Goal: Task Accomplishment & Management: Manage account settings

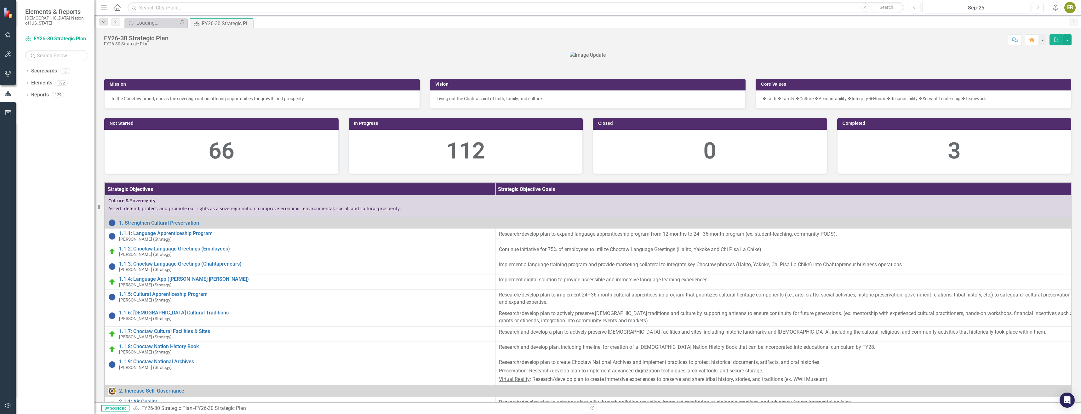
click at [9, 35] on icon "button" at bounding box center [8, 34] width 7 height 5
click at [49, 71] on link "My Updates" at bounding box center [56, 74] width 63 height 7
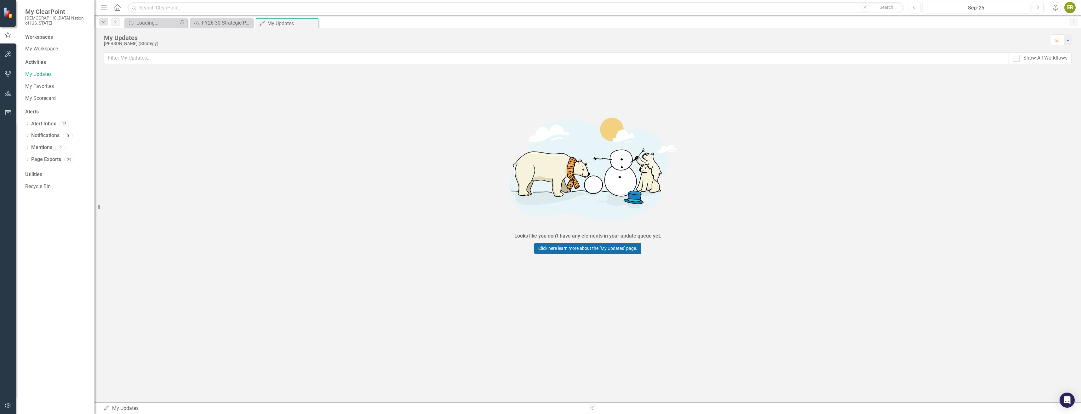
click at [624, 250] on link "Click here learn more about the "My Updates" page." at bounding box center [587, 248] width 107 height 11
click at [221, 23] on div "FY26-30 Strategic Plan" at bounding box center [223, 23] width 42 height 8
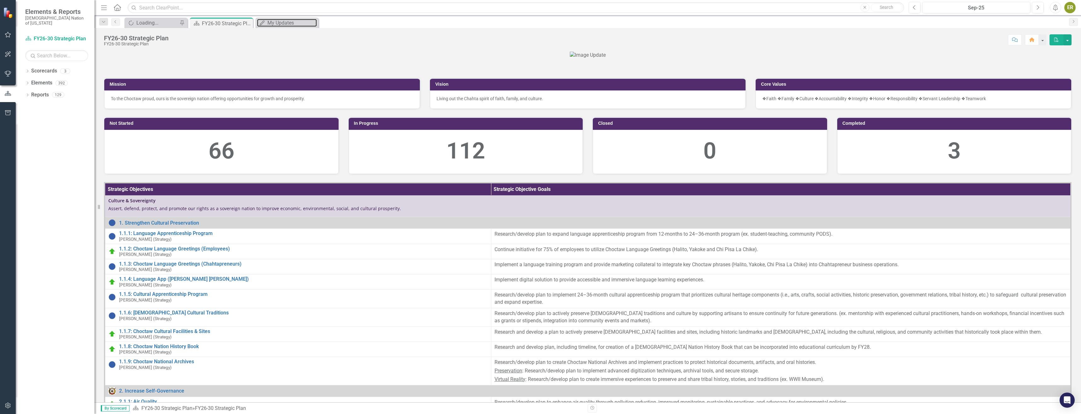
drag, startPoint x: 272, startPoint y: 23, endPoint x: 239, endPoint y: 16, distance: 33.4
click at [272, 23] on div "My Updates" at bounding box center [292, 23] width 49 height 8
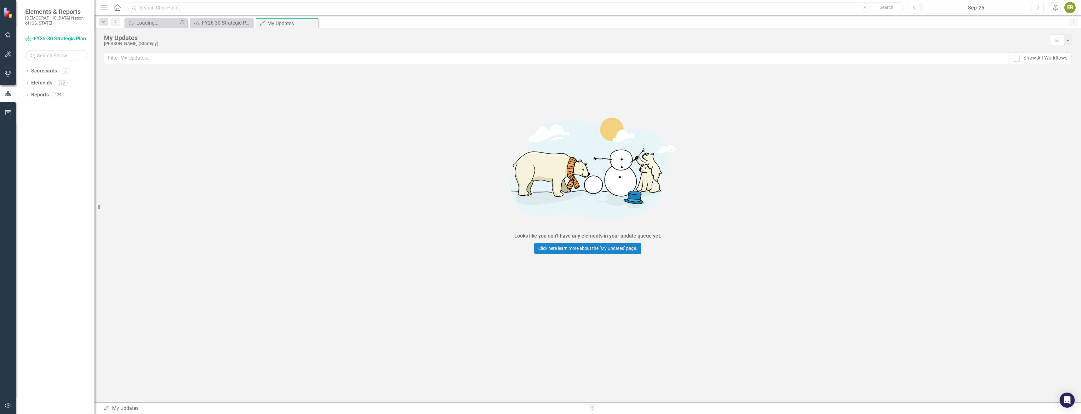
click at [227, 7] on input "text" at bounding box center [516, 7] width 777 height 11
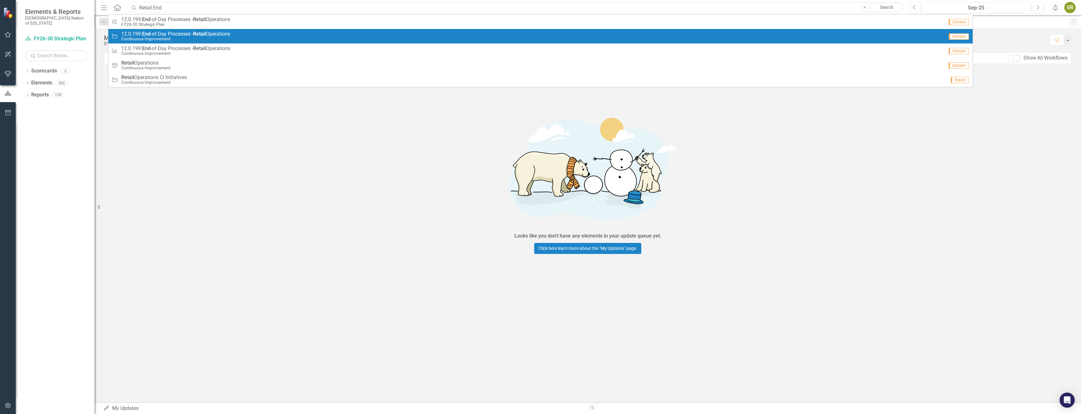
type input "Retail End"
click at [218, 32] on span "12.0.199: End -of-Day Processes - Retail Operations" at bounding box center [175, 34] width 109 height 6
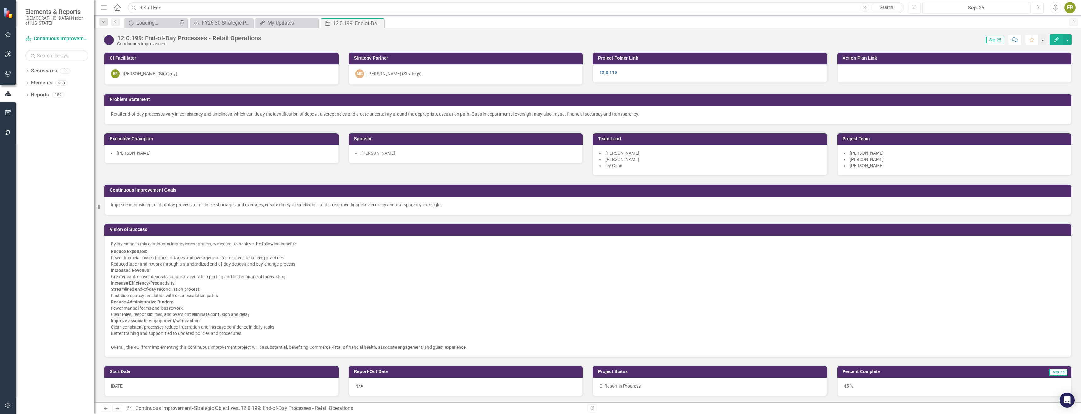
click at [110, 44] on img at bounding box center [109, 40] width 10 height 10
click at [110, 43] on img at bounding box center [109, 40] width 10 height 10
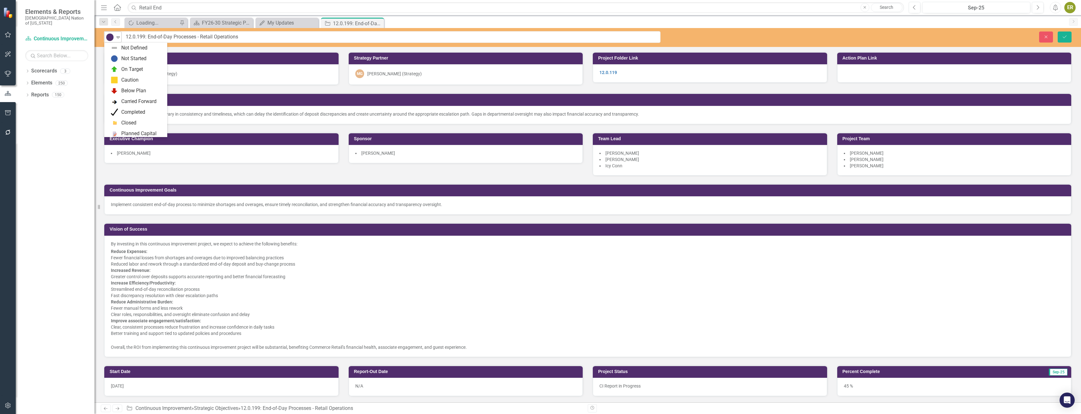
click at [114, 39] on div "CI In Progress" at bounding box center [110, 37] width 8 height 8
click at [143, 131] on div "CI Action Plan Approved/In Progress" at bounding box center [142, 131] width 42 height 7
click at [1064, 36] on icon "Save" at bounding box center [1065, 37] width 6 height 4
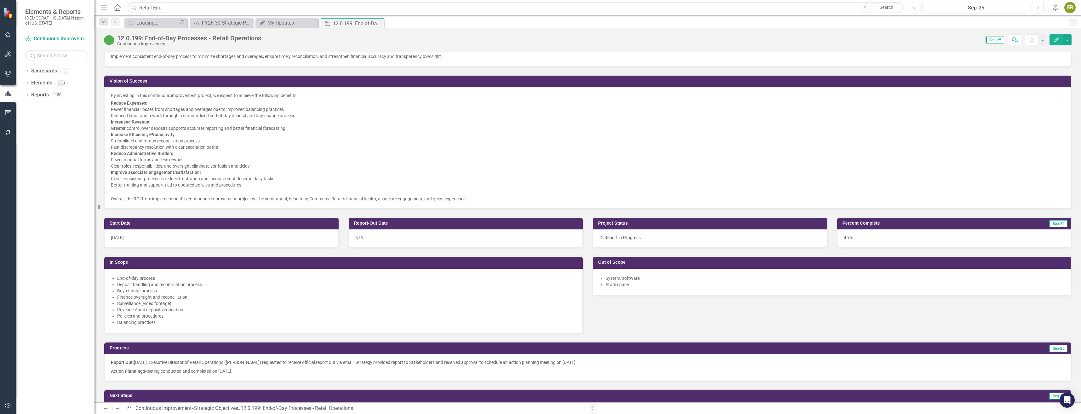
scroll to position [189, 0]
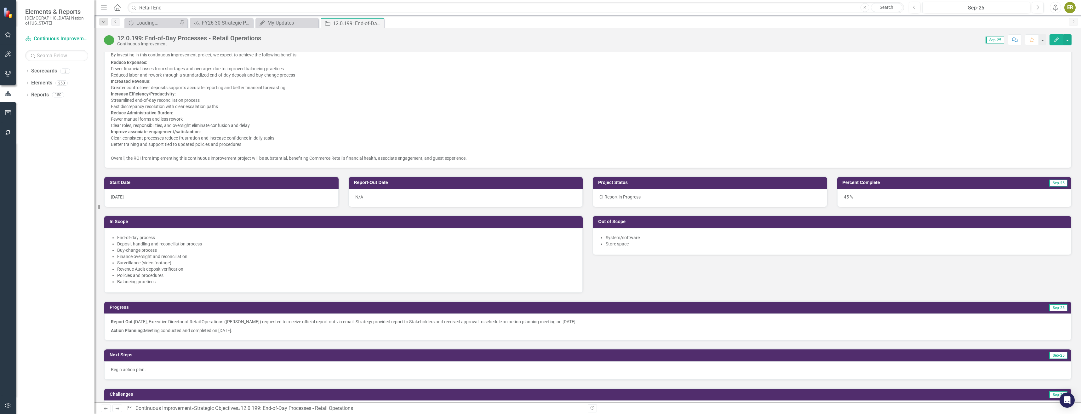
click at [942, 194] on div "45 %" at bounding box center [954, 198] width 234 height 18
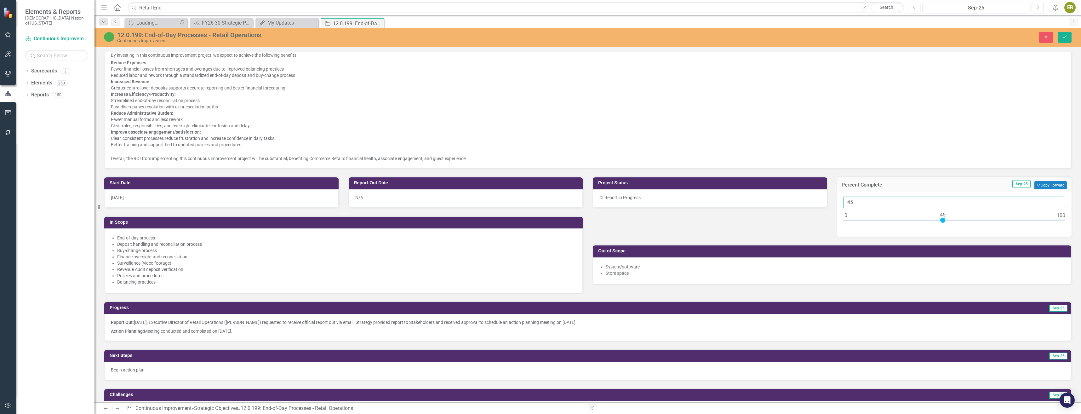
drag, startPoint x: 863, startPoint y: 203, endPoint x: 828, endPoint y: 201, distance: 35.3
click at [828, 201] on div "Project Status CI Report in Progress Percent Complete Sep-25 Copy Forward Copy …" at bounding box center [832, 227] width 489 height 116
type input "050"
click at [1063, 41] on button "Save" at bounding box center [1065, 37] width 14 height 11
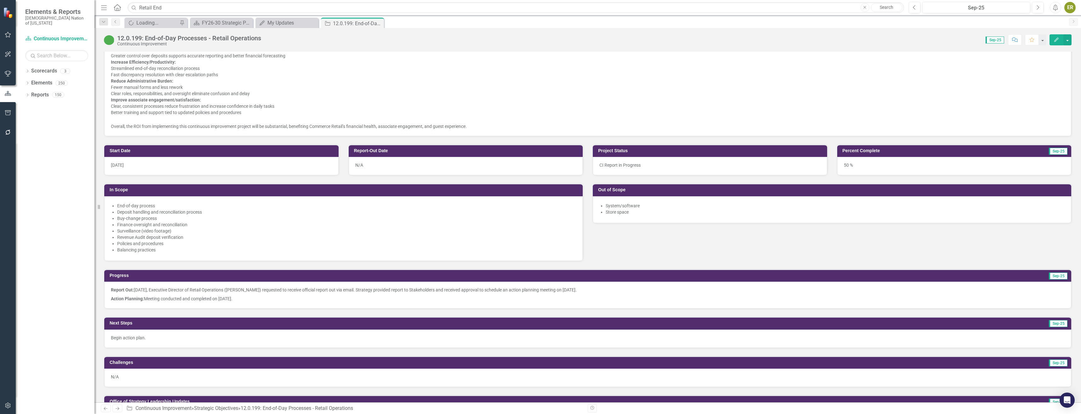
scroll to position [221, 0]
click at [401, 165] on div "N/A" at bounding box center [466, 166] width 234 height 18
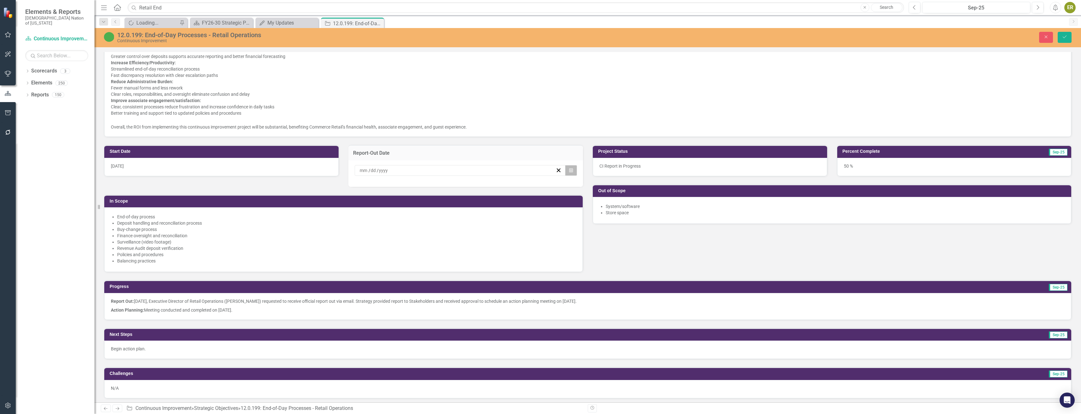
click at [566, 170] on button "Calendar" at bounding box center [571, 170] width 12 height 11
click at [426, 190] on button "‹" at bounding box center [424, 186] width 14 height 14
click at [431, 207] on button "1" at bounding box center [427, 206] width 16 height 11
click at [1061, 38] on button "Save" at bounding box center [1065, 37] width 14 height 11
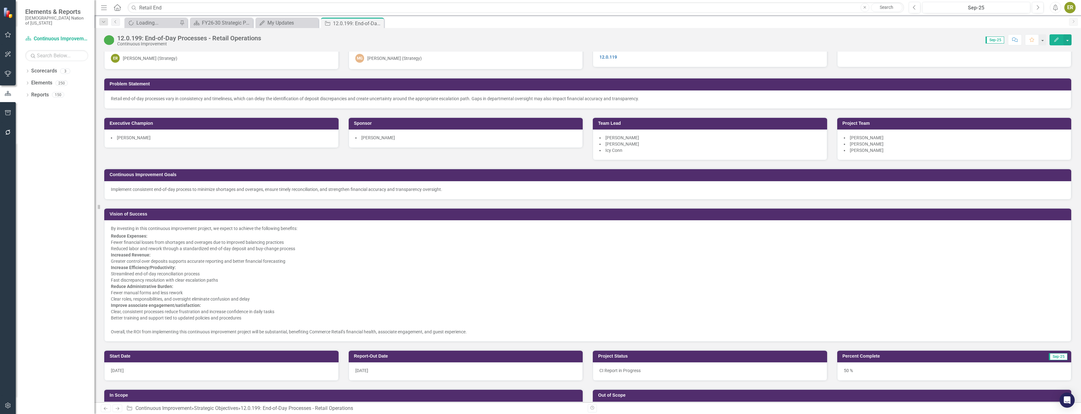
scroll to position [0, 0]
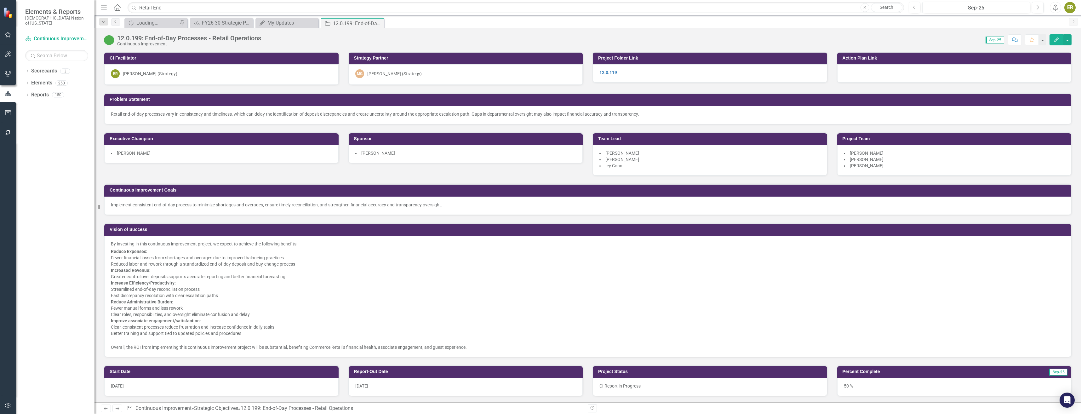
click at [860, 72] on div at bounding box center [954, 73] width 234 height 18
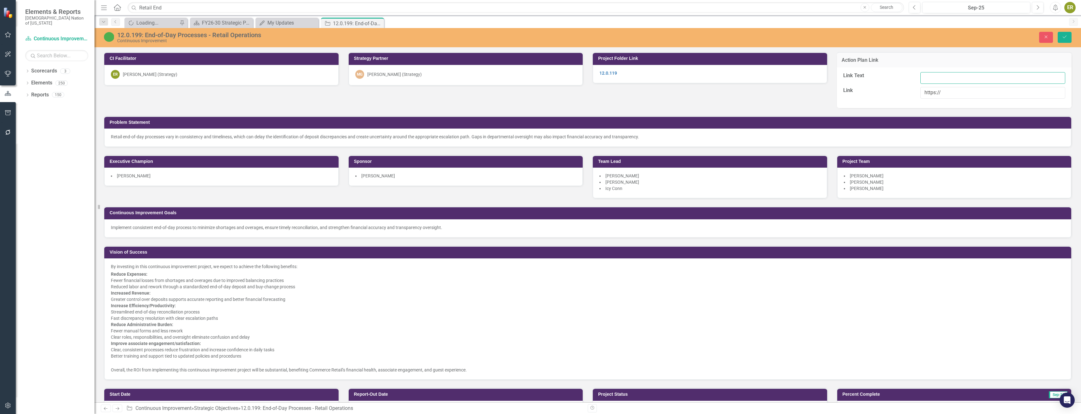
click at [952, 81] on input "Link Text" at bounding box center [993, 78] width 145 height 12
click at [951, 94] on input "https://" at bounding box center [993, 93] width 145 height 12
paste input "https://choctawnationofoklahoma.sharepoint.com/sites/TheOfficeofStrategy/2%20%2…"
type input "https://https://choctawnationofoklahoma.sharepoint.com/sites/TheOfficeofStrateg…"
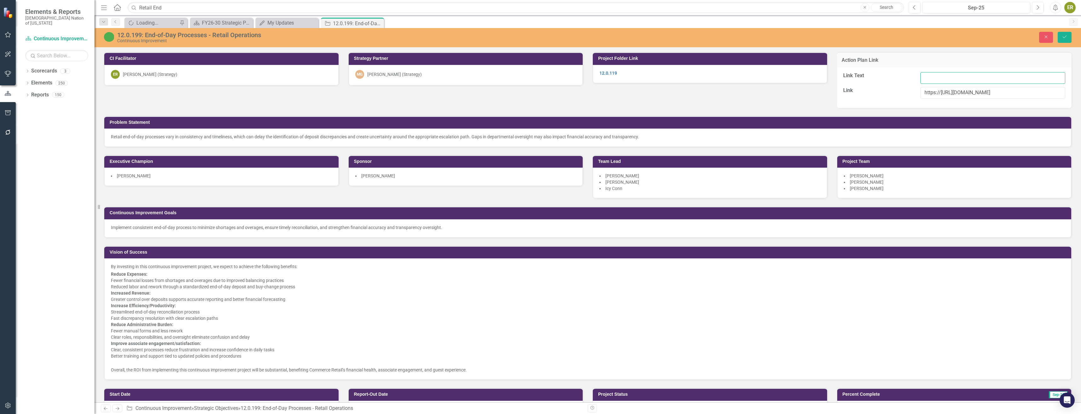
click at [947, 75] on input "Link Text" at bounding box center [993, 78] width 145 height 12
type input "R"
type input "12.0.119"
click at [1059, 36] on button "Save" at bounding box center [1065, 37] width 14 height 11
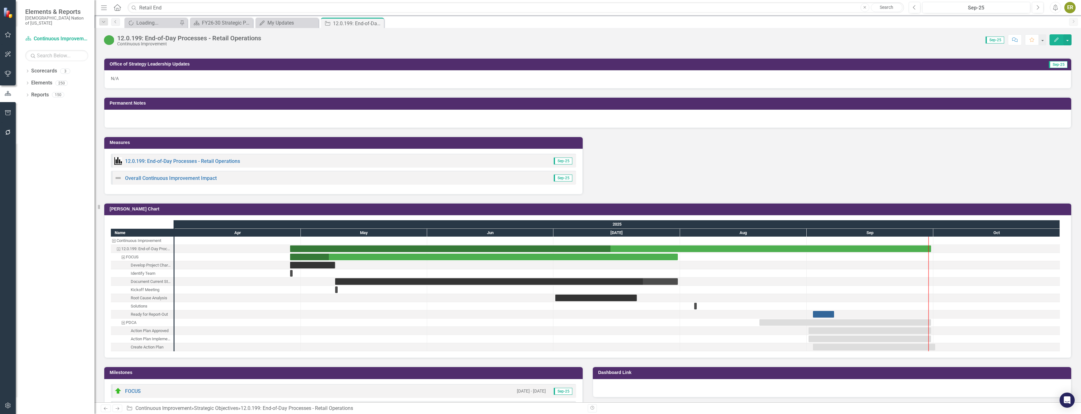
scroll to position [662, 0]
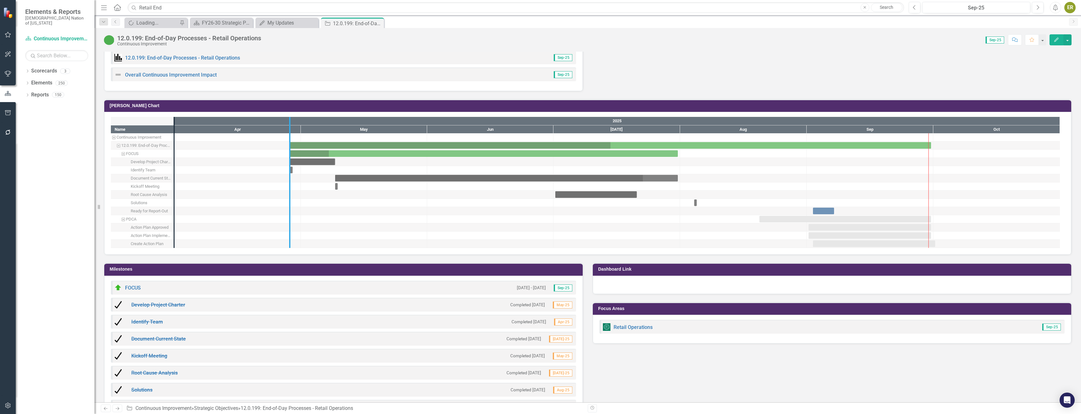
drag, startPoint x: 175, startPoint y: 174, endPoint x: 290, endPoint y: 187, distance: 116.3
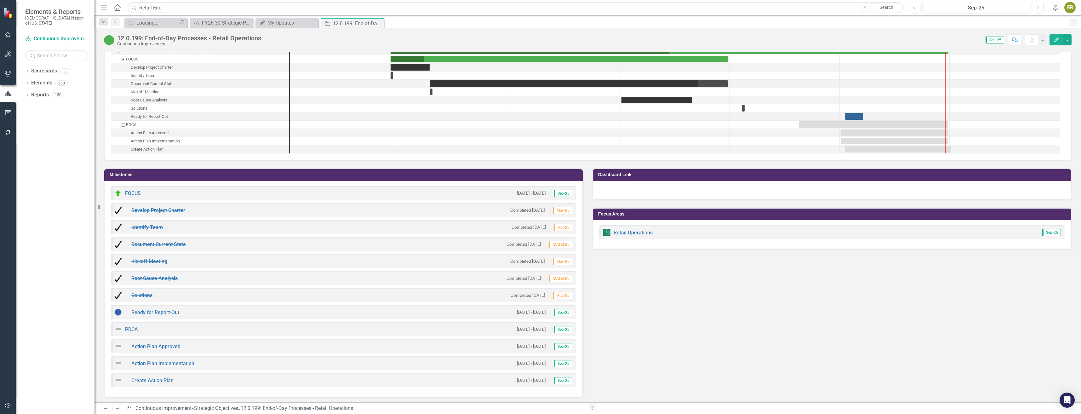
scroll to position [725, 0]
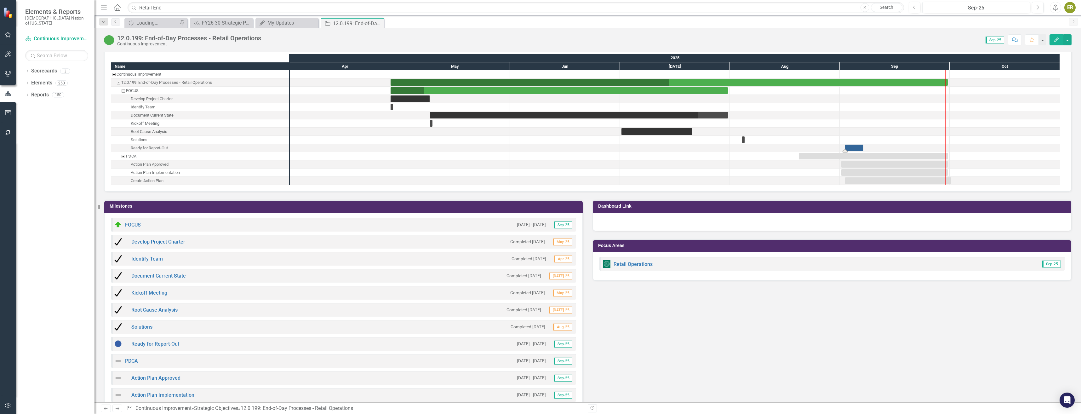
click at [853, 147] on div "Task: Start date: 2025-09-02 End date: 2025-09-07" at bounding box center [854, 148] width 18 height 7
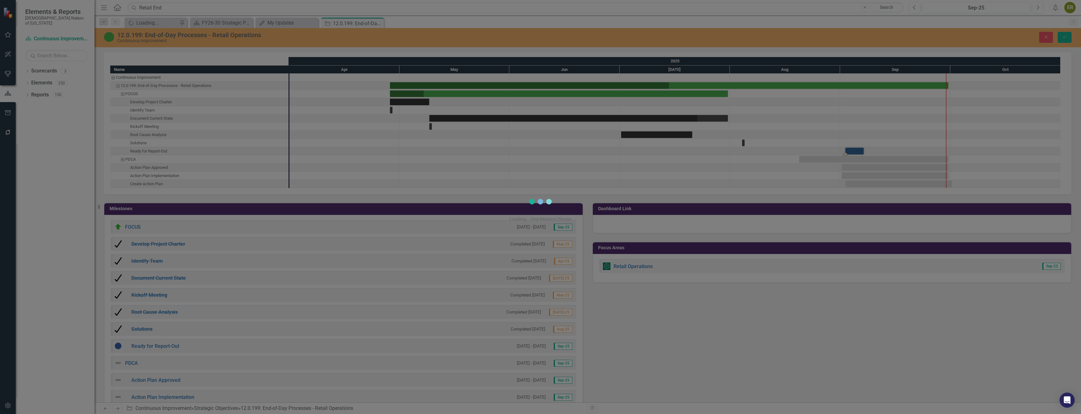
scroll to position [727, 0]
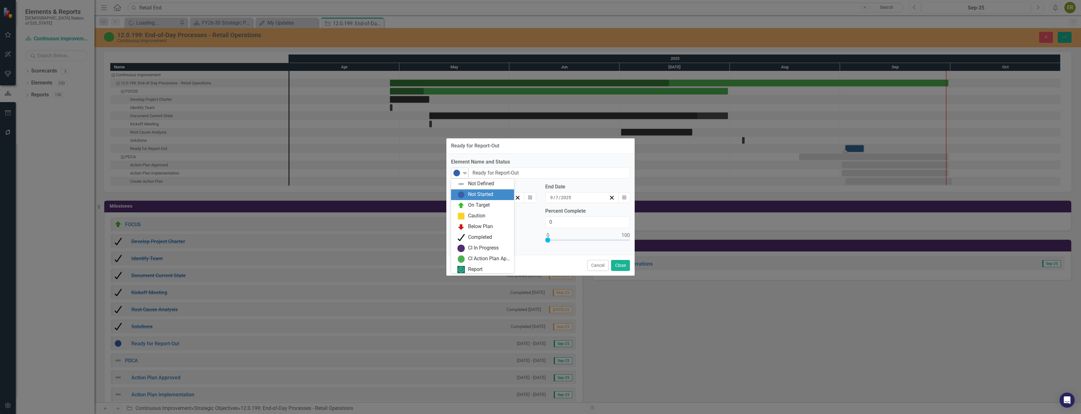
click at [465, 172] on icon "Expand" at bounding box center [465, 172] width 6 height 5
click at [483, 234] on div "Completed" at bounding box center [480, 235] width 24 height 7
click at [531, 199] on icon "button" at bounding box center [530, 197] width 4 height 4
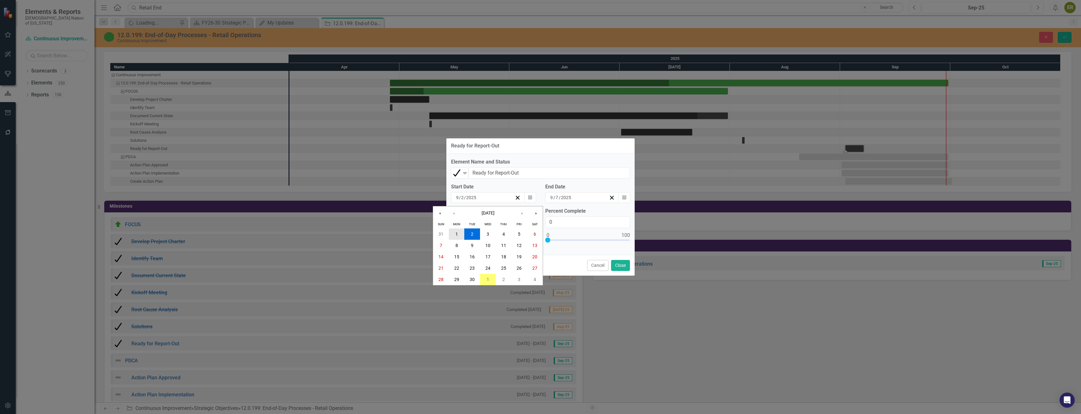
click at [455, 233] on button "1" at bounding box center [457, 233] width 16 height 11
click at [558, 195] on input "7" at bounding box center [556, 197] width 3 height 6
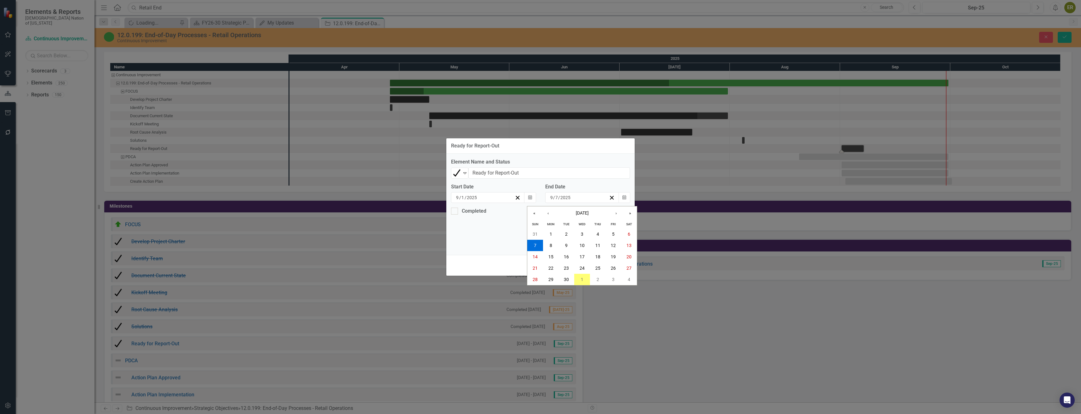
click at [552, 198] on input "9" at bounding box center [551, 197] width 3 height 6
click at [556, 198] on input "7" at bounding box center [556, 197] width 3 height 6
type input "1"
click at [453, 210] on input "Completed" at bounding box center [453, 210] width 4 height 4
checkbox input "true"
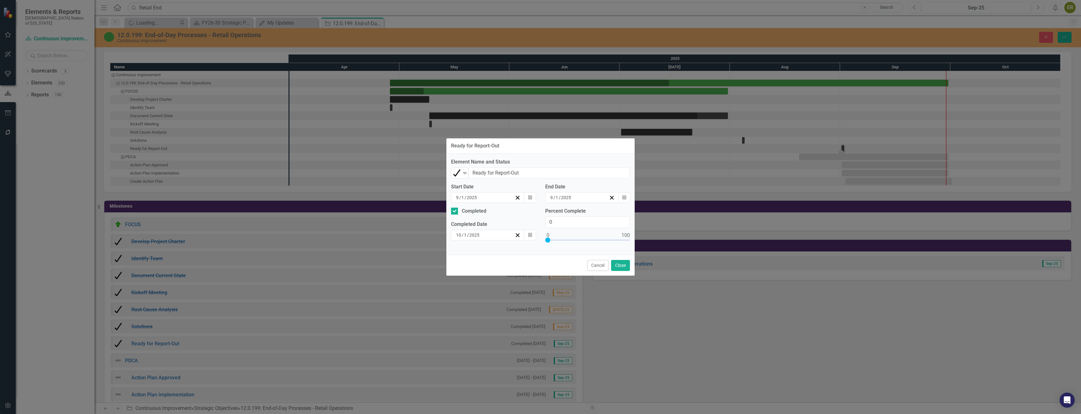
click at [458, 236] on input "10" at bounding box center [459, 235] width 6 height 6
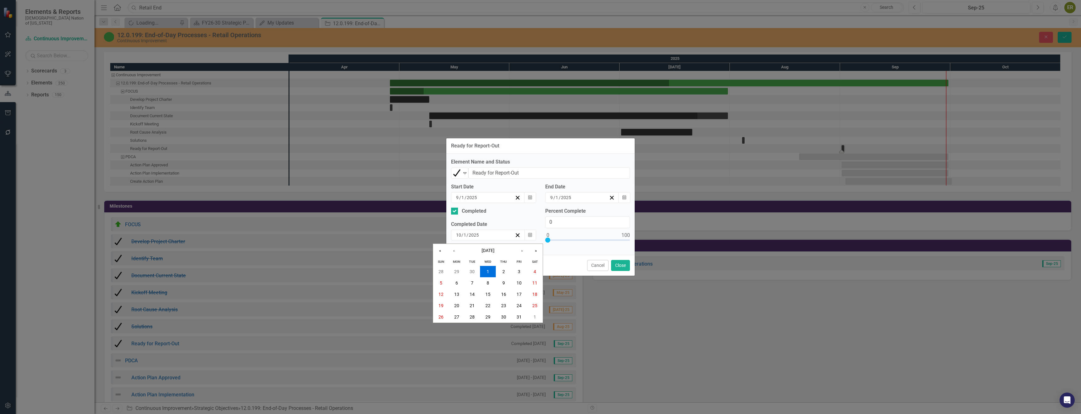
click at [459, 236] on input "10" at bounding box center [459, 235] width 6 height 6
type input "9"
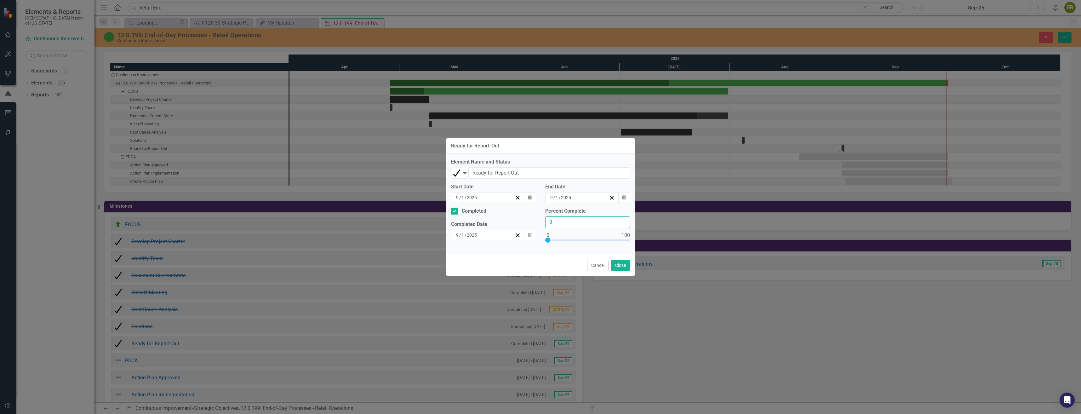
click at [588, 220] on input "0" at bounding box center [587, 222] width 85 height 12
type input "0100"
click at [527, 267] on div "Cancel Close" at bounding box center [540, 265] width 188 height 21
click at [625, 263] on button "Close" at bounding box center [620, 265] width 19 height 11
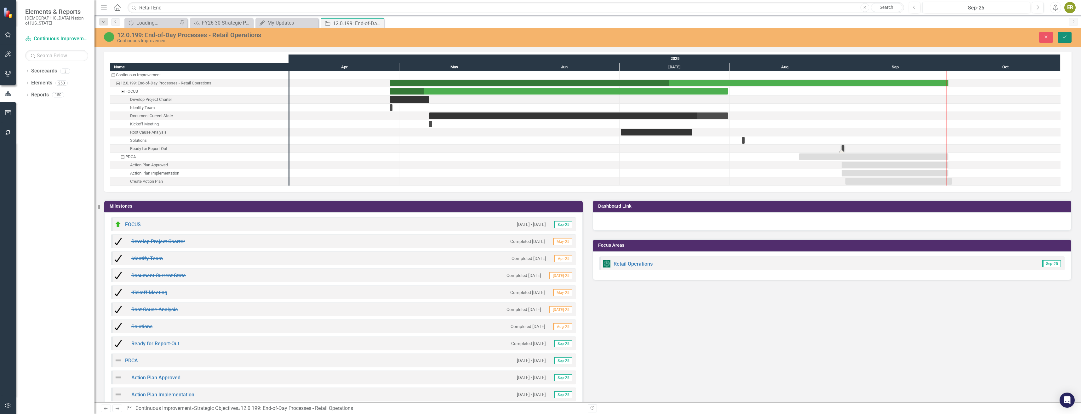
click at [1062, 35] on icon "Save" at bounding box center [1065, 37] width 6 height 4
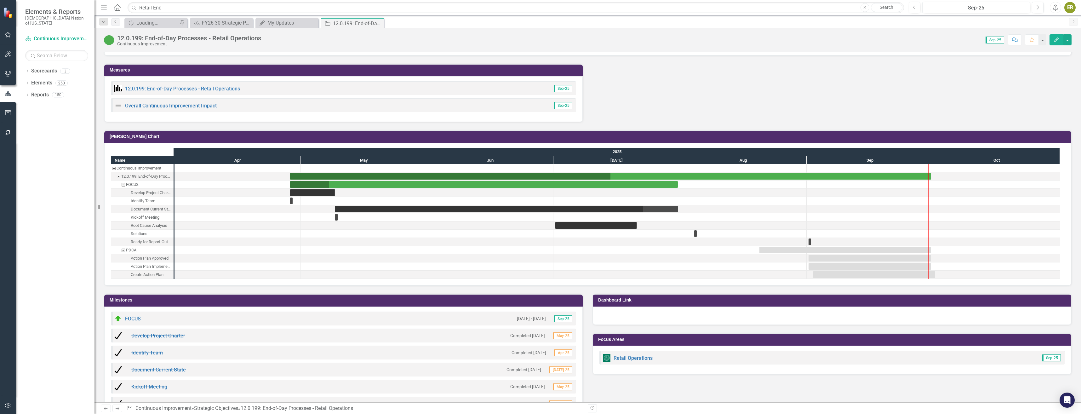
scroll to position [662, 0]
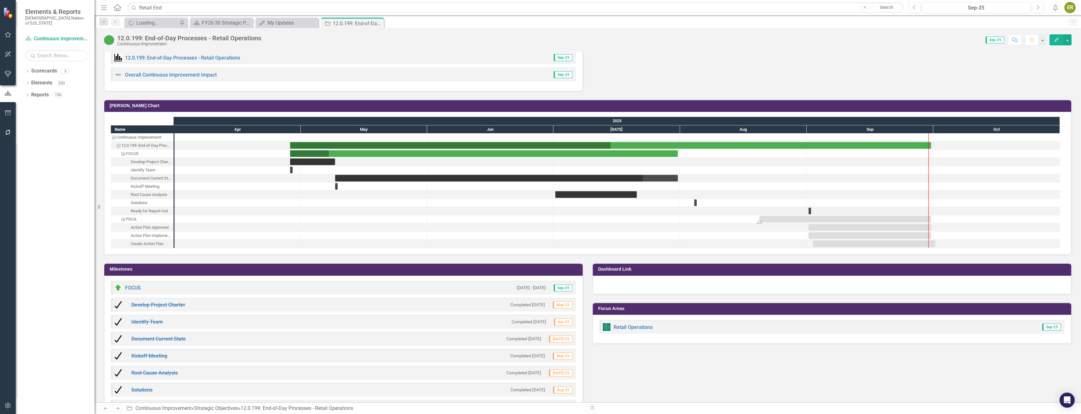
click at [793, 219] on div "Task: Start date: 2025-08-20 End date: 2025-09-30" at bounding box center [846, 219] width 172 height 7
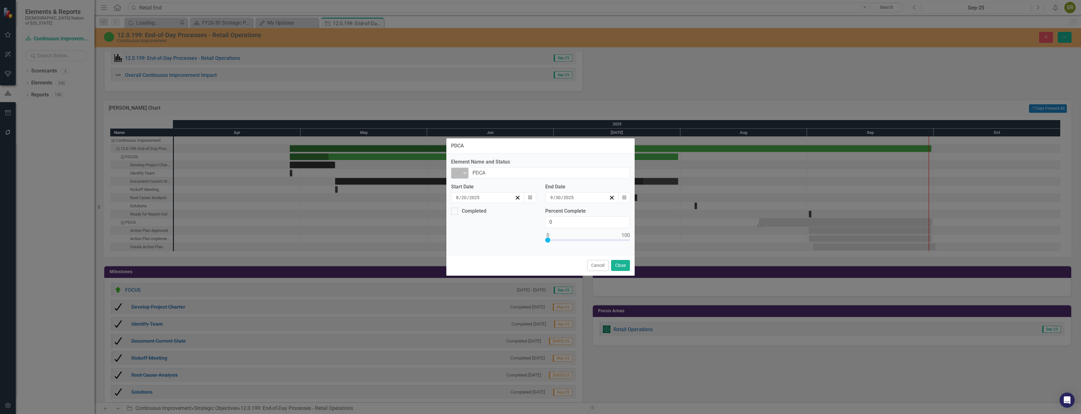
click at [460, 173] on img at bounding box center [457, 173] width 8 height 8
drag, startPoint x: 481, startPoint y: 205, endPoint x: 464, endPoint y: 218, distance: 20.5
click at [462, 218] on div "Completed" at bounding box center [493, 214] width 94 height 13
click at [606, 265] on button "Cancel" at bounding box center [597, 265] width 21 height 11
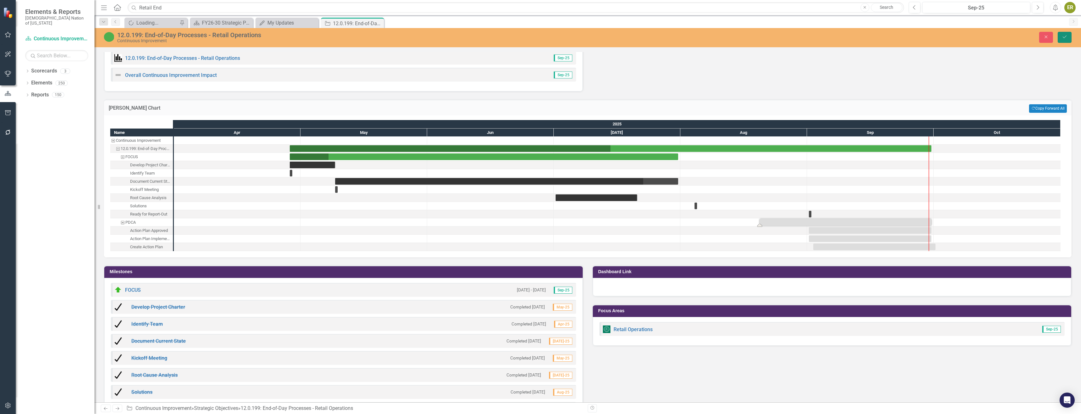
click at [1065, 37] on icon "submit" at bounding box center [1065, 37] width 4 height 3
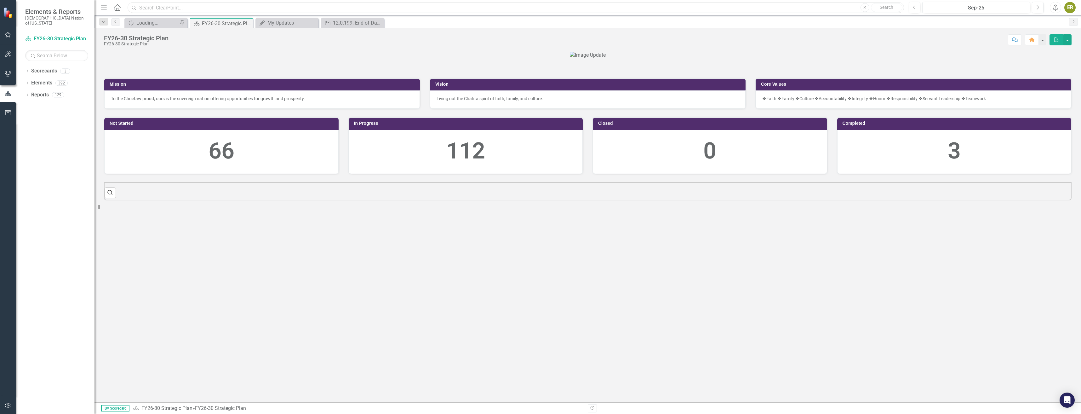
click at [171, 9] on input "text" at bounding box center [516, 7] width 777 height 11
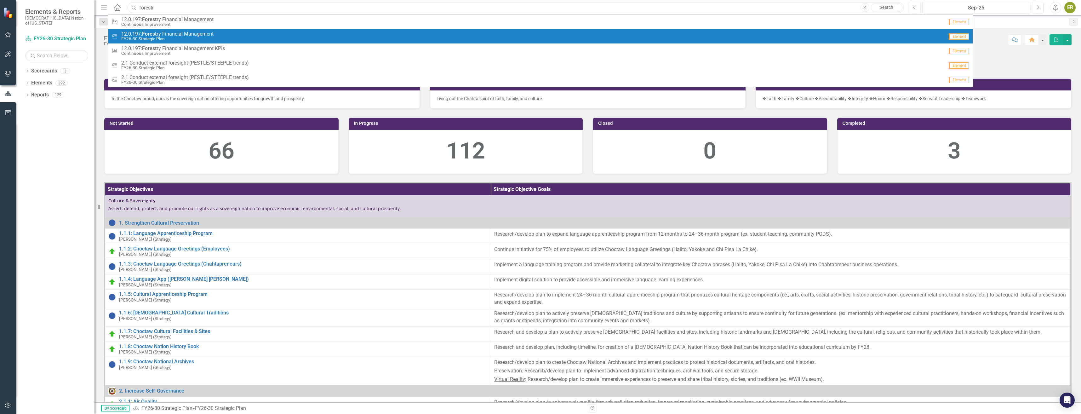
type input "forestr"
click at [170, 29] on link "Milestone 12.0.197: Forestr y Financial Management FY26-30 Strategic Plan Eleme…" at bounding box center [540, 36] width 865 height 14
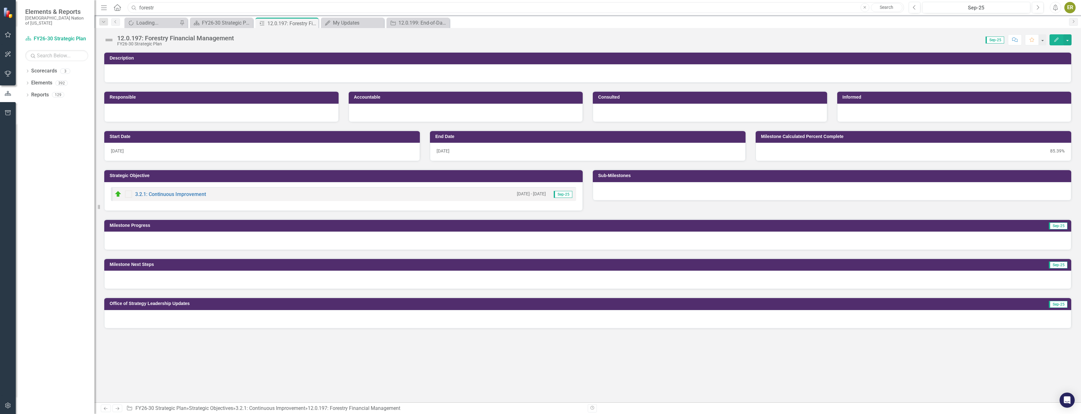
click at [176, 3] on input "forestr" at bounding box center [516, 7] width 777 height 11
drag, startPoint x: 172, startPoint y: 8, endPoint x: 137, endPoint y: 3, distance: 35.3
click at [137, 3] on input "forestr" at bounding box center [516, 7] width 777 height 11
type input "c"
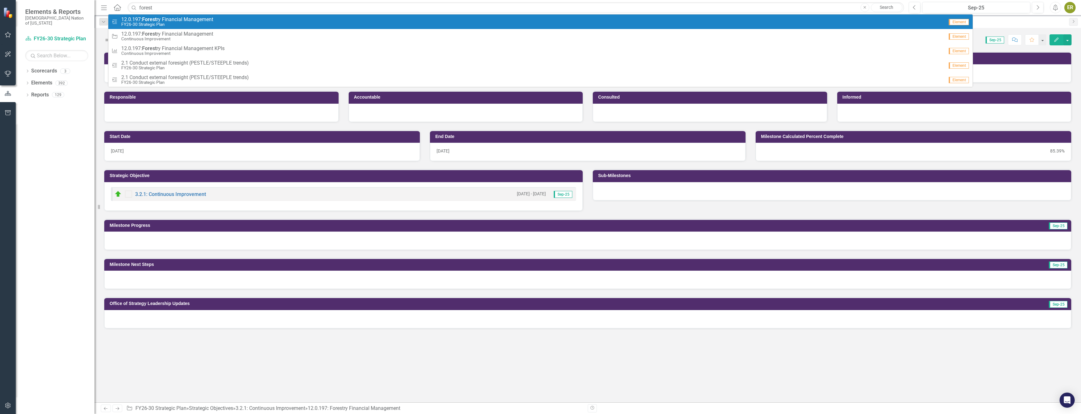
click at [164, 26] on small "FY26-30 Strategic Plan" at bounding box center [167, 24] width 92 height 5
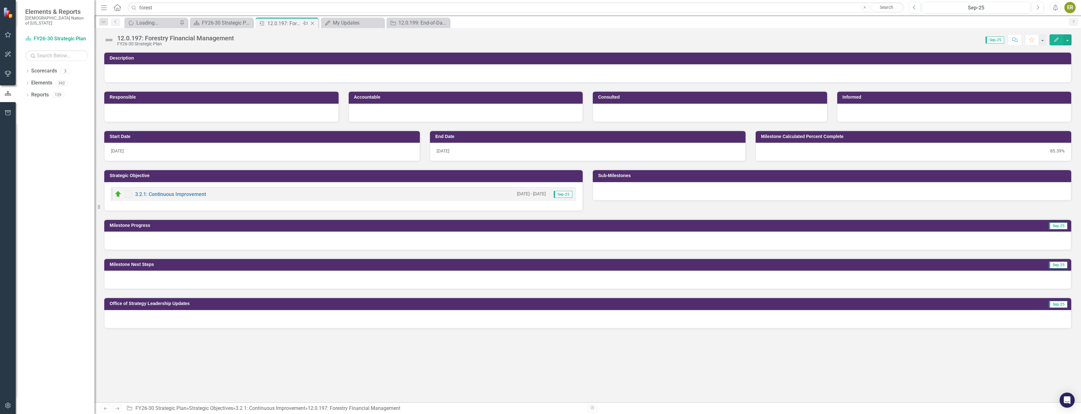
click at [312, 25] on icon "Close" at bounding box center [312, 23] width 6 height 5
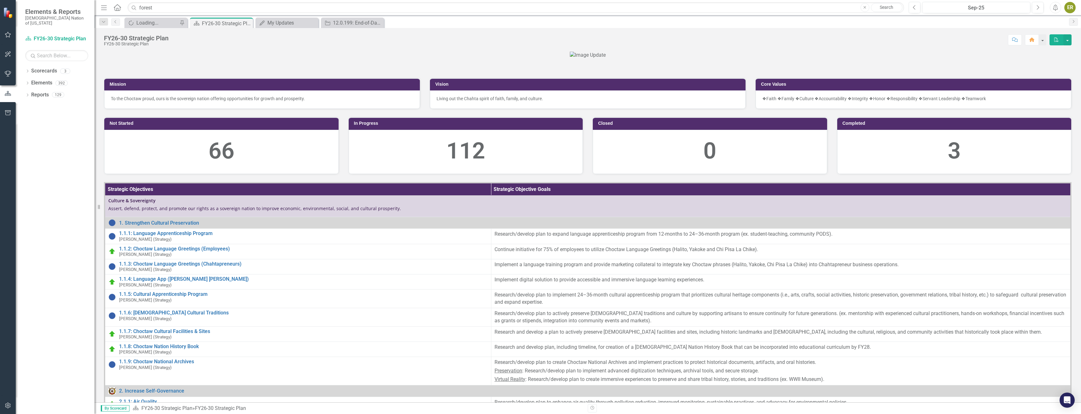
drag, startPoint x: 240, startPoint y: 135, endPoint x: 237, endPoint y: 141, distance: 5.9
click at [238, 59] on div at bounding box center [588, 55] width 968 height 7
click at [279, 9] on input "forest" at bounding box center [516, 7] width 777 height 11
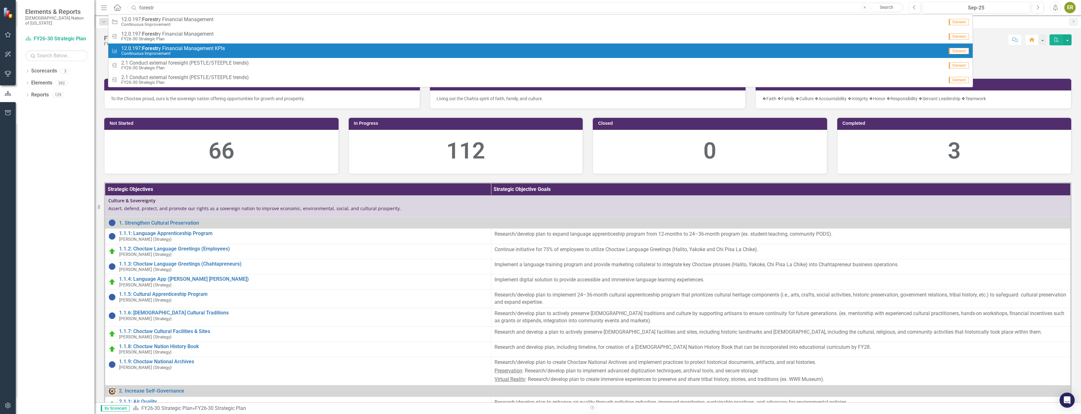
type input "forestr"
click at [195, 53] on small "Continuous Improvement" at bounding box center [173, 53] width 104 height 5
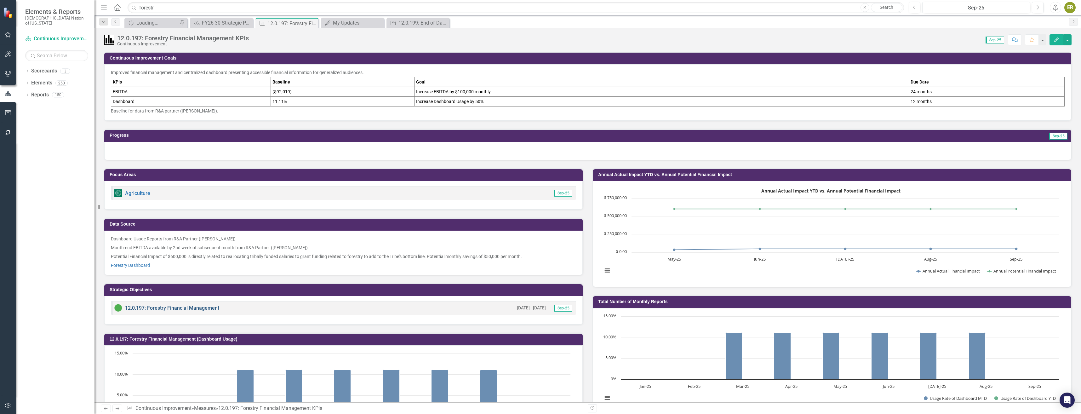
click at [192, 307] on link "12.0.197: Forestry Financial Management" at bounding box center [172, 308] width 94 height 6
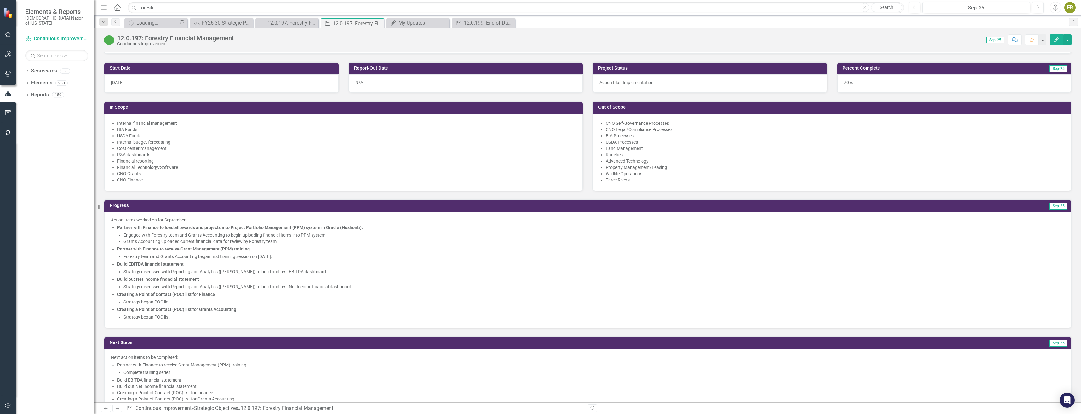
scroll to position [158, 0]
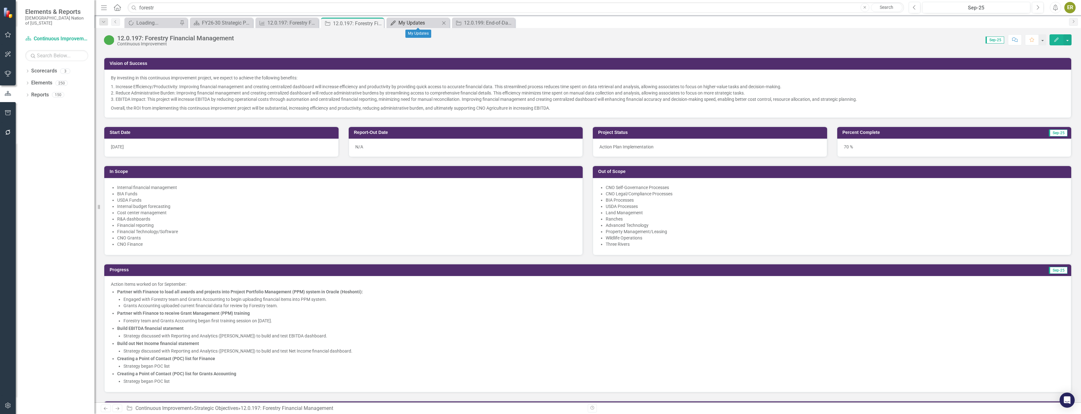
click at [410, 23] on div "My Updates" at bounding box center [420, 23] width 42 height 8
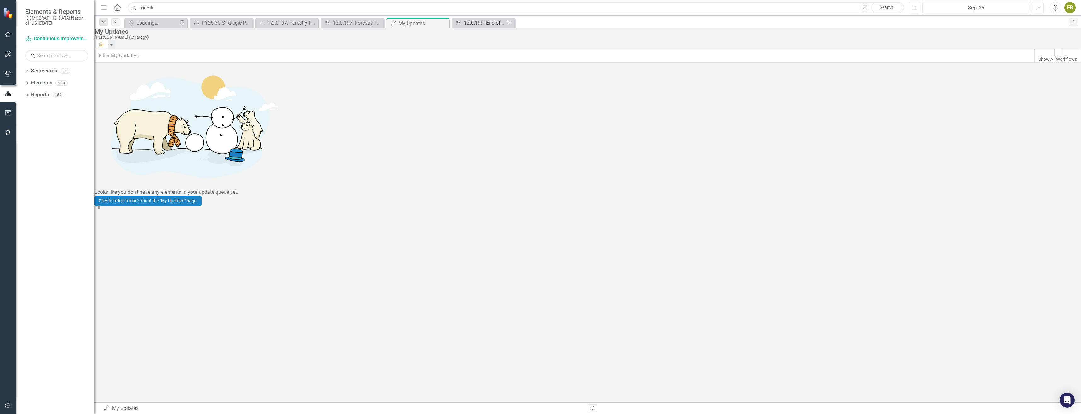
click at [485, 23] on div "12.0.199: End-of-Day Processes - Retail Operations" at bounding box center [485, 23] width 42 height 8
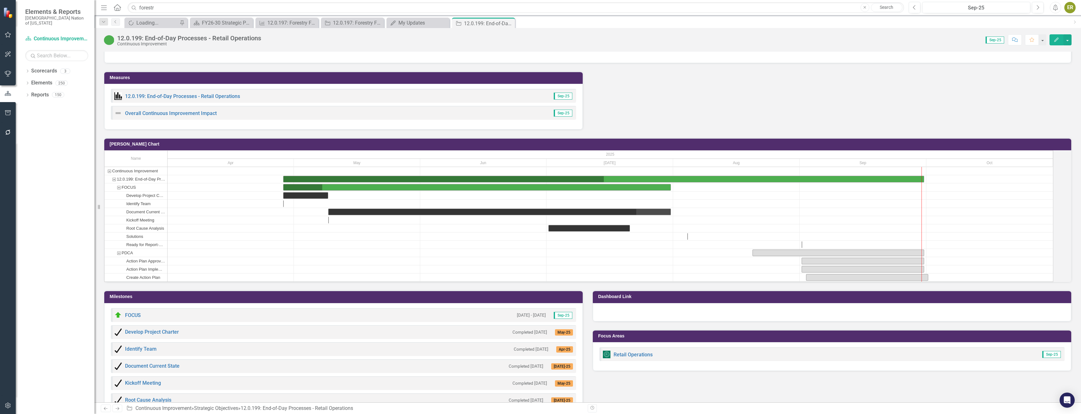
scroll to position [630, 0]
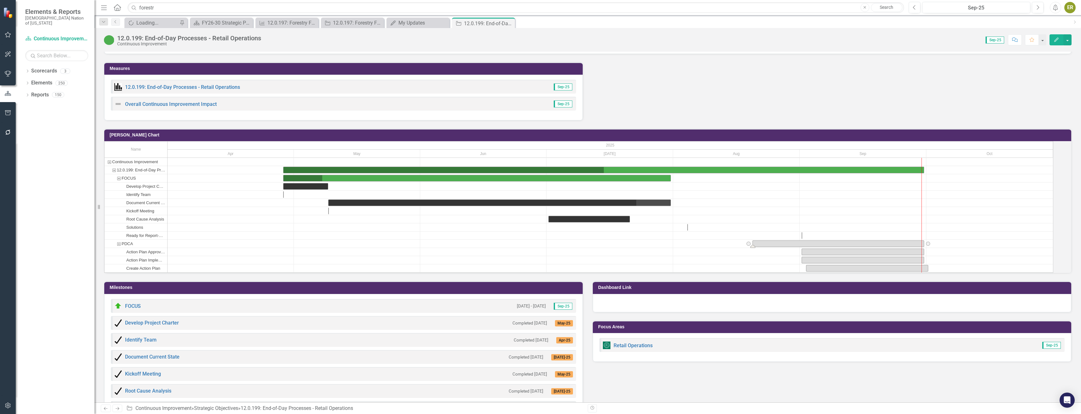
click at [798, 247] on div "Task: Start date: 2025-08-20 End date: 2025-09-30" at bounding box center [838, 244] width 171 height 6
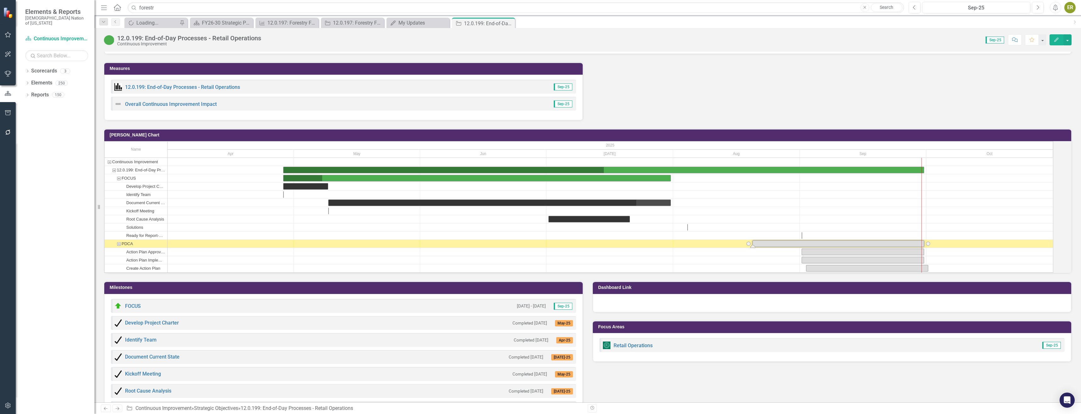
click at [798, 247] on div "Task: Start date: 2025-08-20 End date: 2025-09-30" at bounding box center [838, 244] width 171 height 6
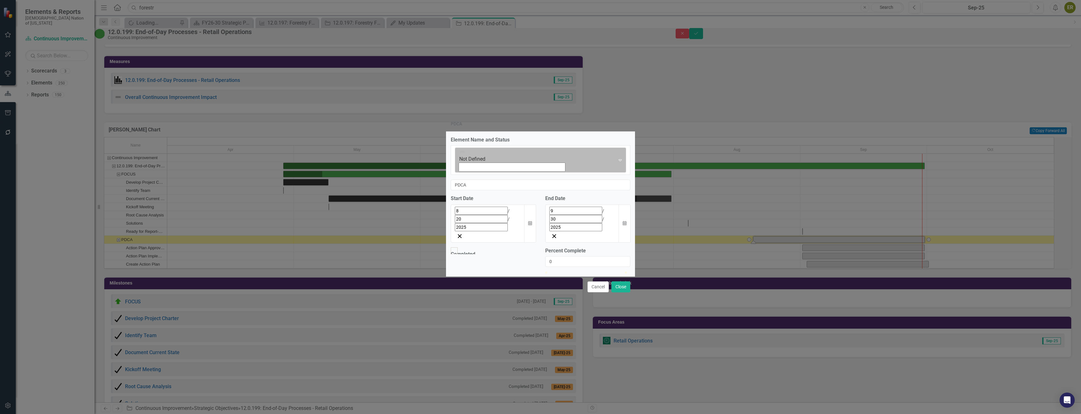
click at [615, 173] on div "Expand" at bounding box center [620, 160] width 11 height 25
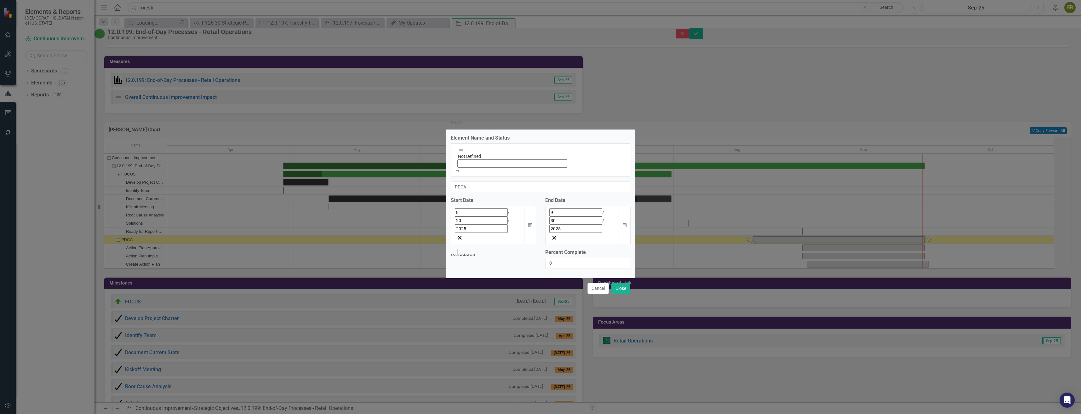
click at [525, 206] on button "Calendar" at bounding box center [530, 225] width 12 height 38
click at [533, 218] on button "›" at bounding box center [540, 225] width 14 height 14
click at [465, 218] on button "‹" at bounding box center [472, 225] width 14 height 14
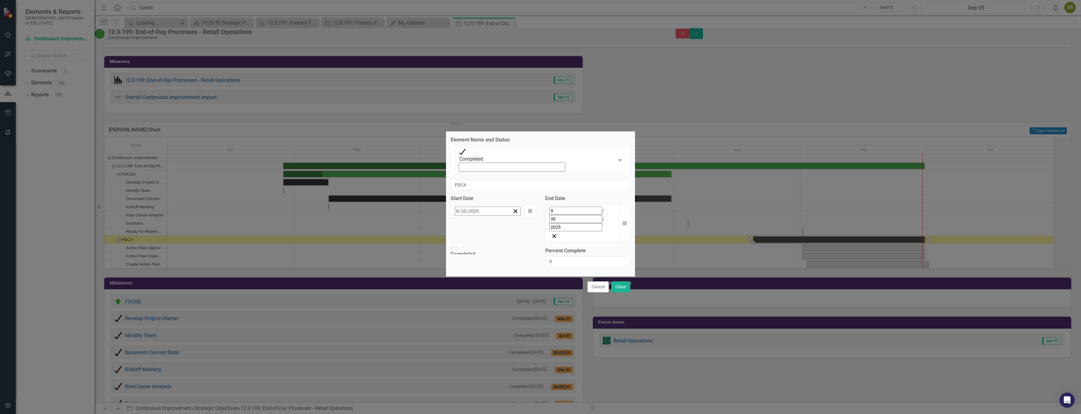
click at [530, 290] on button "3" at bounding box center [538, 295] width 16 height 11
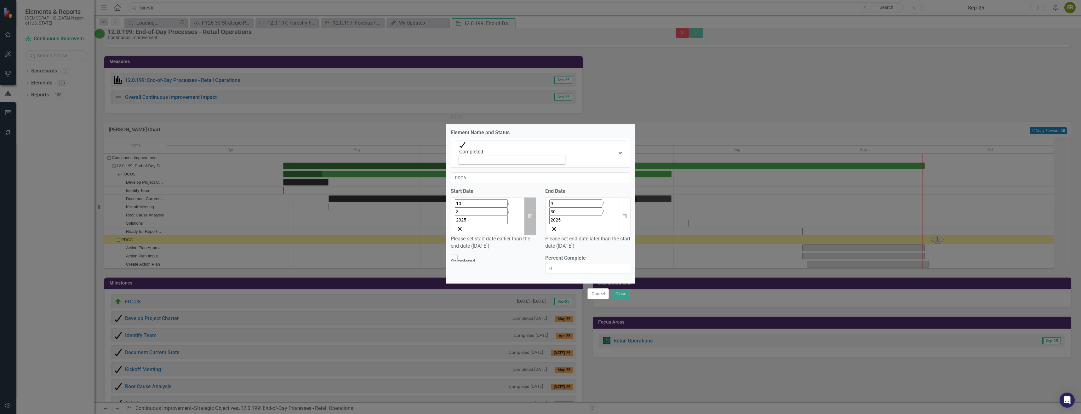
click at [532, 197] on button "Calendar" at bounding box center [530, 216] width 12 height 38
click at [465, 211] on button "‹" at bounding box center [472, 218] width 14 height 14
click at [530, 283] on button "3" at bounding box center [538, 288] width 16 height 11
click at [534, 197] on button "Calendar" at bounding box center [530, 216] width 12 height 38
click at [465, 211] on button "‹" at bounding box center [472, 218] width 14 height 14
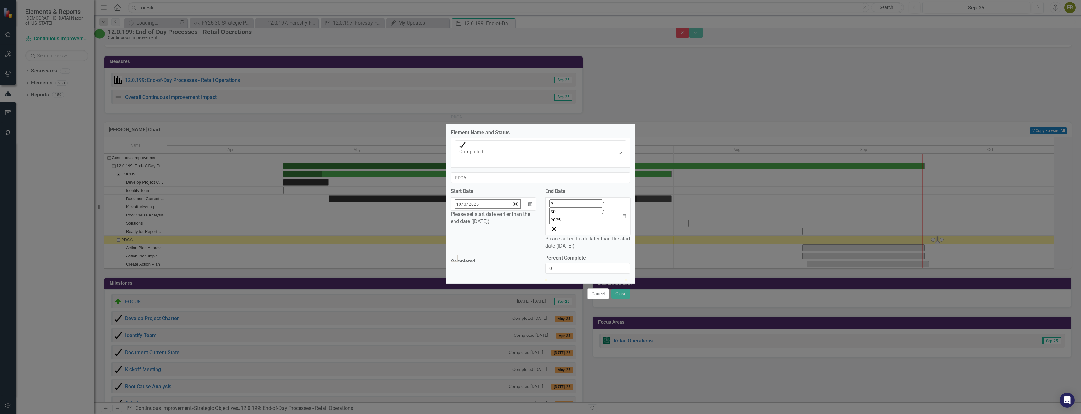
click at [535, 274] on abbr "26" at bounding box center [537, 276] width 5 height 5
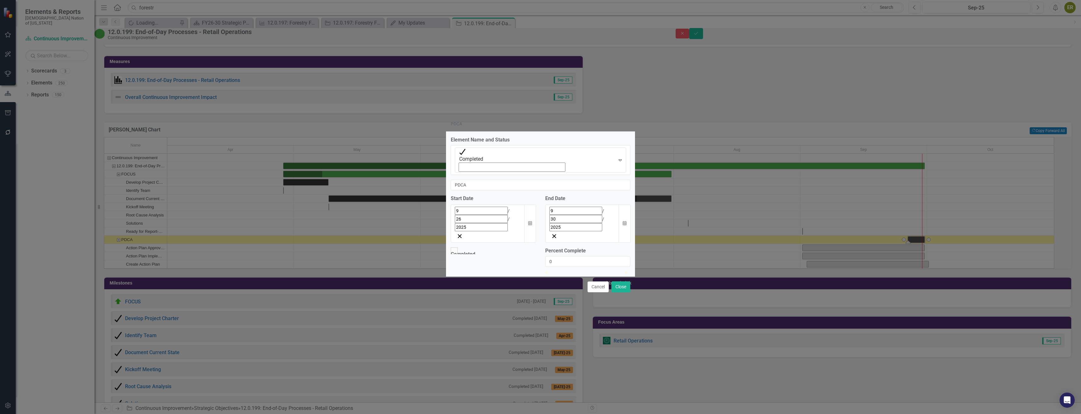
click at [559, 215] on input "30" at bounding box center [576, 219] width 53 height 8
click at [558, 207] on input "30" at bounding box center [558, 211] width 6 height 9
type input "26"
click at [507, 247] on div "Completed Percent Complete 0" at bounding box center [540, 259] width 189 height 24
click at [457, 247] on div at bounding box center [454, 250] width 7 height 7
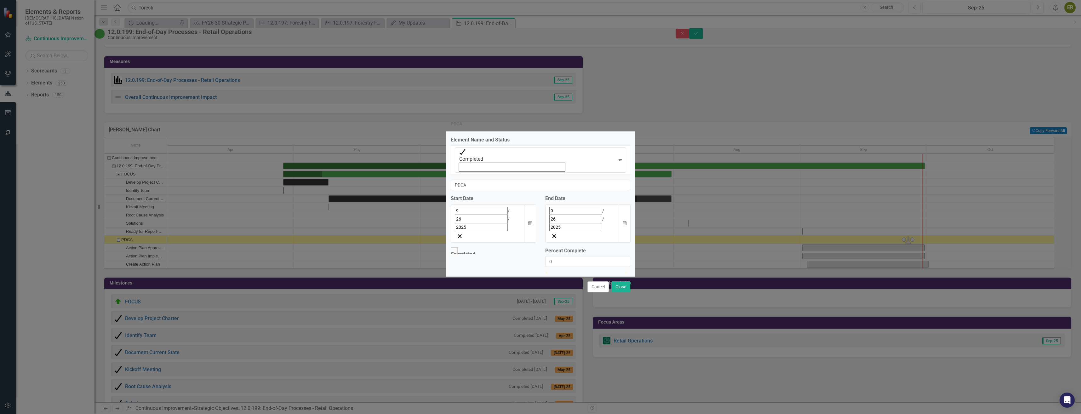
click at [457, 246] on input "Completed" at bounding box center [455, 251] width 10 height 10
checkbox input "true"
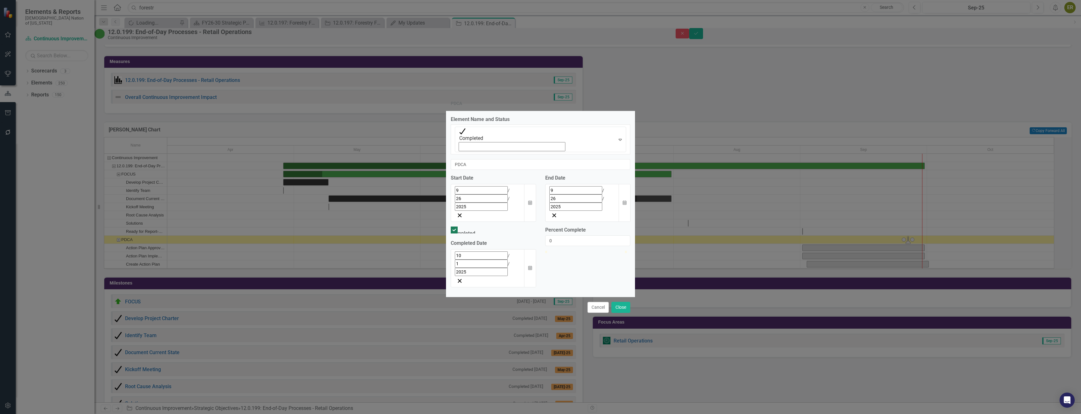
click at [458, 251] on input "10" at bounding box center [481, 255] width 53 height 8
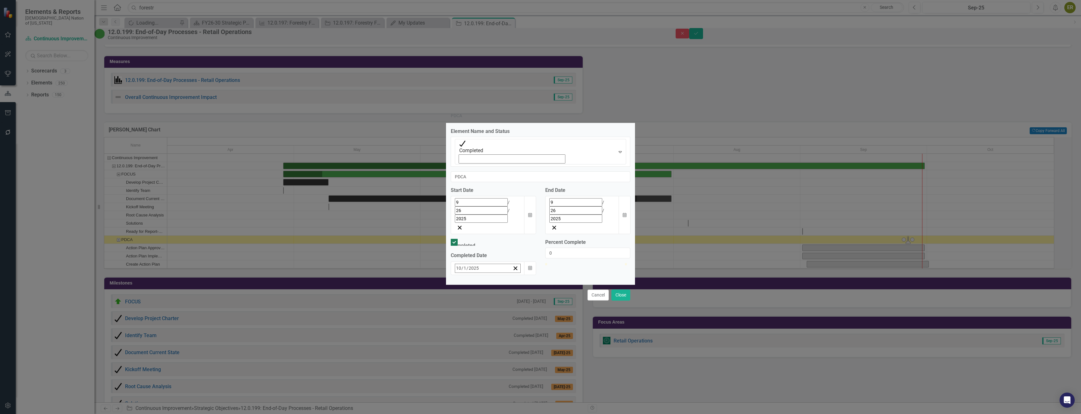
click at [458, 264] on input "10" at bounding box center [459, 268] width 6 height 9
type input "9"
type input "26"
type input "2025"
click at [583, 248] on input "0" at bounding box center [587, 253] width 85 height 11
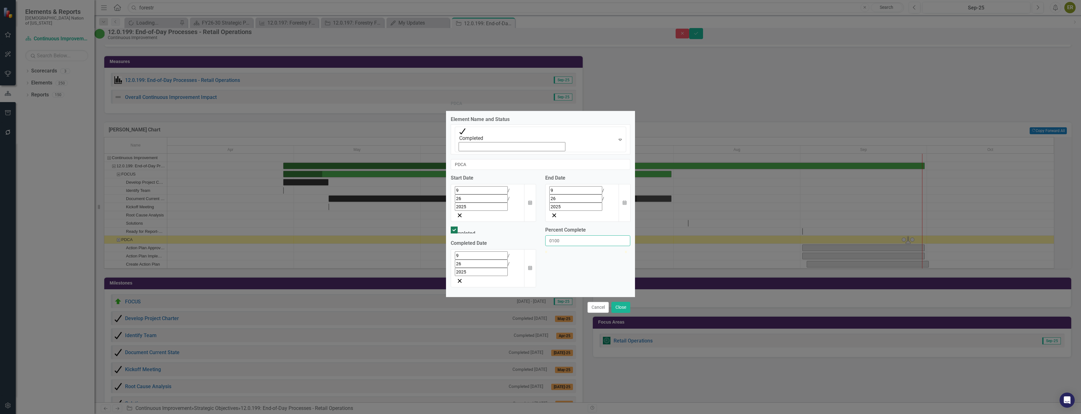
type input "0100"
click at [532, 254] on div "Element Name and Status Completed Expand PDCA Start Date 9 / 26 / 2025 Calendar…" at bounding box center [540, 204] width 189 height 186
click at [626, 302] on button "Close" at bounding box center [621, 307] width 19 height 11
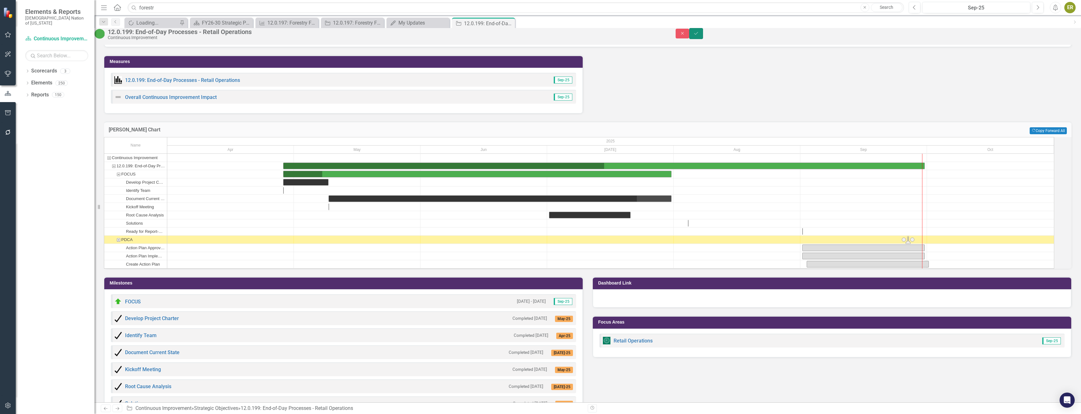
click at [703, 38] on button "Save" at bounding box center [696, 33] width 14 height 11
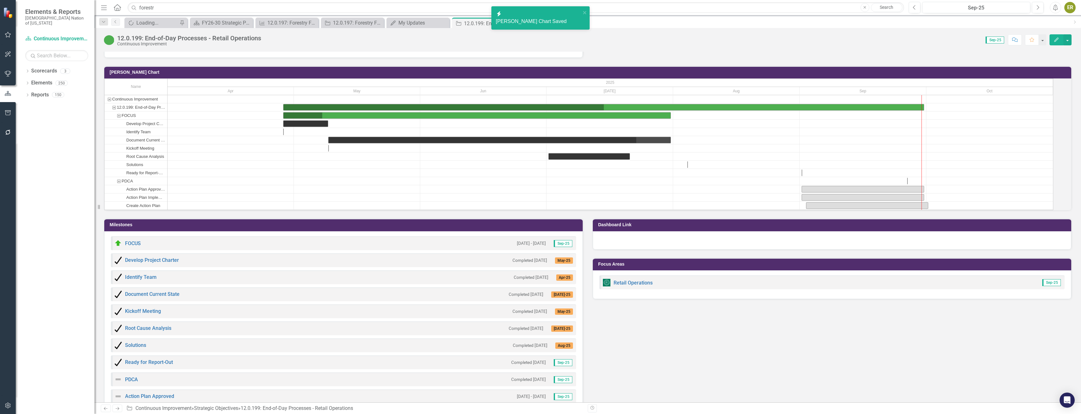
scroll to position [693, 0]
click at [889, 192] on div "Task: Start date: 2025-09-01 End date: 2025-09-30" at bounding box center [863, 189] width 122 height 6
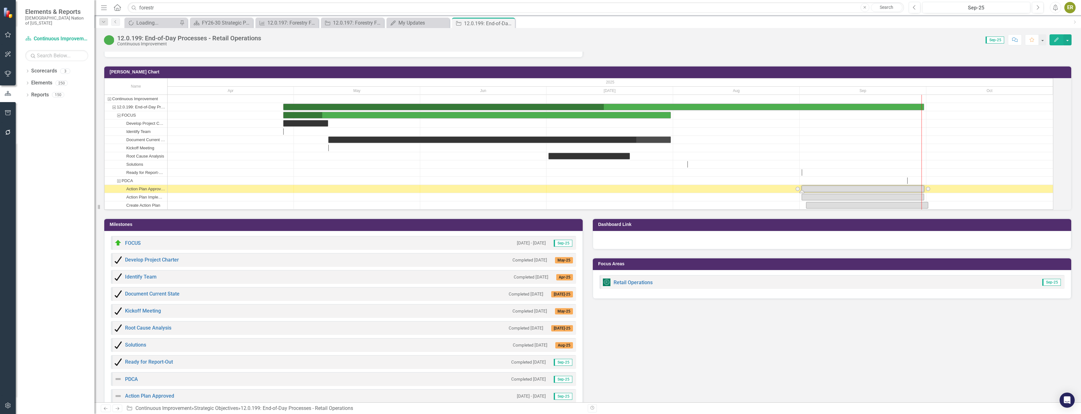
click at [889, 192] on div "Task: Start date: 2025-09-01 End date: 2025-09-30" at bounding box center [863, 189] width 122 height 6
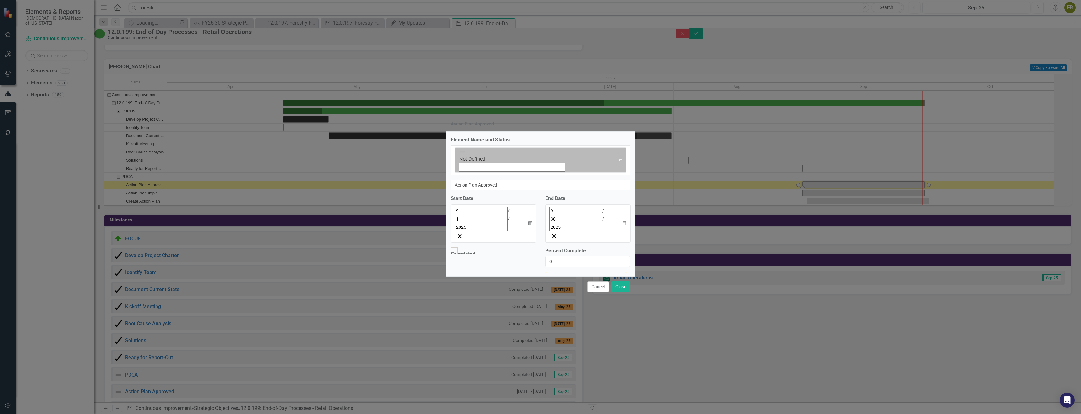
click at [459, 155] on img at bounding box center [462, 152] width 6 height 6
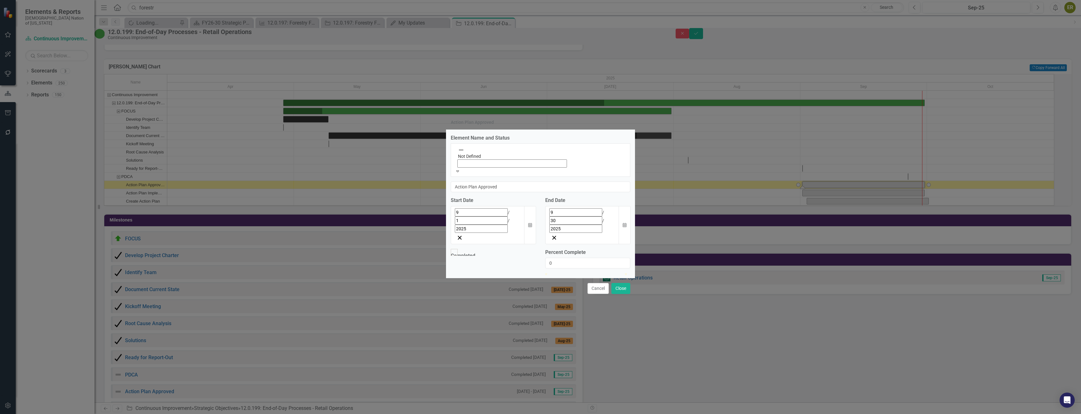
click at [527, 206] on button "Calendar" at bounding box center [530, 225] width 12 height 38
click at [467, 256] on button "8" at bounding box center [475, 261] width 16 height 11
click at [552, 207] on input "9" at bounding box center [576, 211] width 53 height 8
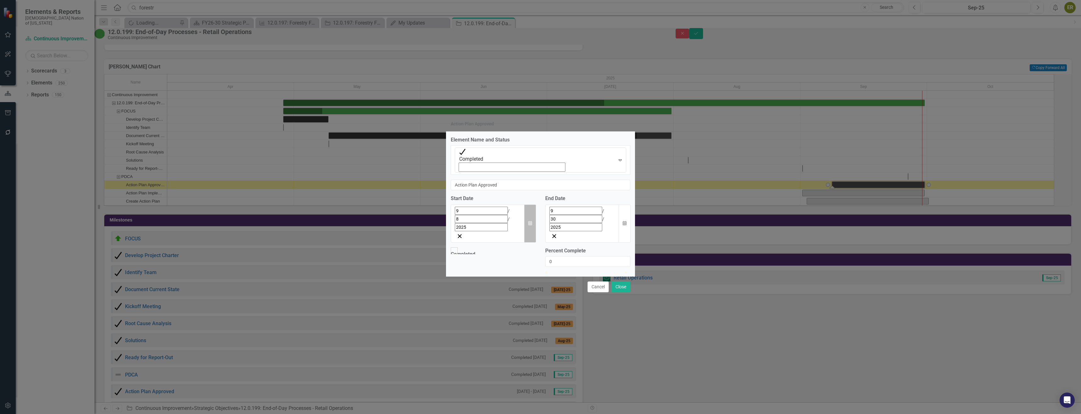
click at [526, 204] on button "Calendar" at bounding box center [530, 223] width 12 height 38
click at [465, 218] on button "‹" at bounding box center [472, 225] width 14 height 14
click at [533, 218] on button "›" at bounding box center [540, 225] width 14 height 14
click at [535, 282] on abbr "26" at bounding box center [537, 284] width 5 height 5
click at [625, 204] on button "Calendar" at bounding box center [625, 223] width 12 height 38
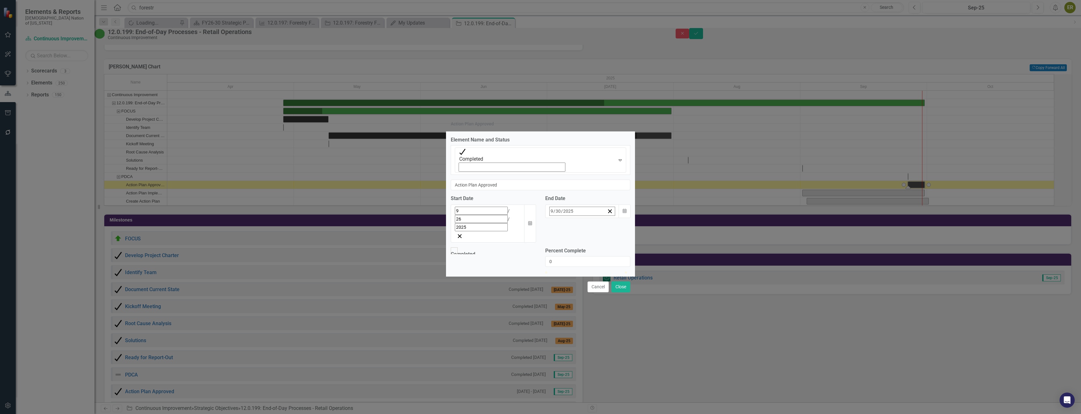
click at [603, 279] on button "26" at bounding box center [595, 284] width 16 height 11
click at [520, 247] on div "Completed Percent Complete 0" at bounding box center [540, 259] width 189 height 24
click at [459, 247] on div "Completed" at bounding box center [492, 250] width 82 height 7
click at [459, 246] on input "Completed" at bounding box center [455, 251] width 10 height 10
checkbox input "true"
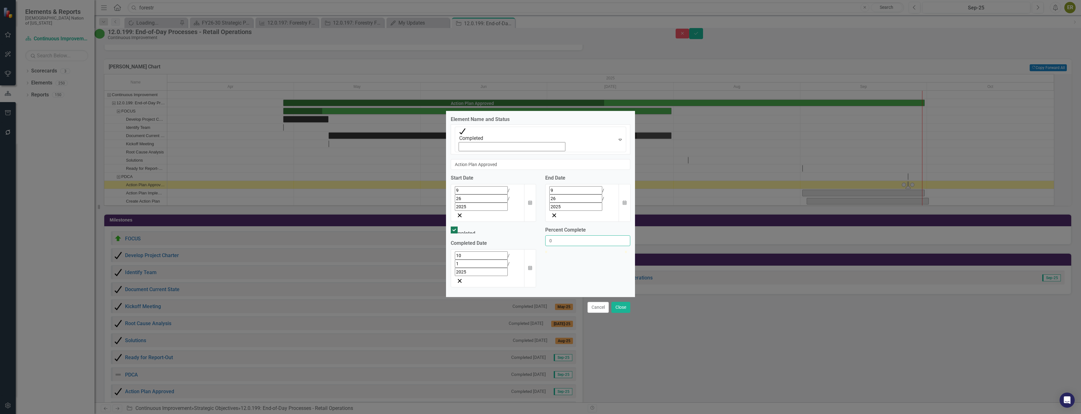
click at [561, 235] on input "0" at bounding box center [587, 240] width 85 height 11
type input "0100"
click at [460, 251] on input "10" at bounding box center [481, 255] width 53 height 8
click at [459, 251] on input "10" at bounding box center [481, 255] width 53 height 8
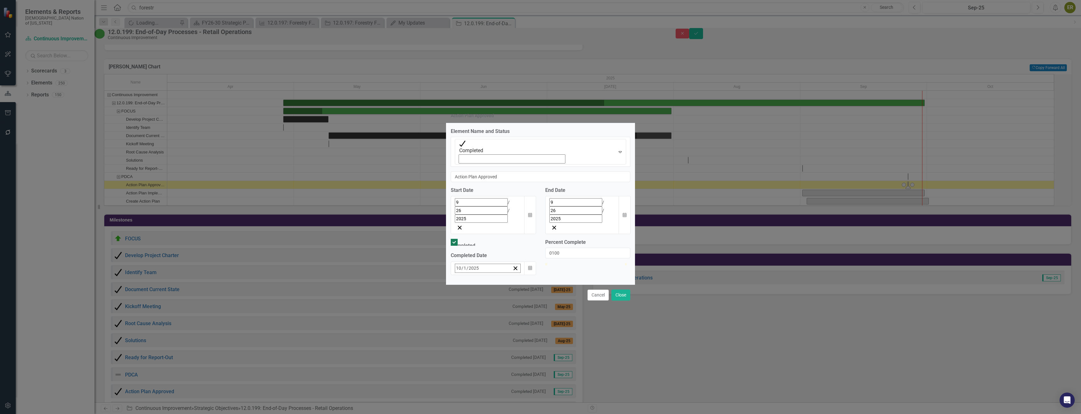
click at [459, 264] on input "10" at bounding box center [459, 268] width 6 height 9
type input "09"
type input "26"
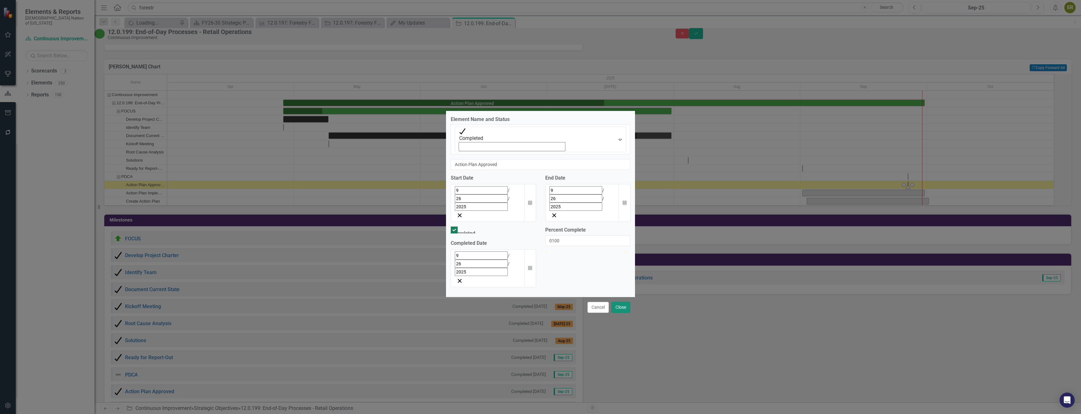
click at [629, 302] on button "Close" at bounding box center [621, 307] width 19 height 11
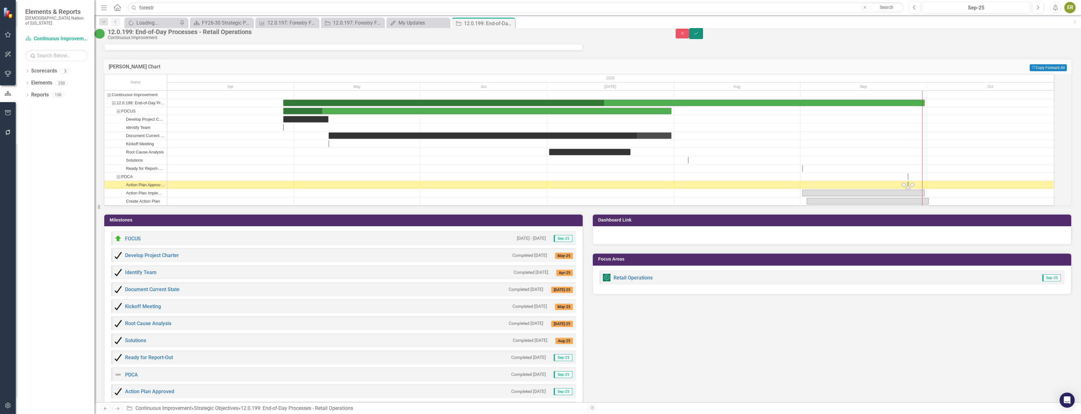
drag, startPoint x: 1065, startPoint y: 37, endPoint x: 1045, endPoint y: 61, distance: 31.6
click at [699, 36] on icon "Save" at bounding box center [697, 33] width 6 height 4
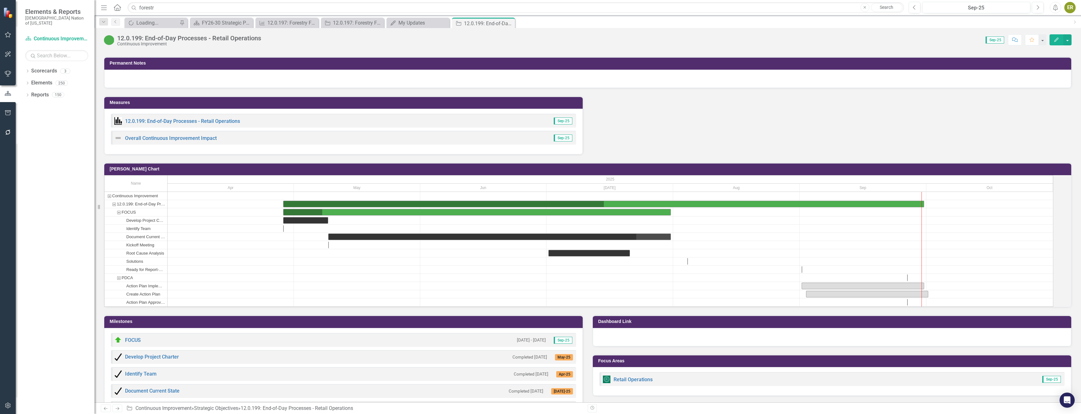
scroll to position [599, 0]
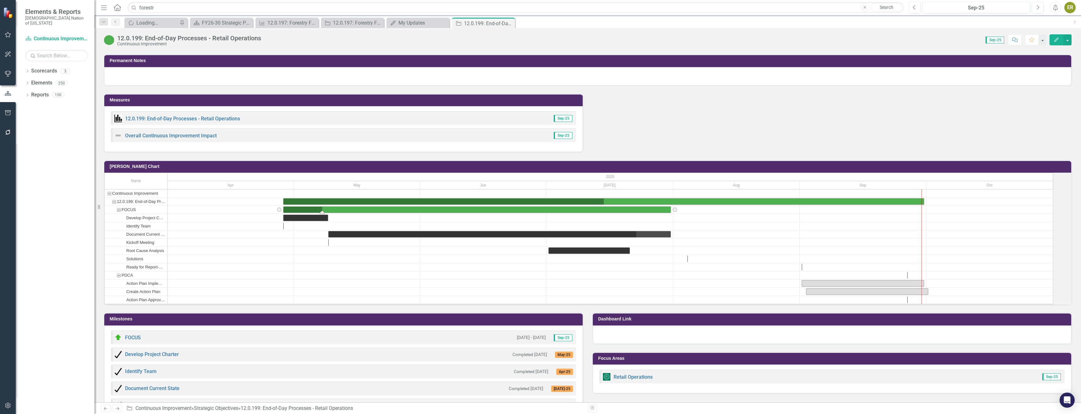
click at [632, 213] on div "Task: Start date: 2025-04-28 End date: 2025-07-31" at bounding box center [477, 210] width 387 height 6
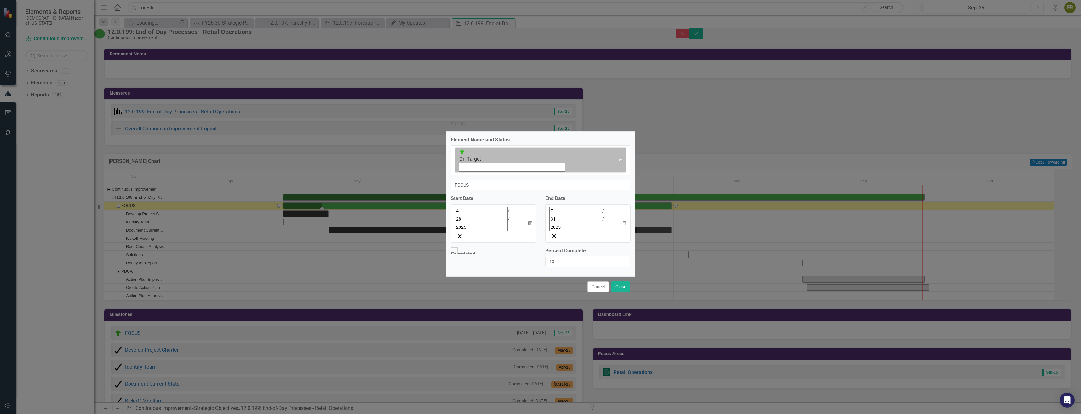
click at [617, 163] on icon "Expand" at bounding box center [620, 160] width 6 height 5
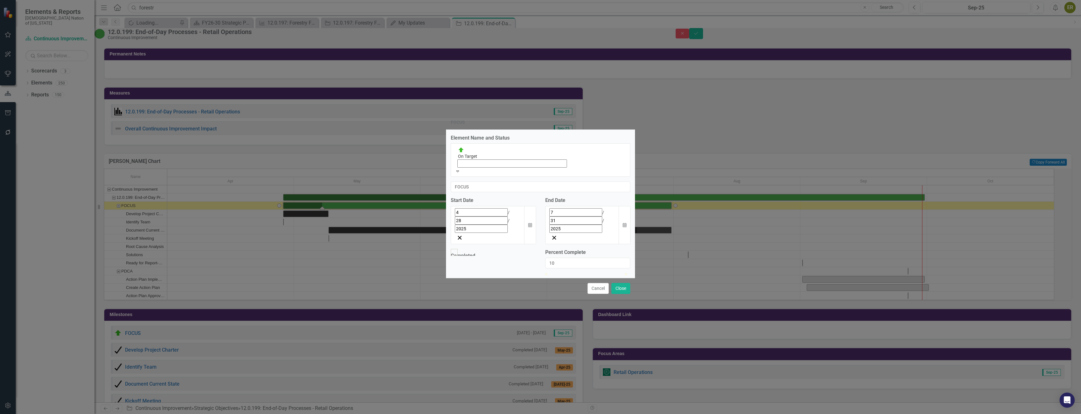
scroll to position [2, 0]
click at [527, 206] on button "Calendar" at bounding box center [530, 225] width 12 height 38
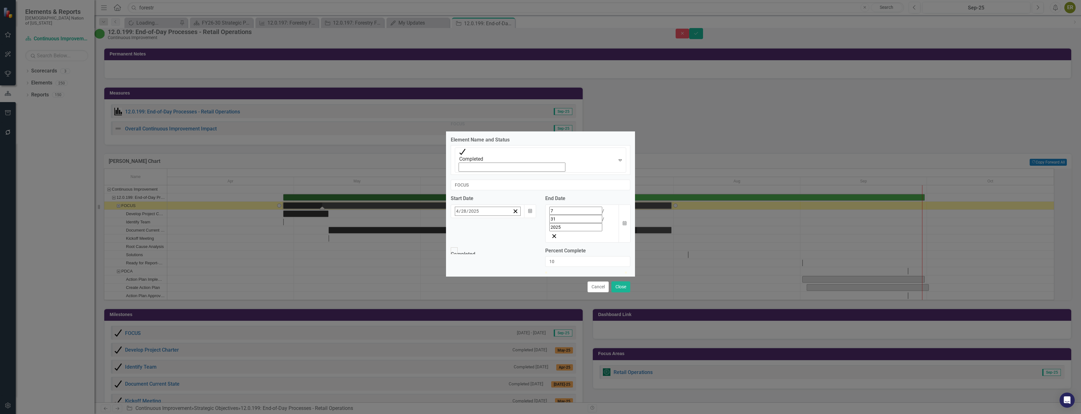
click at [533, 218] on button "›" at bounding box center [540, 225] width 14 height 14
click at [594, 281] on button "Cancel" at bounding box center [598, 286] width 21 height 11
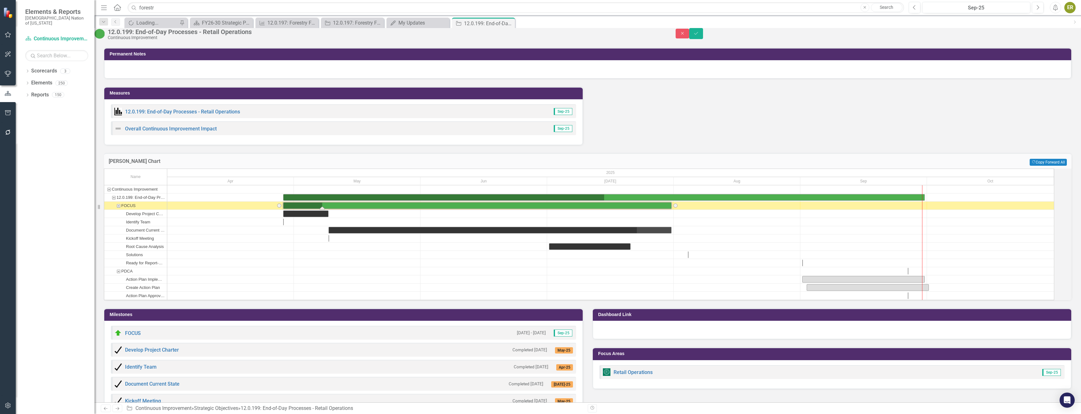
click at [535, 209] on div "Task: Start date: 2025-04-28 End date: 2025-07-31" at bounding box center [478, 206] width 388 height 6
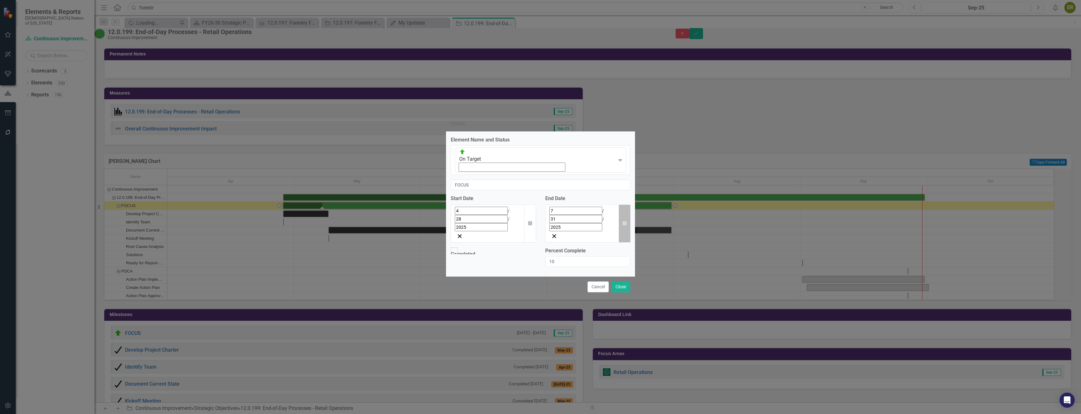
click at [620, 204] on button "Calendar" at bounding box center [625, 223] width 12 height 38
click at [605, 218] on button "›" at bounding box center [598, 225] width 14 height 14
click at [598, 282] on abbr "26" at bounding box center [595, 284] width 5 height 5
click at [458, 247] on div at bounding box center [454, 250] width 7 height 7
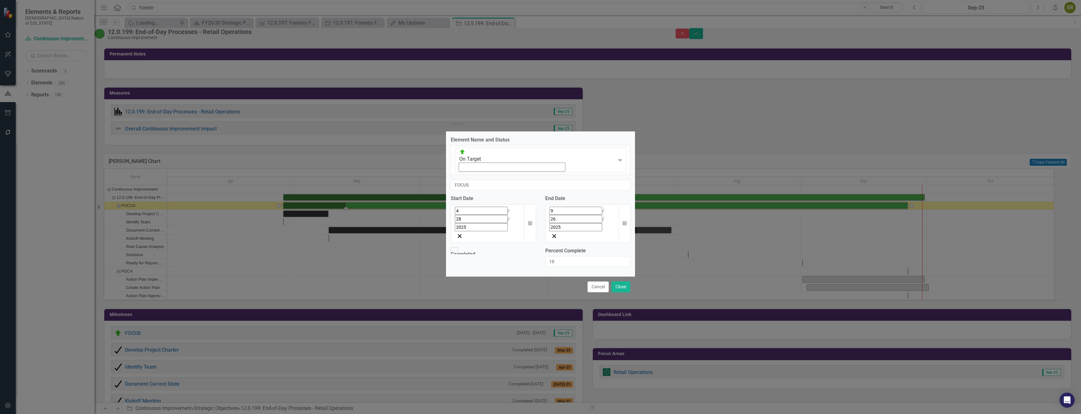
click at [458, 246] on input "Completed" at bounding box center [455, 251] width 10 height 10
checkbox input "true"
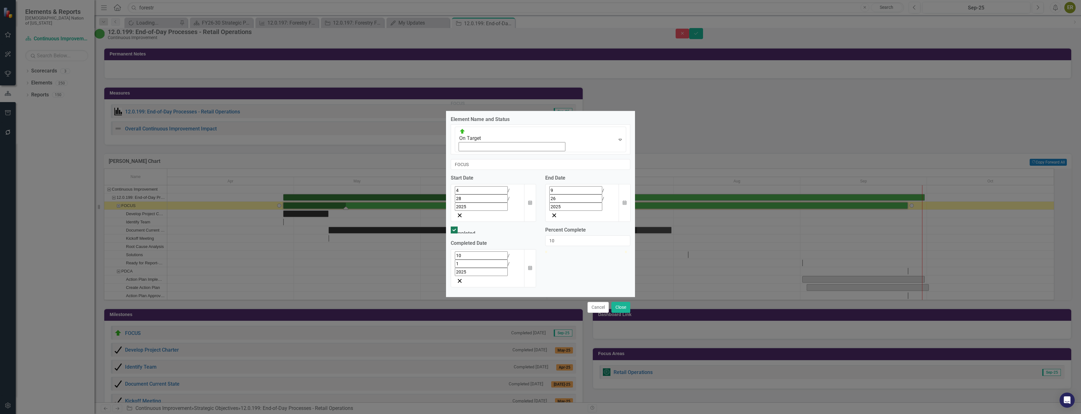
click at [459, 251] on input "10" at bounding box center [481, 255] width 53 height 8
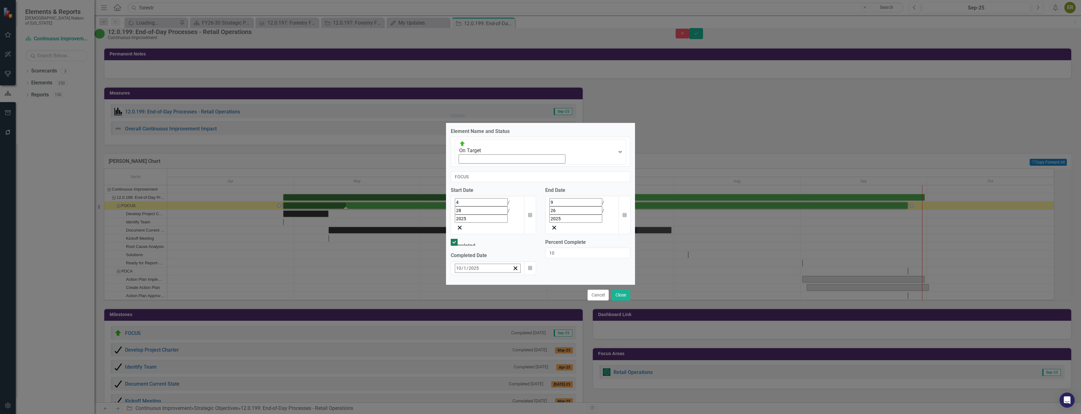
click at [460, 264] on input "10" at bounding box center [459, 268] width 6 height 9
type input "09"
type input "26"
click at [566, 248] on input "10" at bounding box center [587, 253] width 85 height 11
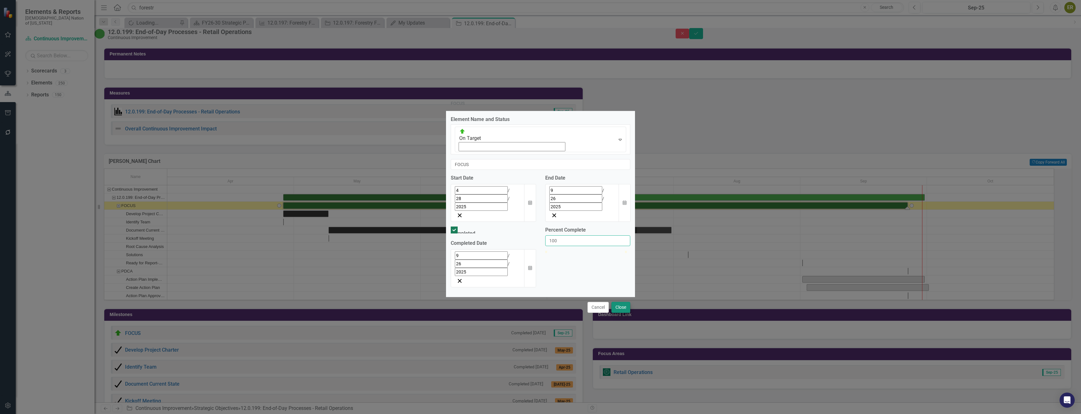
type input "100"
click at [620, 302] on button "Close" at bounding box center [621, 307] width 19 height 11
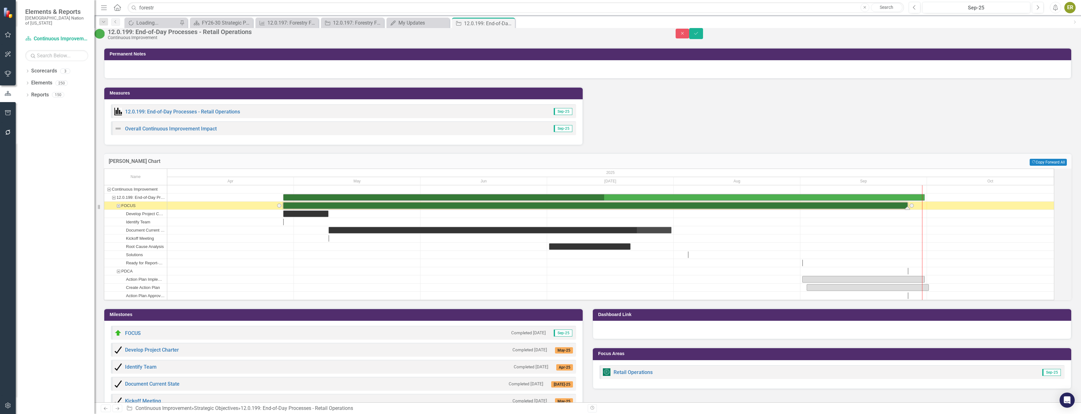
click at [665, 209] on div "Task: Start date: 2025-04-28 End date: 2025-09-26" at bounding box center [596, 206] width 624 height 6
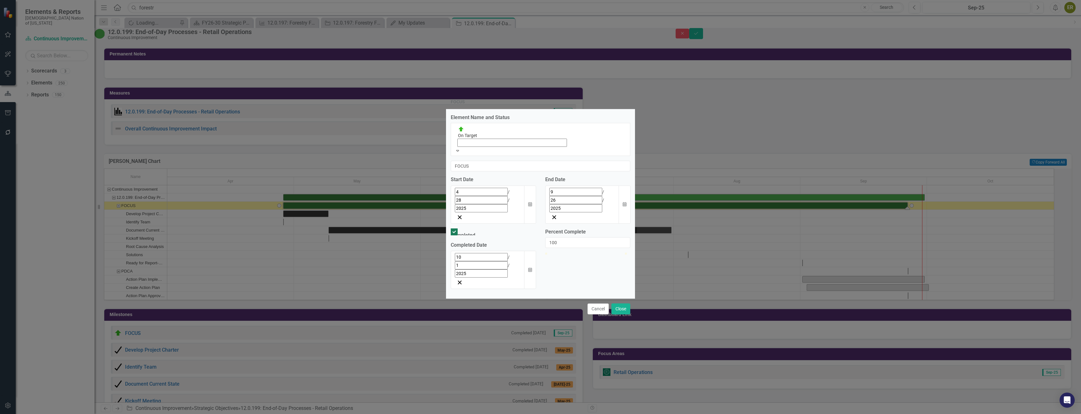
click at [464, 154] on div "Expand" at bounding box center [540, 150] width 171 height 6
click at [535, 251] on button "Calendar" at bounding box center [530, 270] width 12 height 38
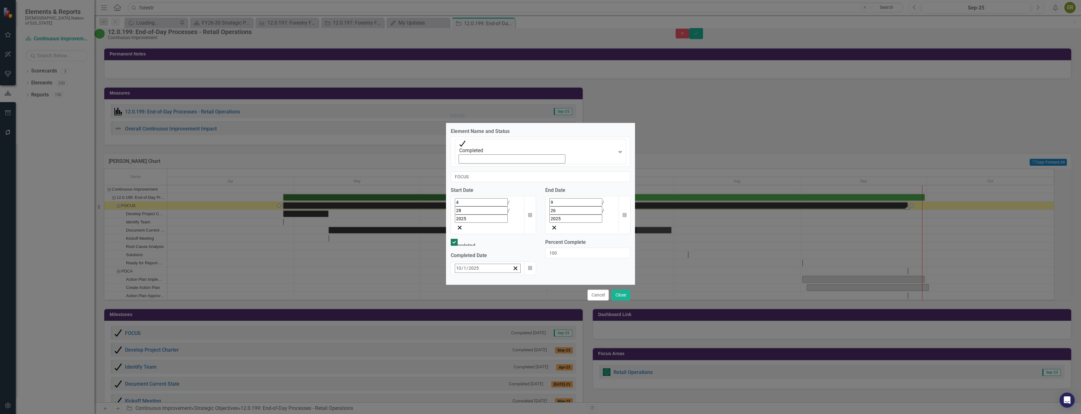
click at [488, 305] on abbr "30" at bounding box center [490, 307] width 5 height 5
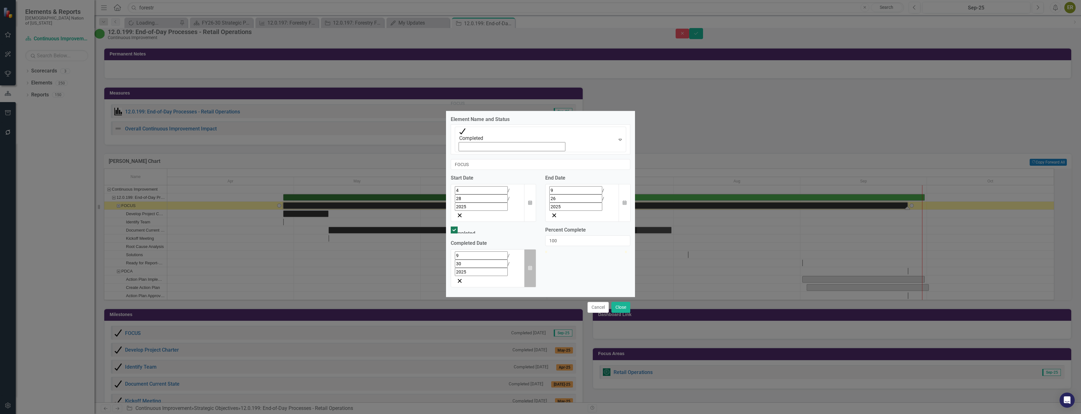
click at [535, 249] on button "Calendar" at bounding box center [530, 268] width 12 height 38
click at [628, 199] on button "Calendar" at bounding box center [625, 203] width 12 height 38
click at [540, 245] on button "8" at bounding box center [533, 240] width 16 height 11
click at [533, 249] on button "Calendar" at bounding box center [530, 268] width 12 height 38
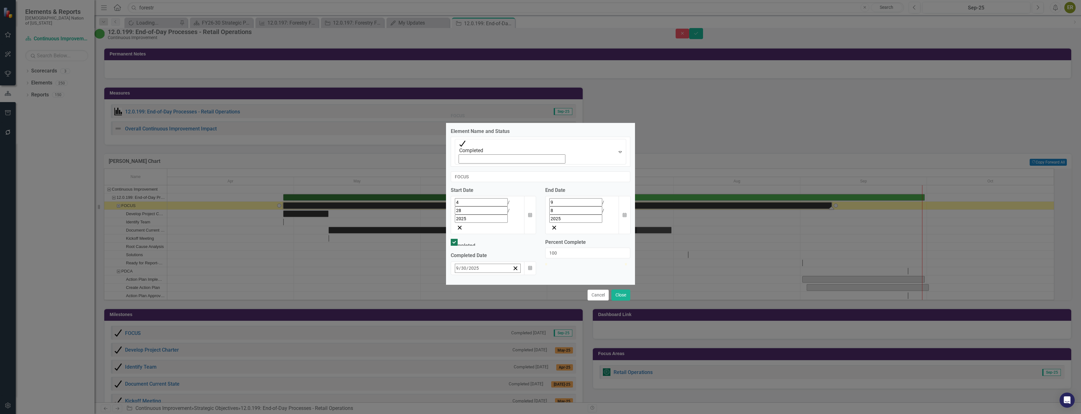
click at [467, 313] on button "8" at bounding box center [475, 318] width 16 height 11
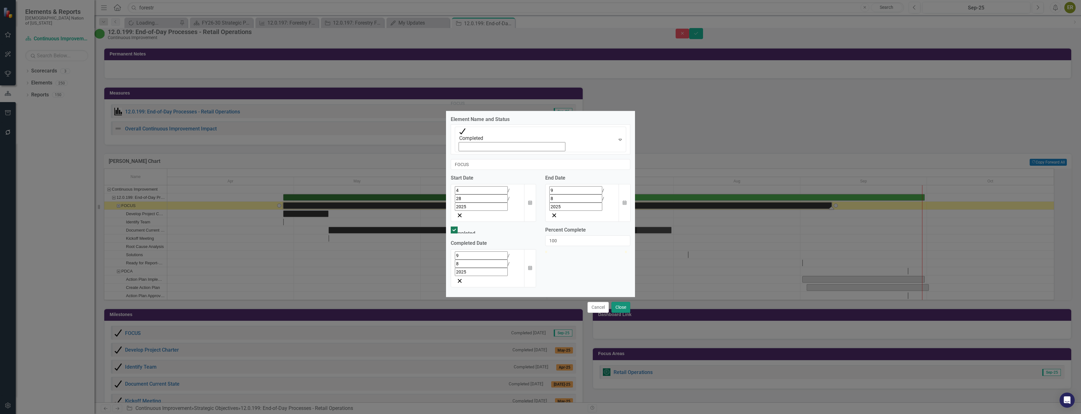
click at [616, 302] on button "Close" at bounding box center [621, 307] width 19 height 11
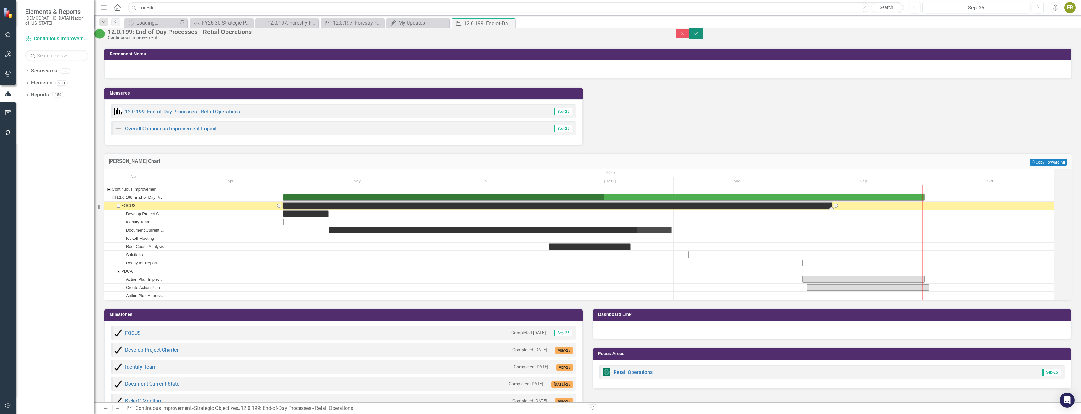
click at [703, 39] on button "Save" at bounding box center [696, 33] width 14 height 11
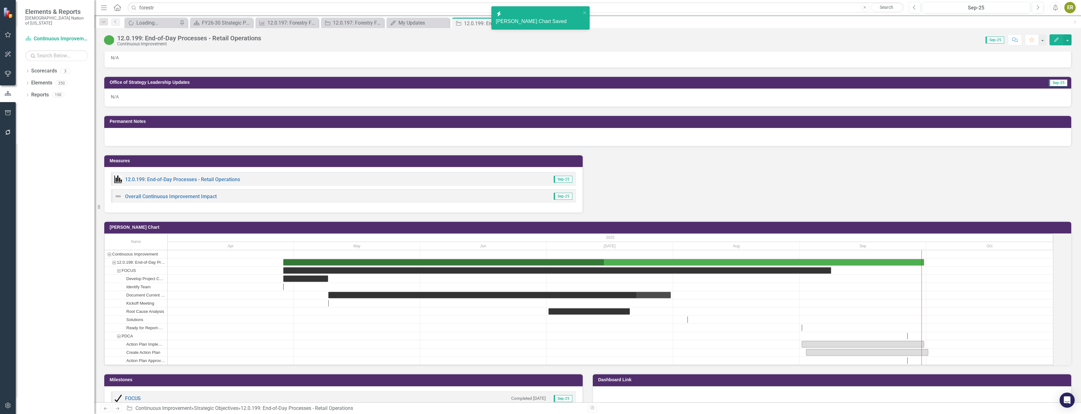
scroll to position [599, 0]
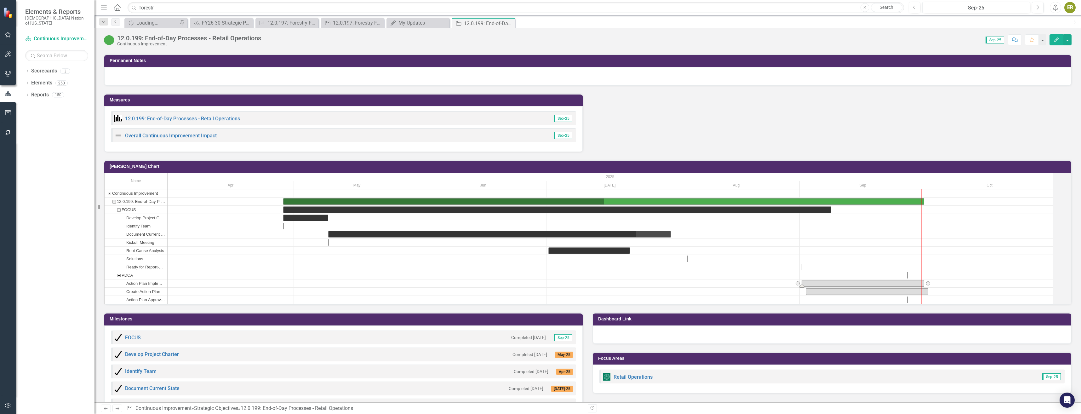
click at [852, 286] on div "Task: Start date: 2025-09-01 End date: 2025-09-30" at bounding box center [863, 283] width 122 height 6
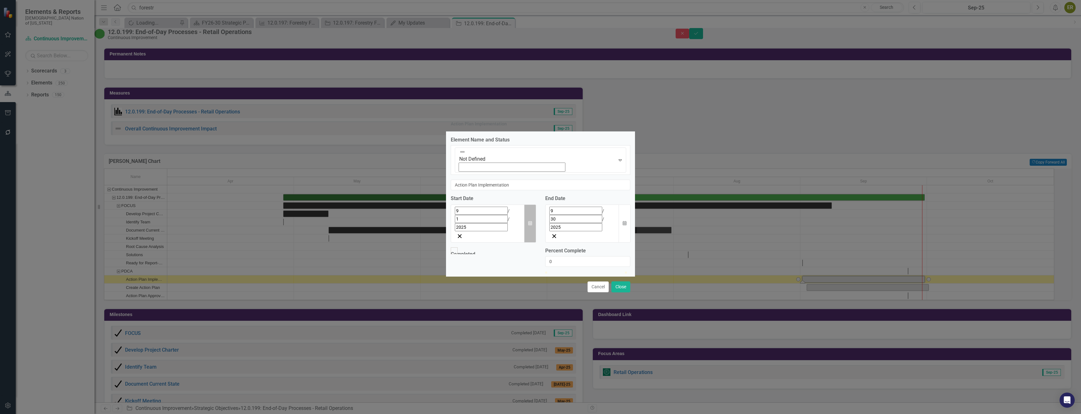
click at [528, 204] on button "Calendar" at bounding box center [530, 223] width 12 height 38
click at [533, 218] on button "›" at bounding box center [540, 225] width 14 height 14
click at [498, 245] on button "1" at bounding box center [506, 250] width 16 height 11
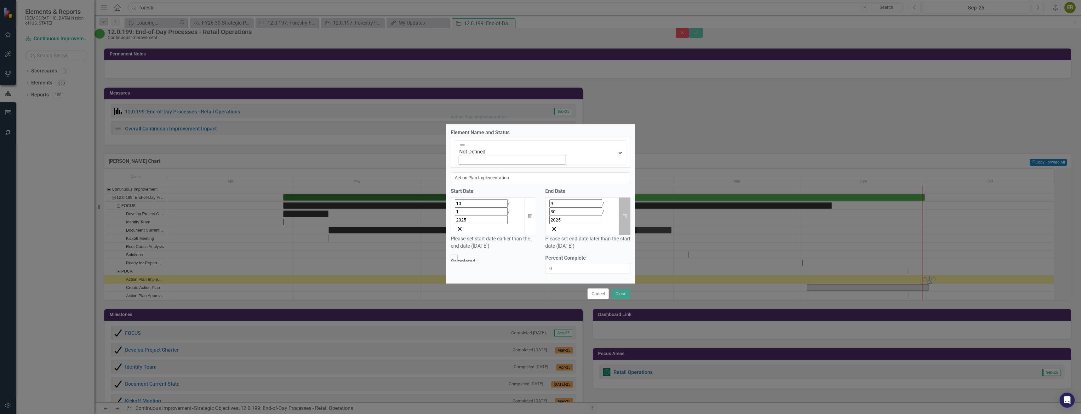
click at [623, 197] on button "Calendar" at bounding box center [625, 216] width 12 height 38
click at [605, 211] on button "›" at bounding box center [598, 218] width 14 height 14
click at [620, 197] on button "Calendar" at bounding box center [625, 216] width 12 height 38
click at [605, 211] on button "›" at bounding box center [598, 218] width 14 height 14
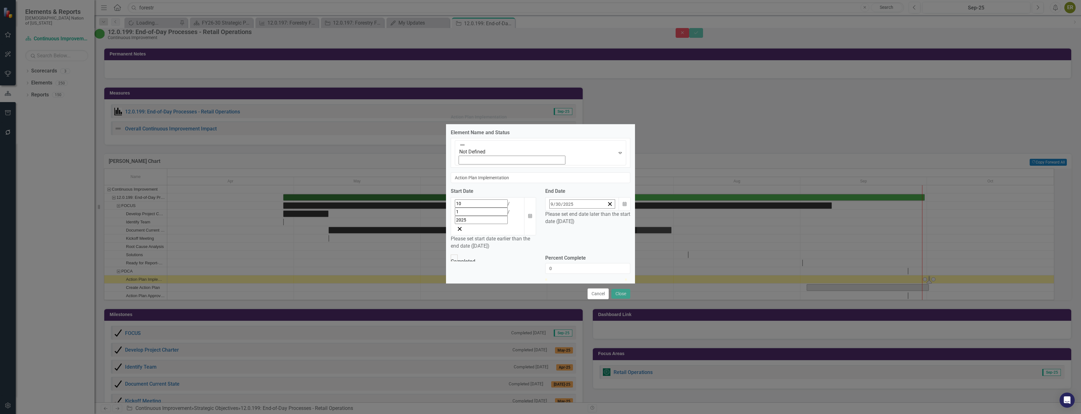
click at [605, 211] on button "›" at bounding box center [598, 218] width 14 height 14
click at [619, 211] on button "»" at bounding box center [612, 218] width 14 height 14
click at [605, 211] on button "›" at bounding box center [598, 218] width 14 height 14
click at [603, 237] on button "1" at bounding box center [595, 242] width 16 height 11
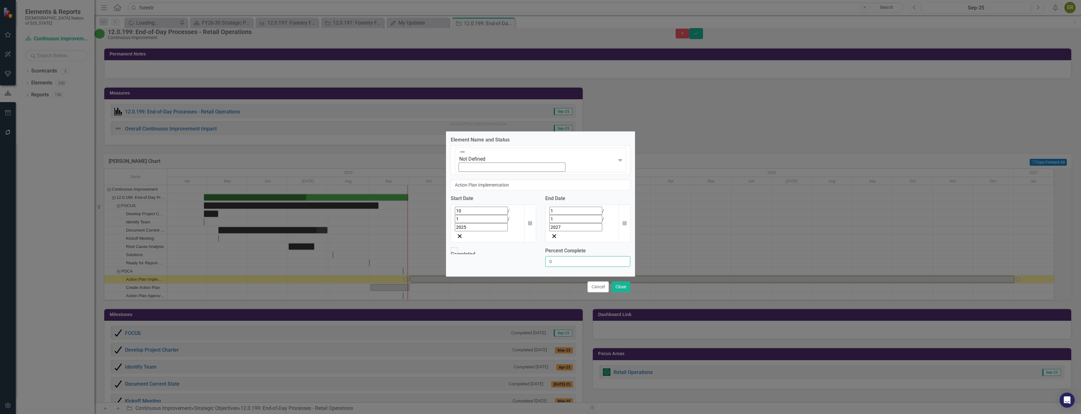
click at [574, 256] on input "0" at bounding box center [587, 261] width 85 height 11
click at [526, 247] on div "Completed Percent Complete 0" at bounding box center [540, 259] width 189 height 24
click at [617, 163] on icon "Expand" at bounding box center [620, 160] width 6 height 5
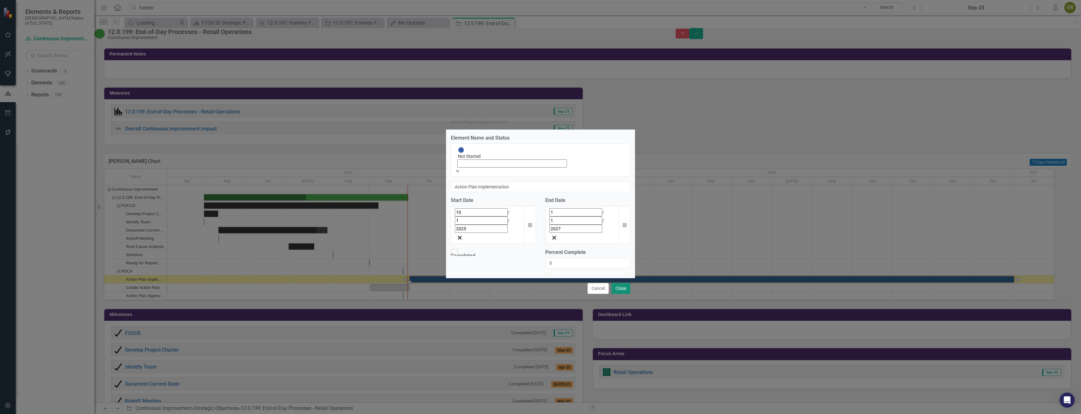
click at [618, 283] on button "Close" at bounding box center [621, 288] width 19 height 11
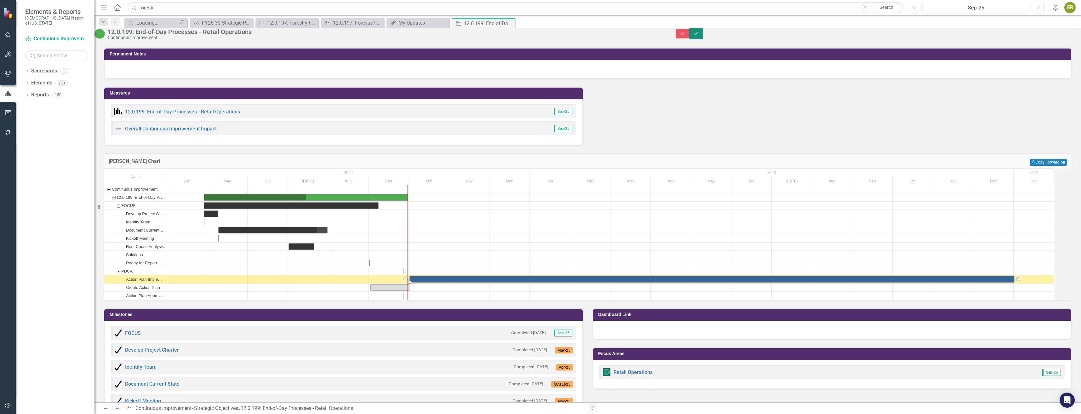
click at [703, 39] on button "Save" at bounding box center [696, 33] width 14 height 11
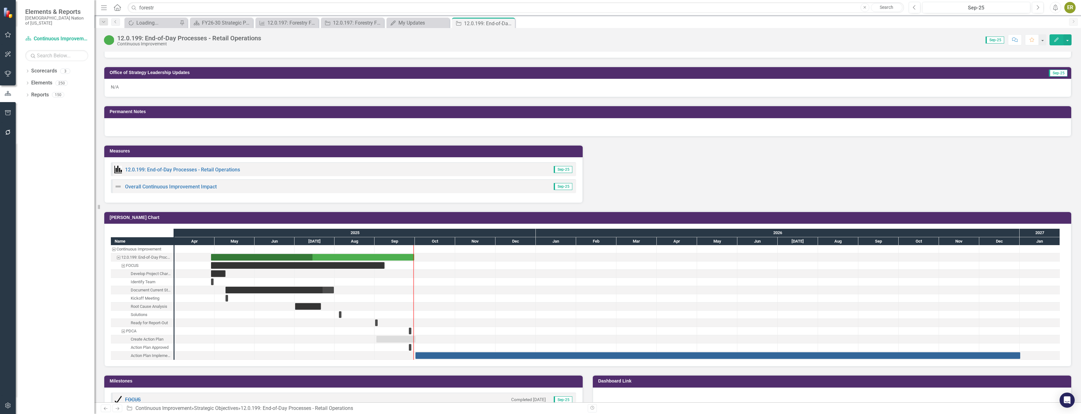
scroll to position [567, 0]
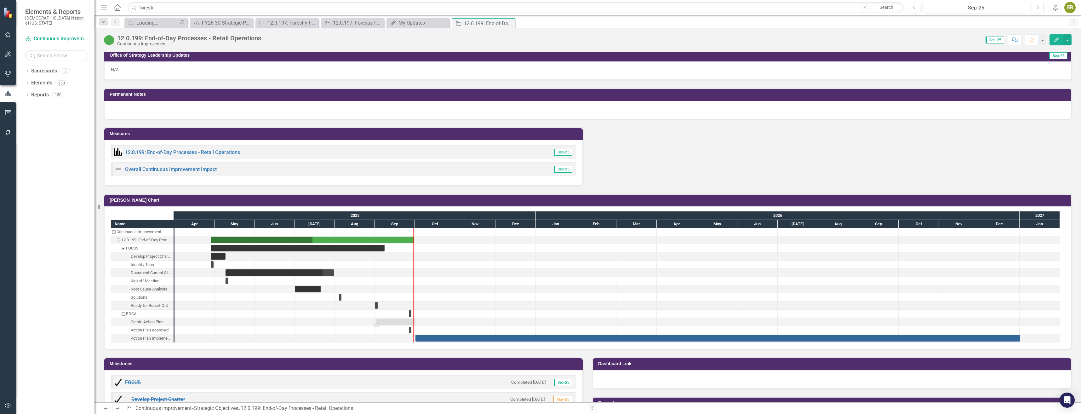
click at [390, 320] on div "Task: Start date: 2025-09-02 End date: 2025-10-01" at bounding box center [396, 322] width 39 height 7
click at [389, 320] on div "Task: Start date: 2025-09-02 End date: 2025-10-01" at bounding box center [396, 322] width 39 height 7
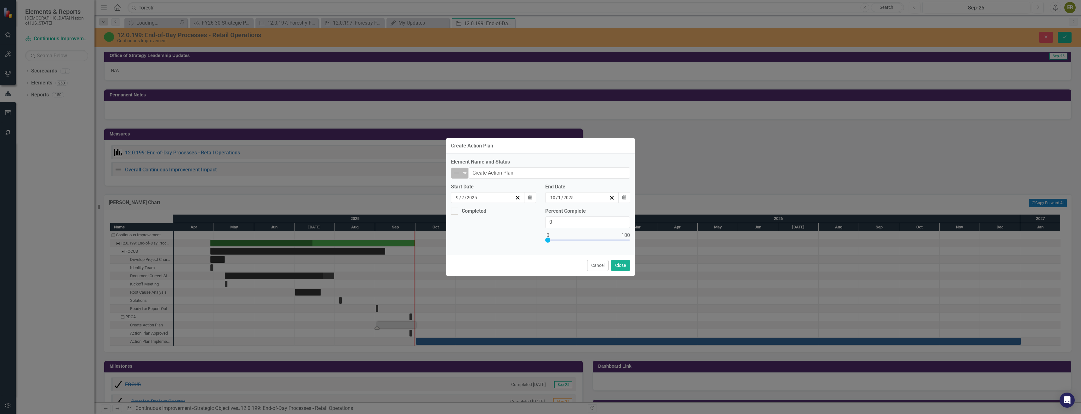
click at [461, 172] on div "Not Defined" at bounding box center [456, 173] width 9 height 9
click at [474, 235] on div "Completed" at bounding box center [480, 237] width 24 height 7
click at [530, 196] on icon "Calendar" at bounding box center [530, 197] width 4 height 4
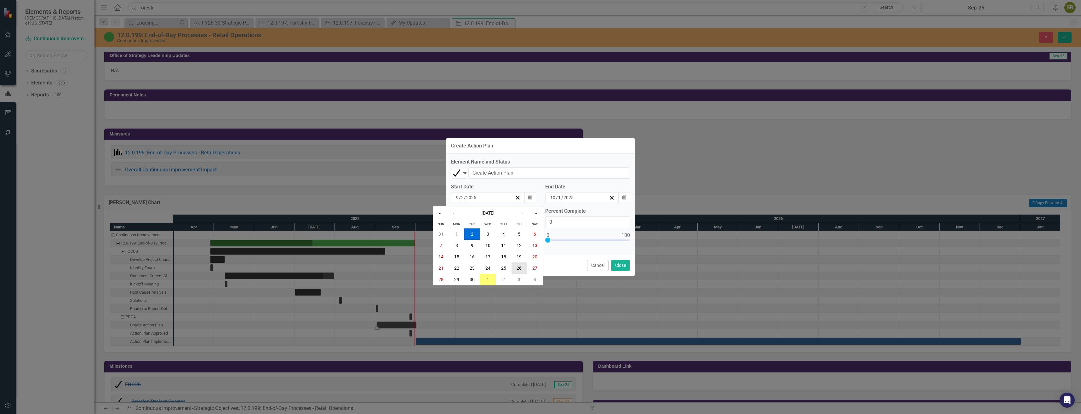
click at [516, 267] on button "26" at bounding box center [520, 267] width 16 height 11
click at [621, 196] on button "Calendar" at bounding box center [625, 197] width 12 height 11
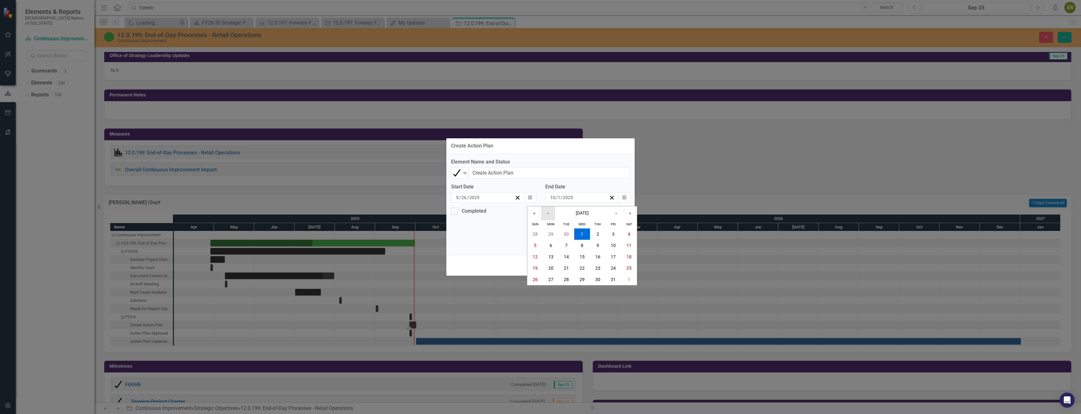
click at [549, 214] on button "‹" at bounding box center [548, 213] width 14 height 14
click at [609, 266] on button "26" at bounding box center [614, 267] width 16 height 11
click at [455, 212] on div at bounding box center [454, 211] width 7 height 7
click at [455, 212] on input "Completed" at bounding box center [453, 210] width 4 height 4
checkbox input "true"
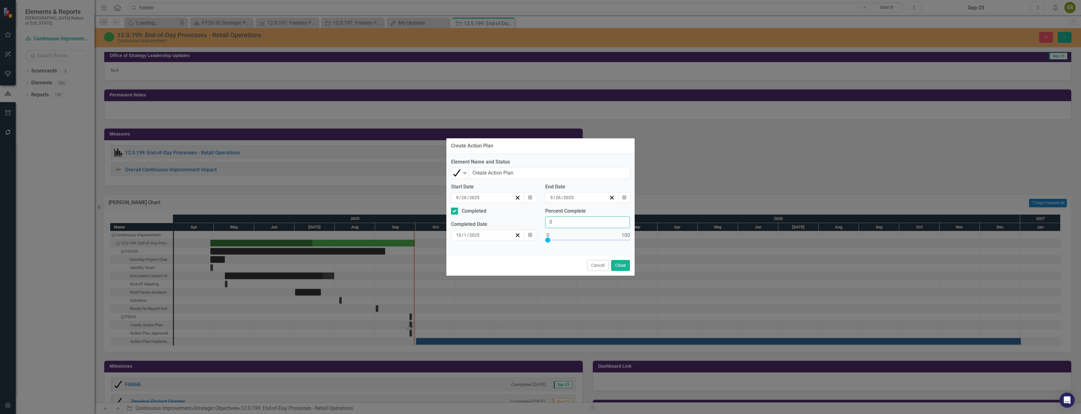
click at [568, 222] on input "0" at bounding box center [587, 222] width 85 height 12
type input "0100"
click at [530, 236] on icon "button" at bounding box center [530, 235] width 4 height 4
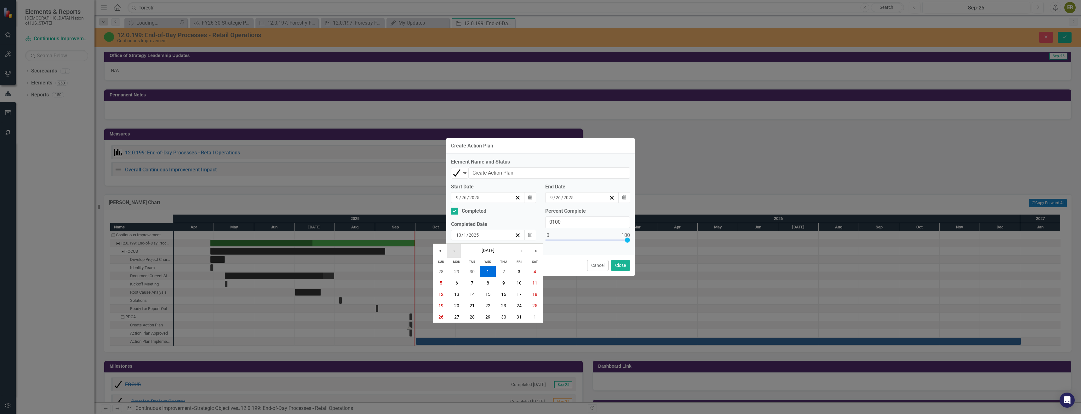
click at [452, 250] on button "‹" at bounding box center [454, 251] width 14 height 14
click at [522, 305] on button "26" at bounding box center [520, 305] width 16 height 11
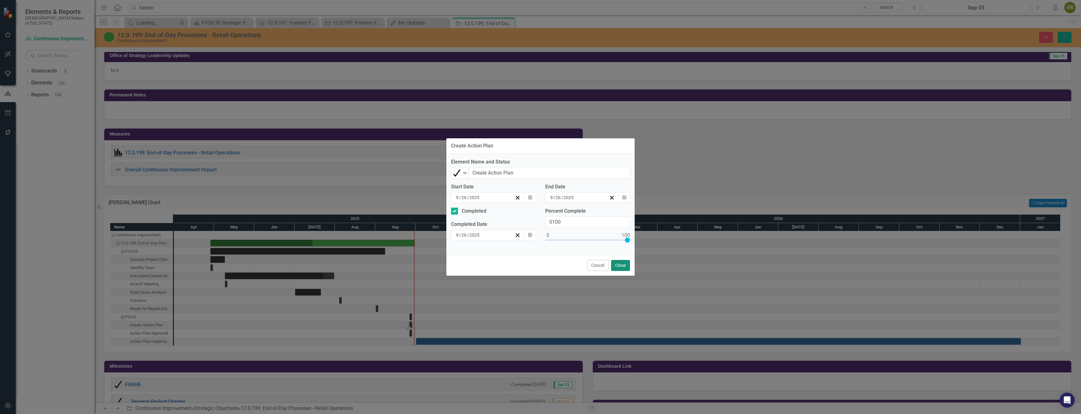
click at [625, 266] on button "Close" at bounding box center [620, 265] width 19 height 11
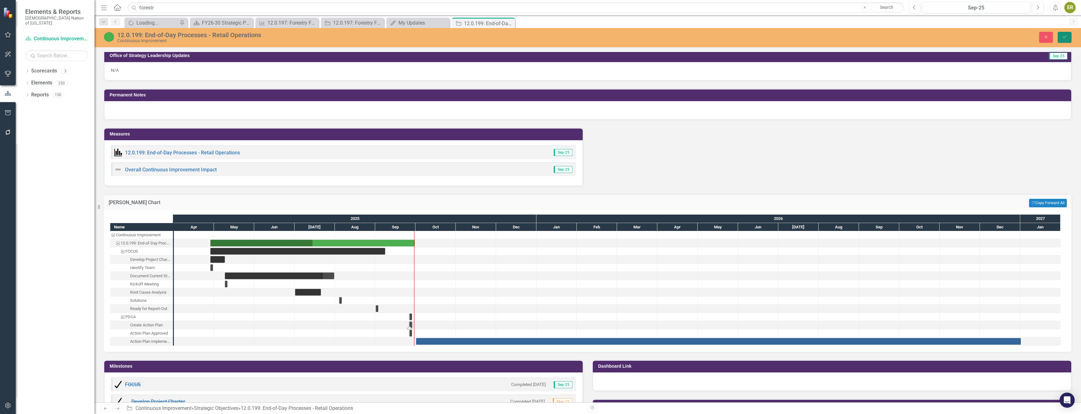
click at [1064, 39] on icon "Save" at bounding box center [1065, 37] width 6 height 4
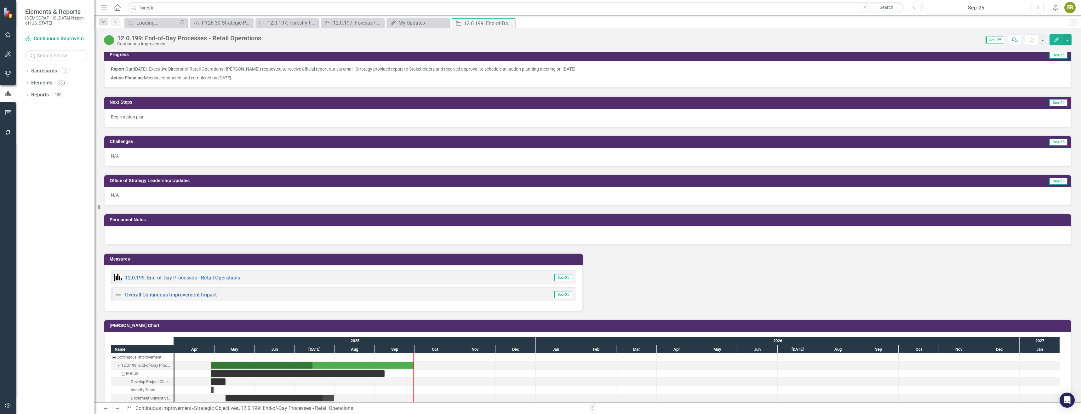
scroll to position [536, 0]
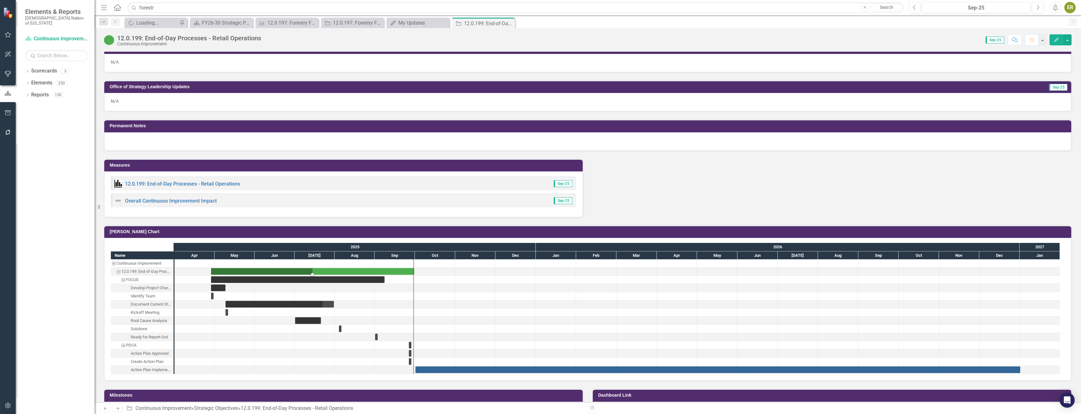
click at [390, 274] on div "Task: Start date: 2025-04-28 End date: 2025-09-30" at bounding box center [312, 271] width 203 height 7
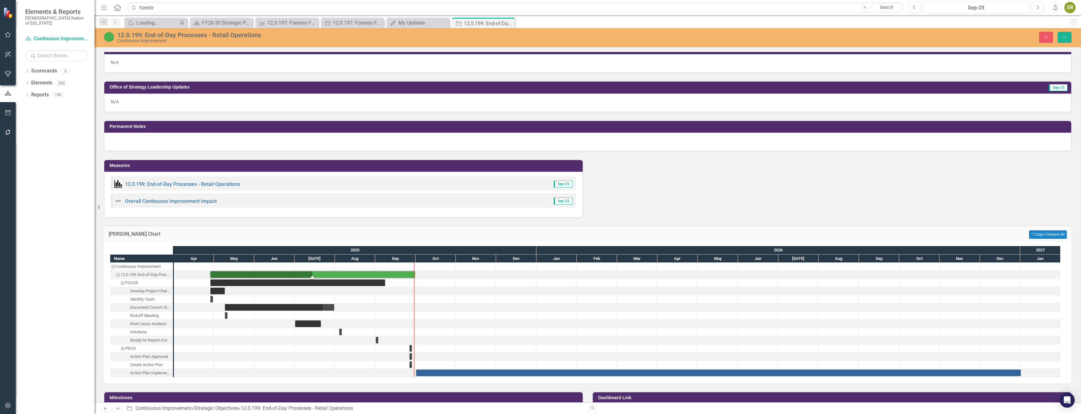
click at [150, 374] on div "Action Plan Implementation" at bounding box center [150, 373] width 41 height 8
click at [1068, 36] on icon "Save" at bounding box center [1065, 37] width 6 height 4
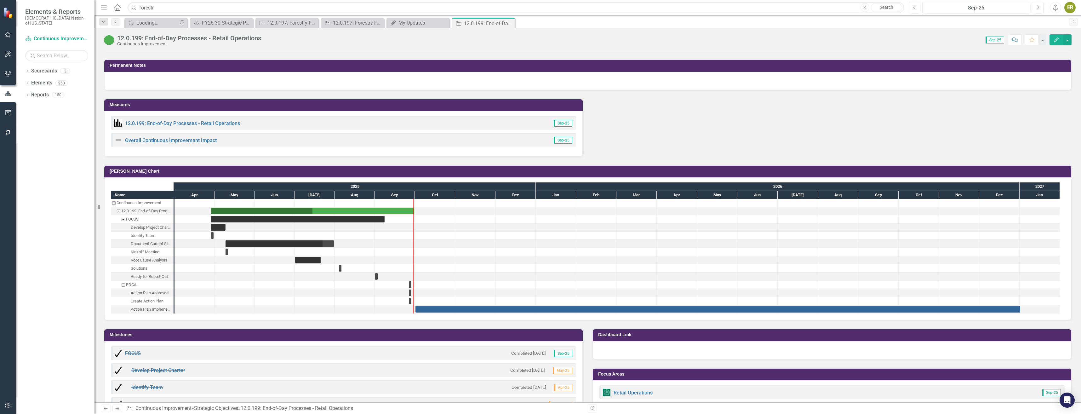
scroll to position [599, 0]
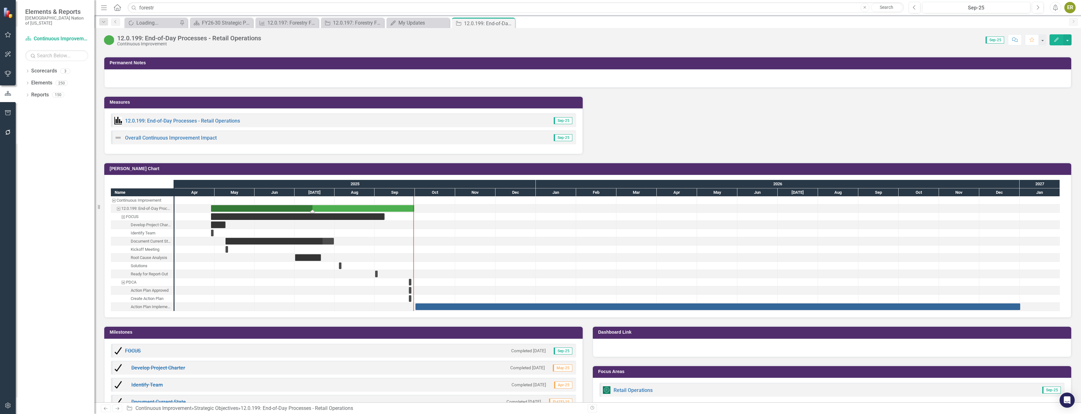
click at [386, 207] on div "Task: Start date: 2025-04-28 End date: 2025-09-30" at bounding box center [312, 208] width 203 height 7
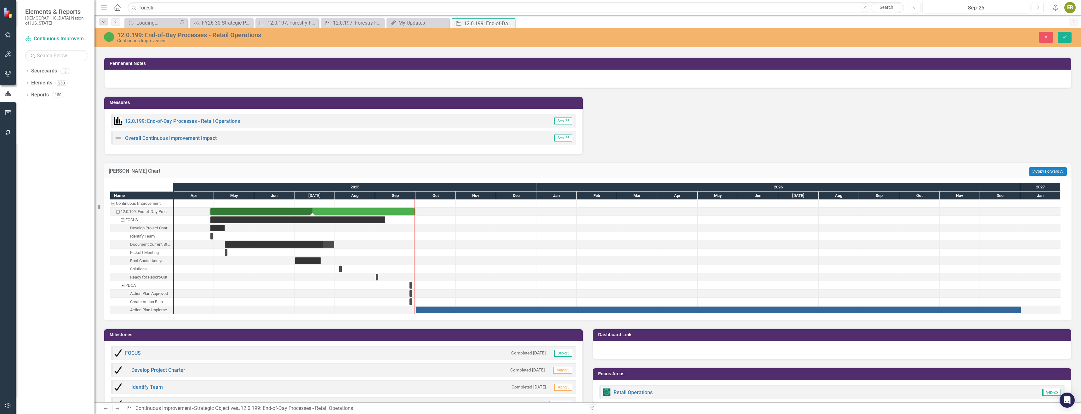
click at [396, 211] on div "Task: Start date: 2025-04-28 End date: 2025-09-30" at bounding box center [312, 211] width 204 height 7
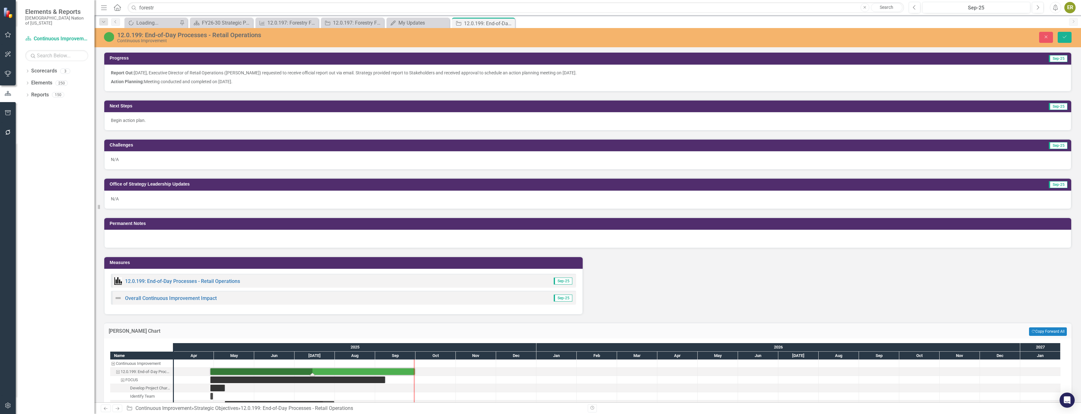
scroll to position [536, 0]
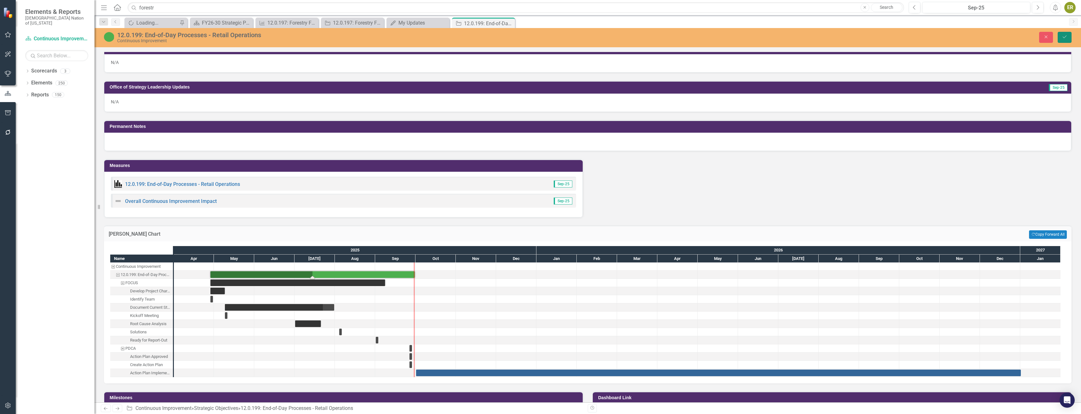
click at [1063, 38] on icon "Save" at bounding box center [1065, 37] width 6 height 4
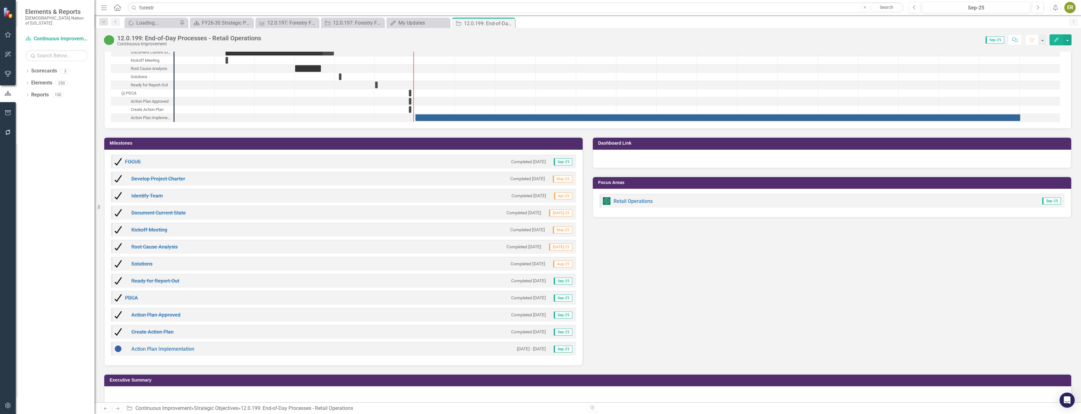
scroll to position [797, 0]
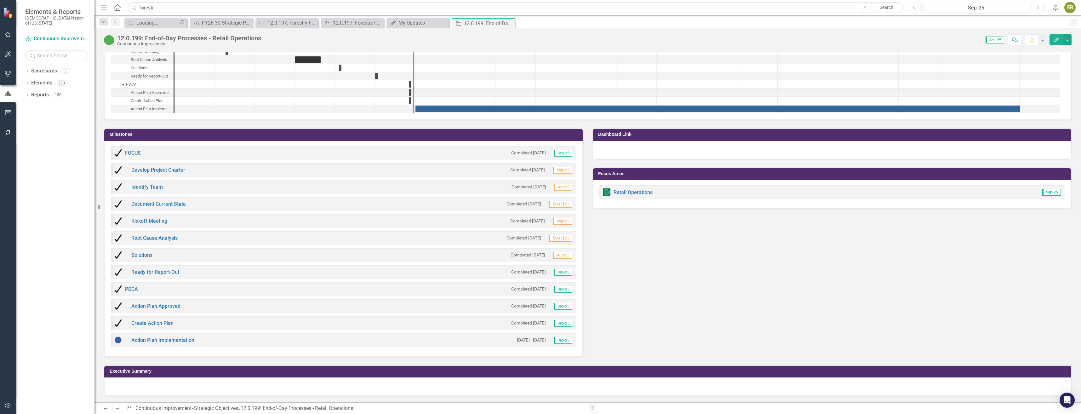
click at [1056, 37] on button "Edit" at bounding box center [1057, 39] width 14 height 11
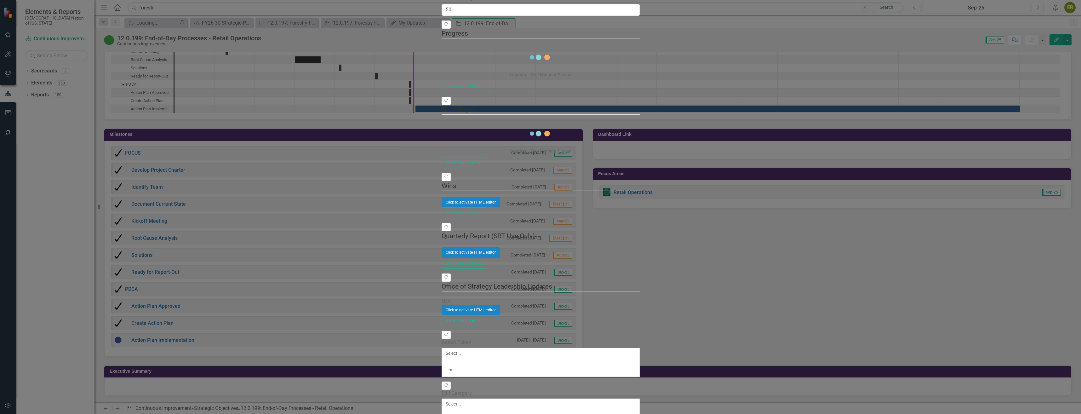
drag, startPoint x: 135, startPoint y: 47, endPoint x: 276, endPoint y: 70, distance: 143.4
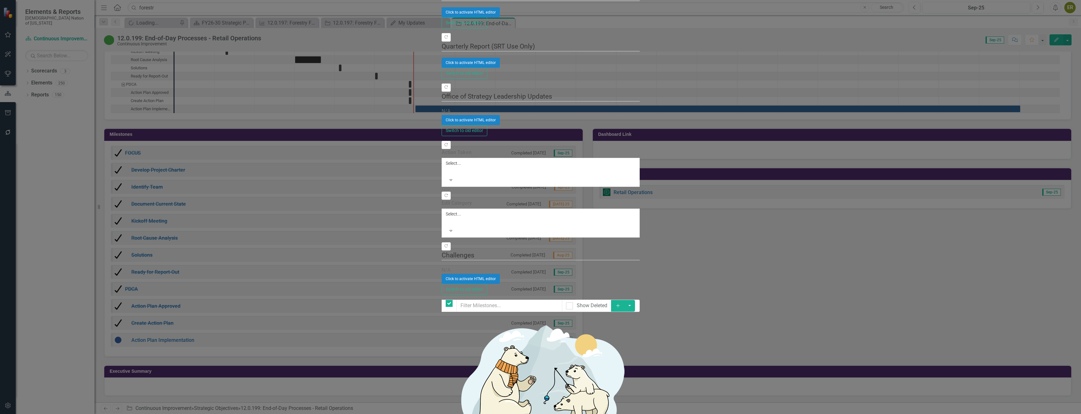
checkbox input "false"
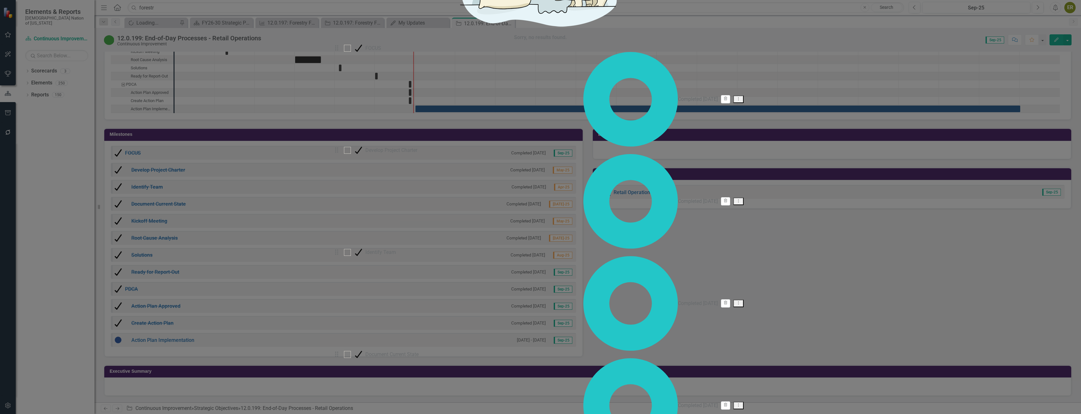
scroll to position [0, 0]
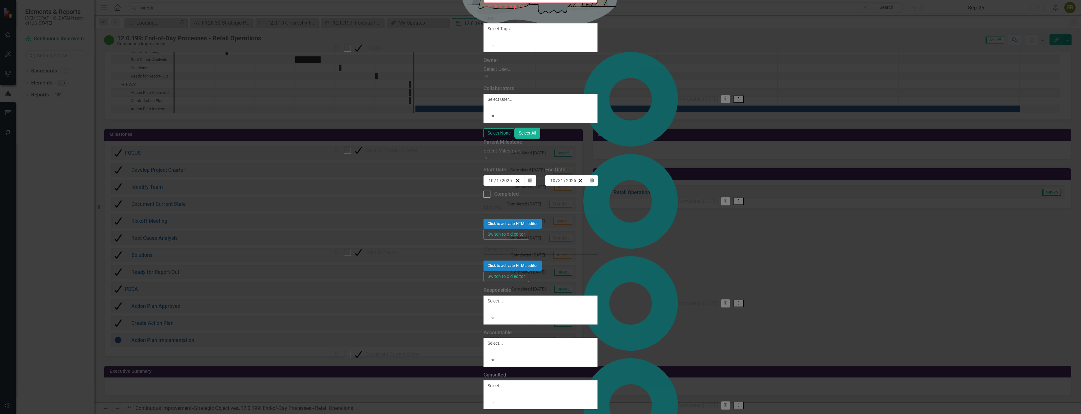
click at [484, 155] on div "Select Milestone..." at bounding box center [541, 150] width 114 height 7
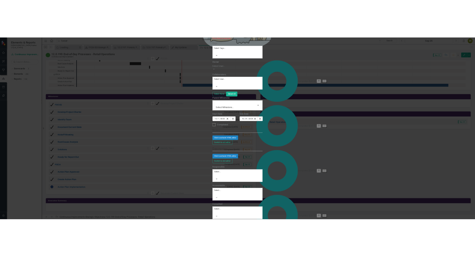
scroll to position [40, 0]
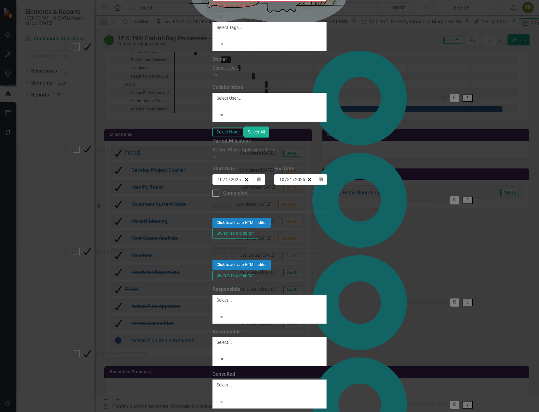
scroll to position [0, 0]
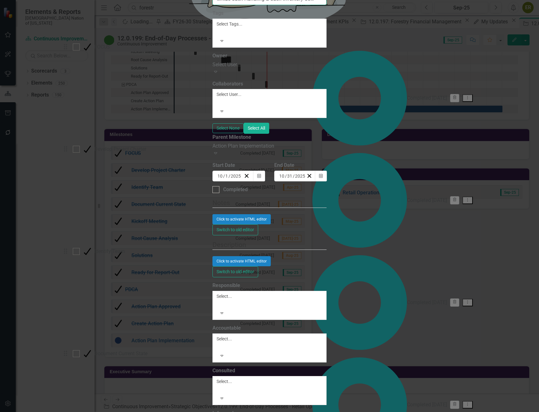
scroll to position [0, 10]
drag, startPoint x: 502, startPoint y: 36, endPoint x: 474, endPoint y: 33, distance: 27.8
drag, startPoint x: 499, startPoint y: 36, endPoint x: 560, endPoint y: 48, distance: 61.7
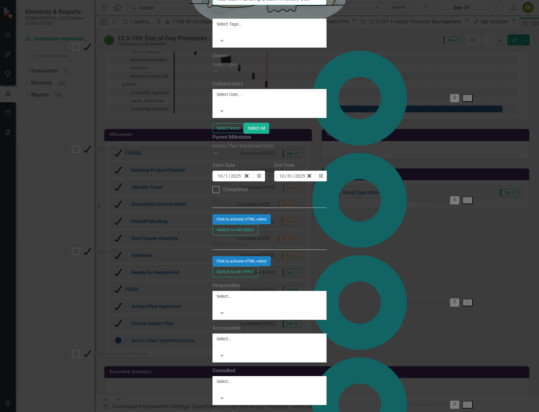
click at [539, 48] on html "Elements & Reports Choctaw Nation of Oklahoma Scorecard Continuous Improvement …" at bounding box center [269, 206] width 539 height 412
type input "Optimize Cash Handling & Cash Inventory Control, Elevate Training & Guest Exper…"
click at [265, 174] on button "Calendar" at bounding box center [259, 175] width 12 height 11
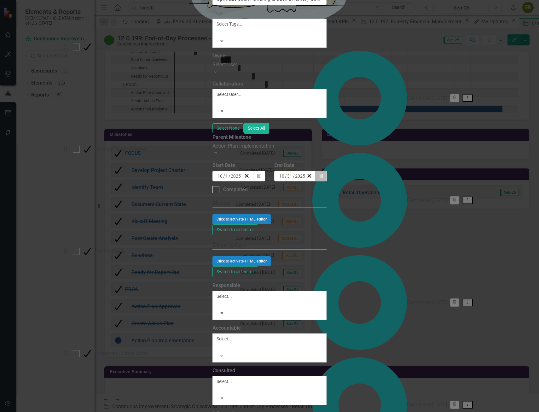
click at [327, 172] on button "Calendar" at bounding box center [321, 175] width 12 height 11
click at [371, 186] on button "›" at bounding box center [364, 188] width 14 height 14
click at [353, 207] on button "1" at bounding box center [345, 208] width 16 height 11
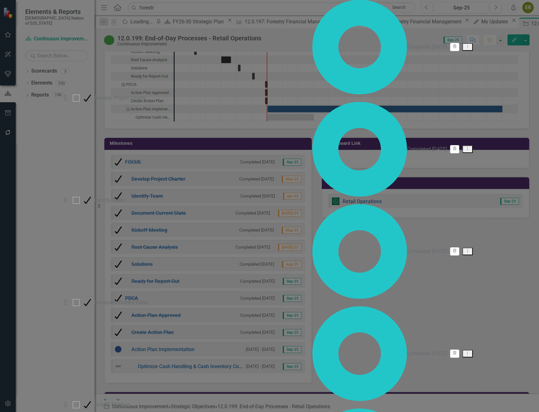
click at [514, 296] on link "Edit Edit Milestone" at bounding box center [497, 294] width 59 height 12
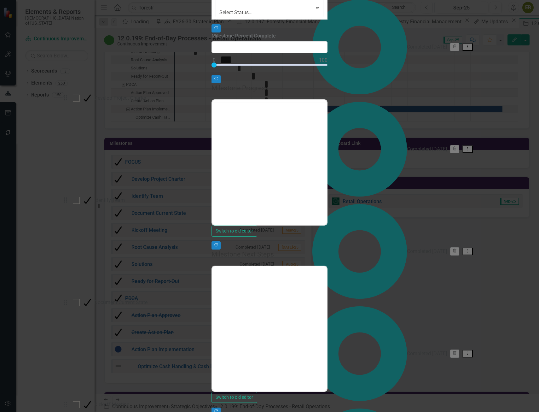
type input "0"
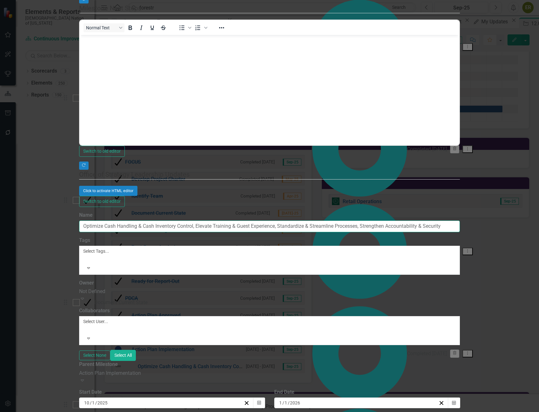
scroll to position [0, 40]
drag, startPoint x: 314, startPoint y: 38, endPoint x: 547, endPoint y: 78, distance: 236.3
click at [539, 78] on html "Elements & Reports Choctaw Nation of Oklahoma Scorecard Continuous Improvement …" at bounding box center [269, 206] width 539 height 412
click at [236, 288] on div "Not Defined" at bounding box center [269, 291] width 380 height 7
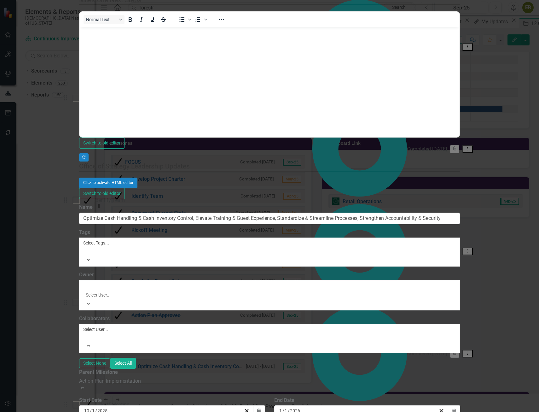
click at [234, 413] on div "Not Defined" at bounding box center [270, 416] width 529 height 7
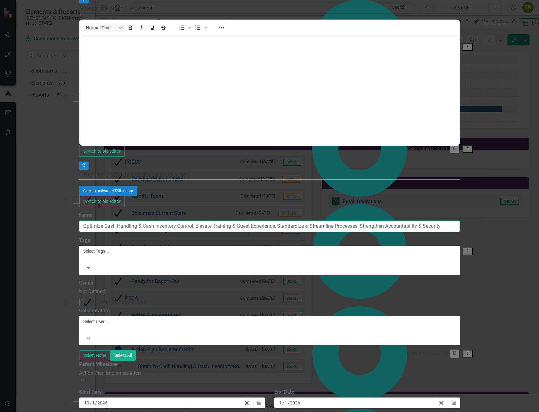
click at [271, 220] on input "Optimize Cash Handling & Cash Inventory Control, Elevate Training & Guest Exper…" at bounding box center [269, 226] width 380 height 12
drag, startPoint x: 317, startPoint y: 34, endPoint x: 578, endPoint y: 36, distance: 261.2
click at [539, 36] on html "Elements & Reports Choctaw Nation of Oklahoma Scorecard Continuous Improvement …" at bounding box center [269, 206] width 539 height 412
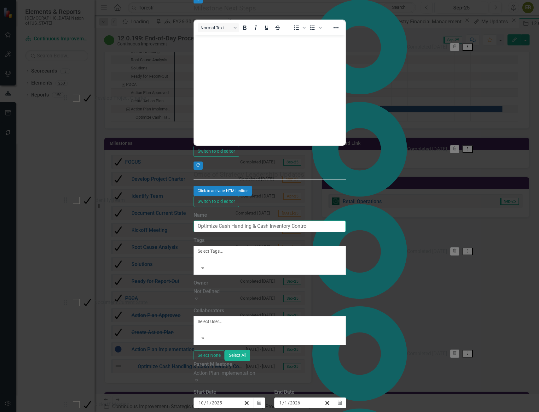
type input "Optimize Cash Handling & Cash Inventory Control"
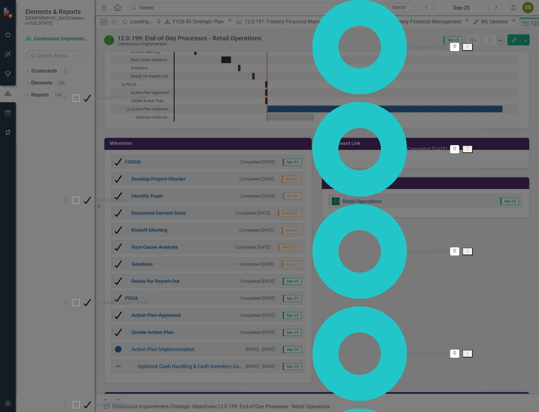
click at [504, 48] on link "Add Multiple Add Multiple" at bounding box center [507, 51] width 50 height 12
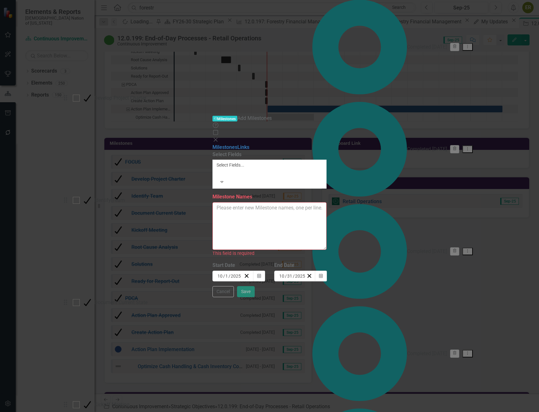
click at [326, 202] on textarea "Milestone Names" at bounding box center [269, 226] width 114 height 48
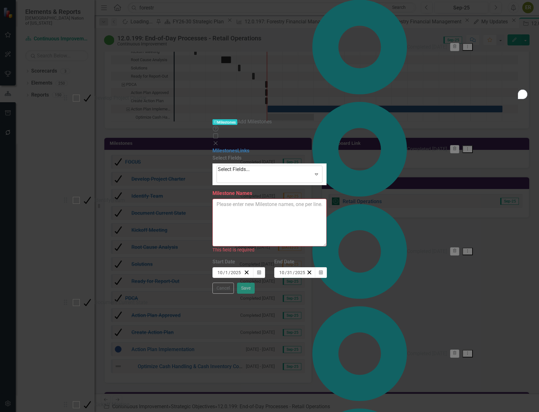
click at [220, 173] on div at bounding box center [218, 177] width 1 height 9
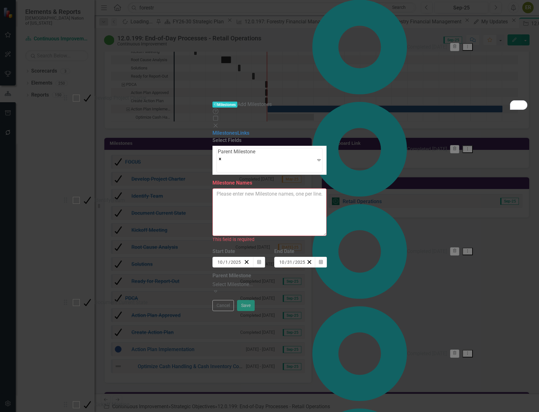
click at [262, 281] on div "Select Milestone..." at bounding box center [269, 284] width 114 height 7
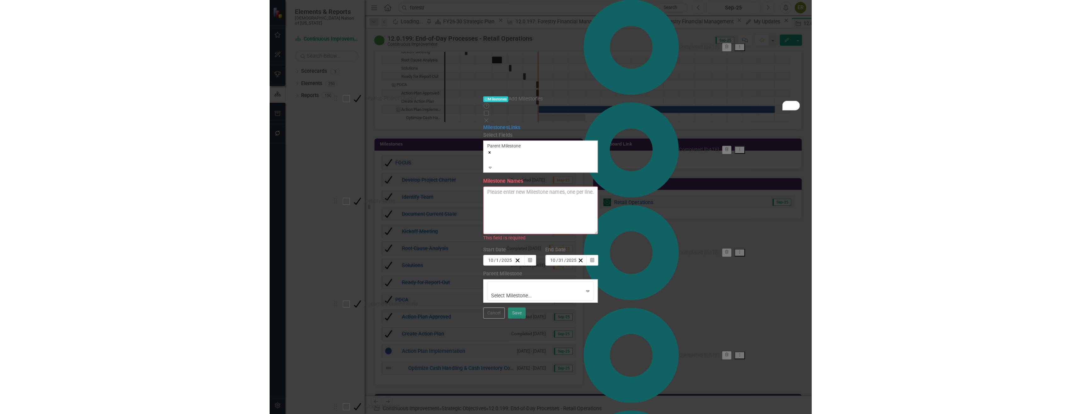
scroll to position [50, 0]
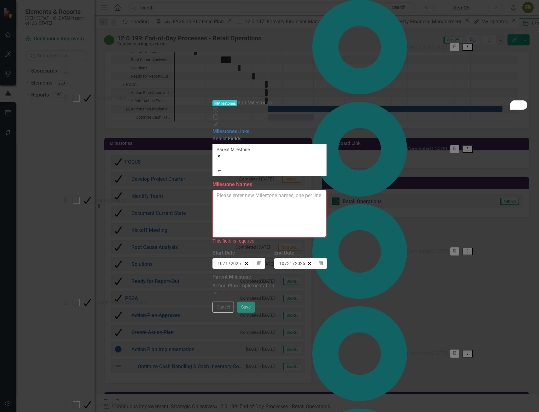
click at [285, 190] on textarea "Milestone Names" at bounding box center [269, 214] width 114 height 48
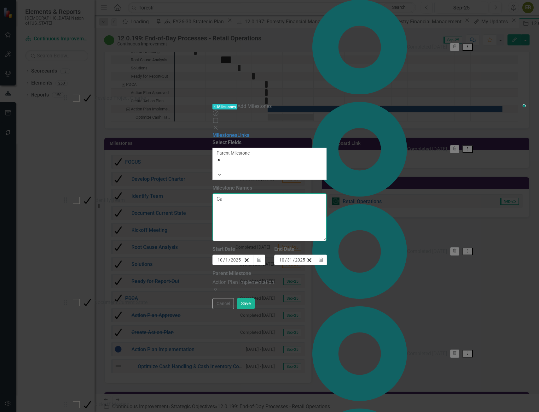
type textarea "C"
click at [245, 193] on textarea "Optimize Cash Handling & Cash Inventory Control Elevate Training & Guest Experi…" at bounding box center [269, 217] width 114 height 48
click at [224, 193] on textarea "Optimize Cash Handling & Cash Inventory Control Elevate Training & Guest Experi…" at bounding box center [269, 217] width 114 height 48
type textarea "Optimize Cash Handling & Cash Inventory Control Elevate Training & Guest Experi…"
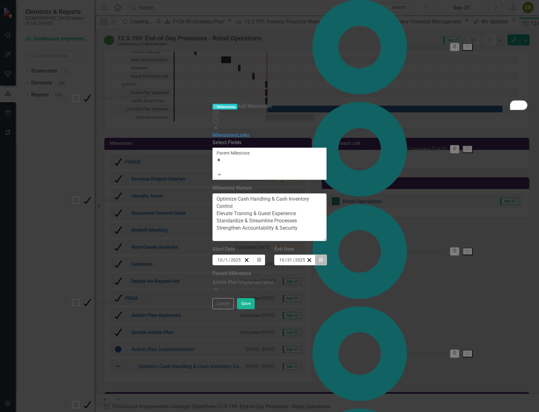
click at [323, 257] on icon "Calendar" at bounding box center [321, 259] width 4 height 4
click at [384, 265] on button "»" at bounding box center [378, 272] width 14 height 14
click at [362, 290] on abbr "1" at bounding box center [361, 292] width 3 height 5
click at [256, 309] on button "Save" at bounding box center [247, 303] width 18 height 11
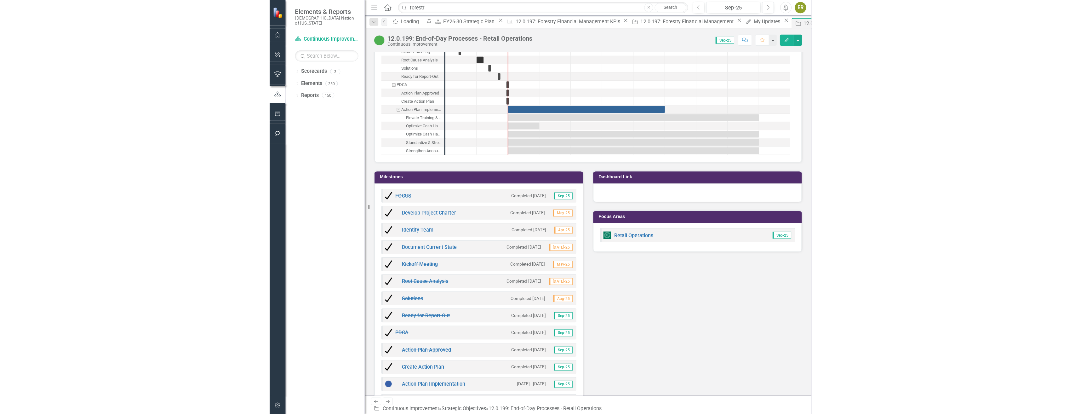
scroll to position [797, 0]
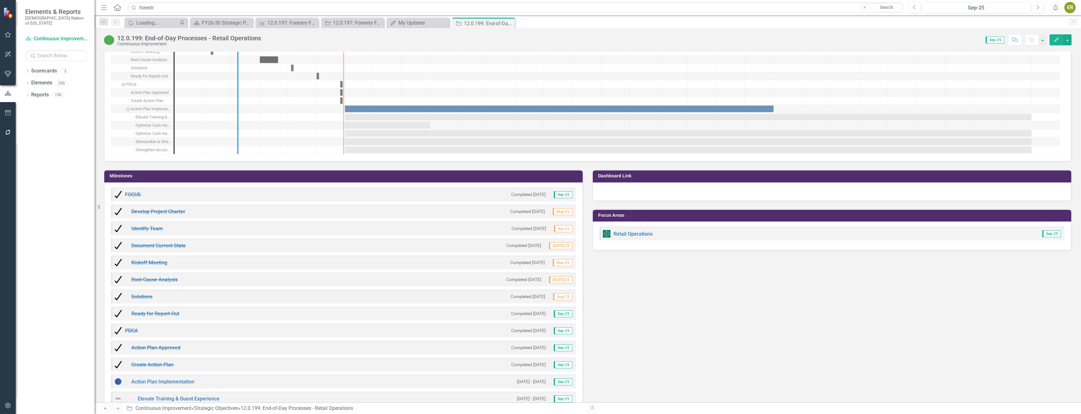
drag, startPoint x: 172, startPoint y: 138, endPoint x: 236, endPoint y: 139, distance: 64.0
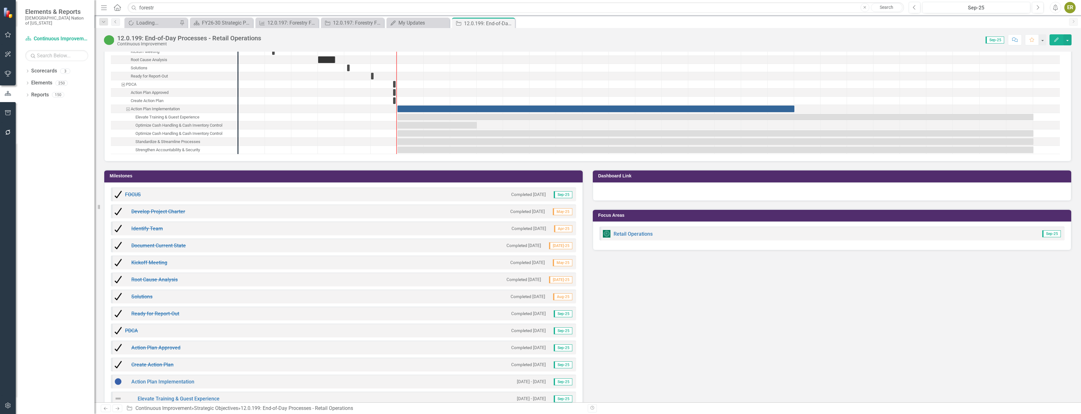
click at [220, 132] on div "Optimize Cash Handling & Cash Inventory Control" at bounding box center [178, 133] width 87 height 8
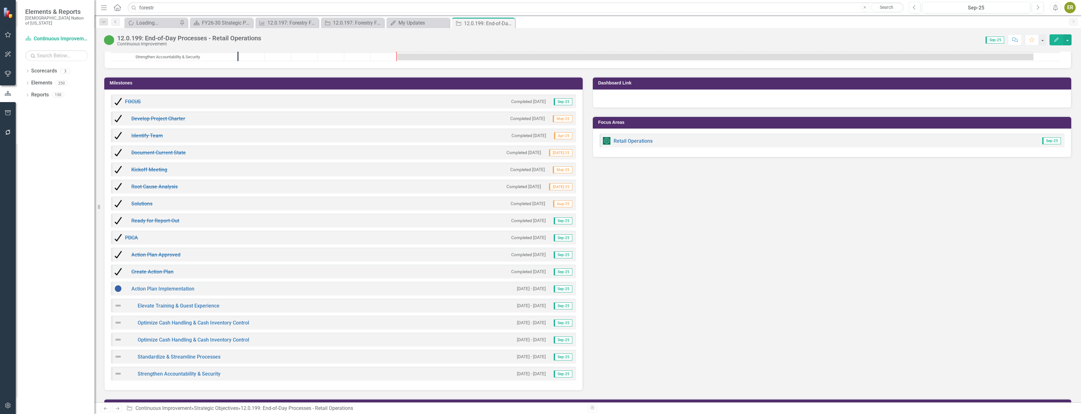
scroll to position [923, 0]
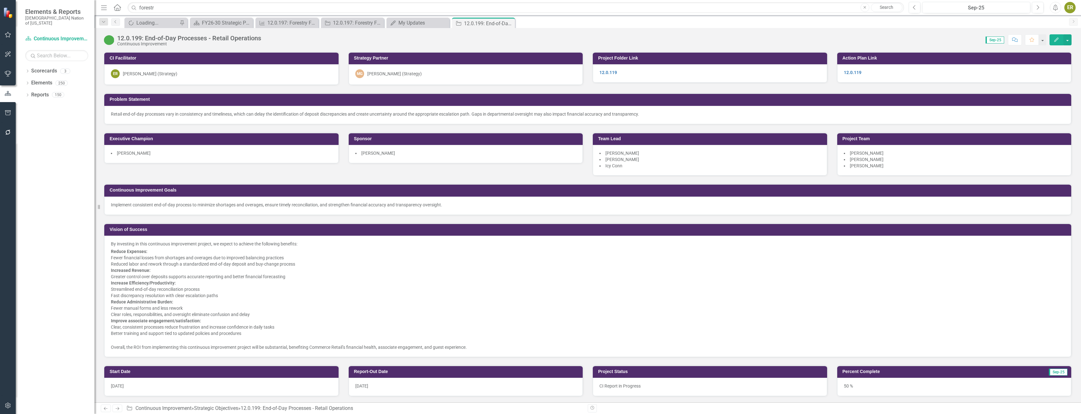
scroll to position [923, 0]
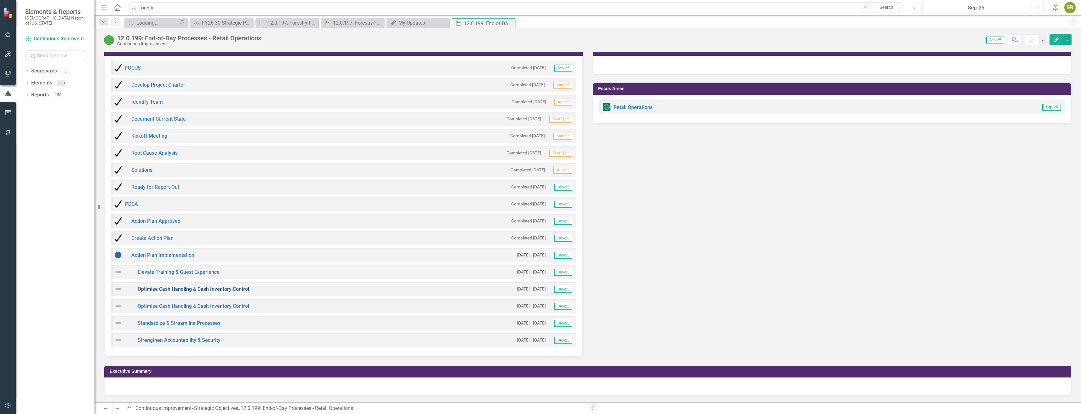
click at [199, 290] on link "Optimize Cash Handling & Cash Inventory Control" at bounding box center [194, 289] width 112 height 6
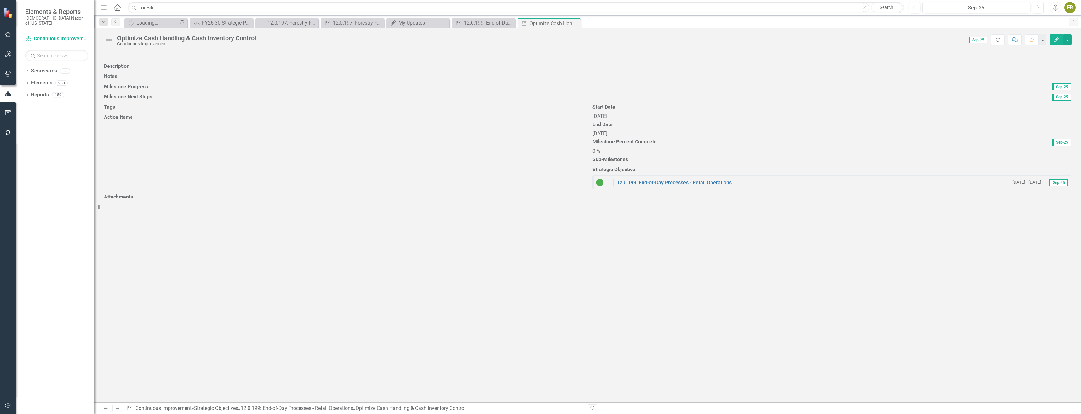
click at [1056, 40] on icon "Edit" at bounding box center [1057, 39] width 6 height 4
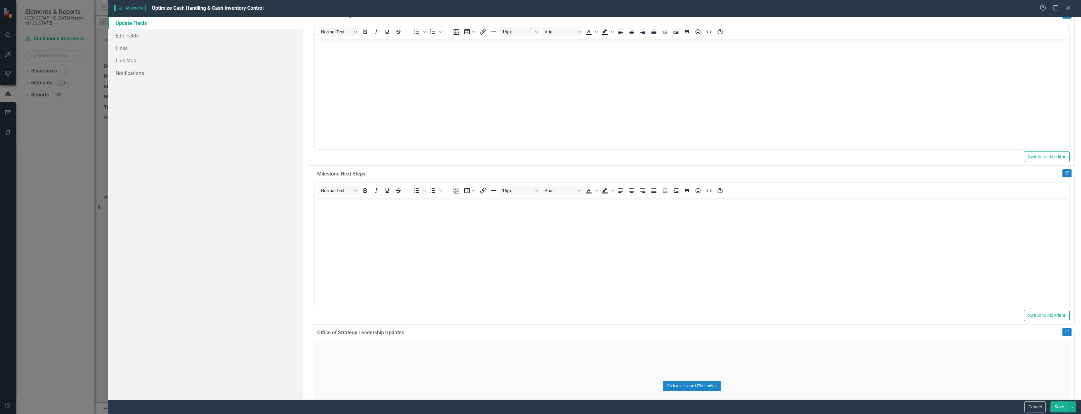
scroll to position [139, 0]
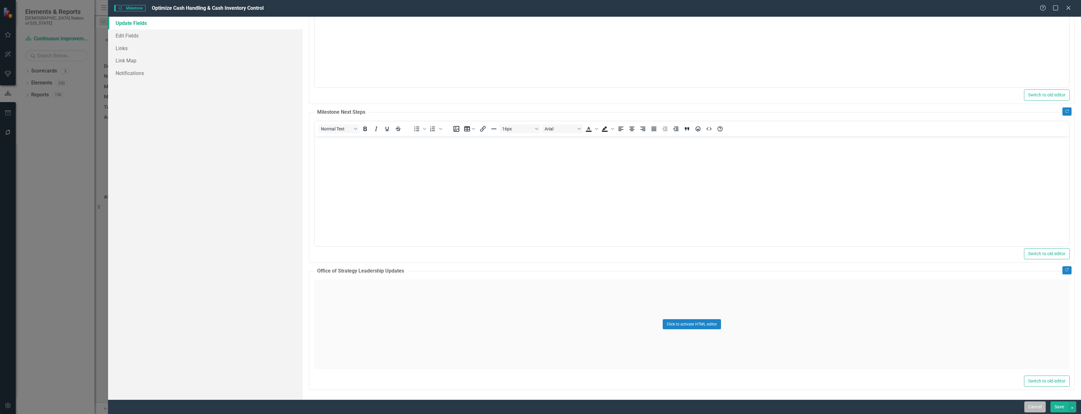
click at [1029, 406] on button "Cancel" at bounding box center [1035, 406] width 21 height 11
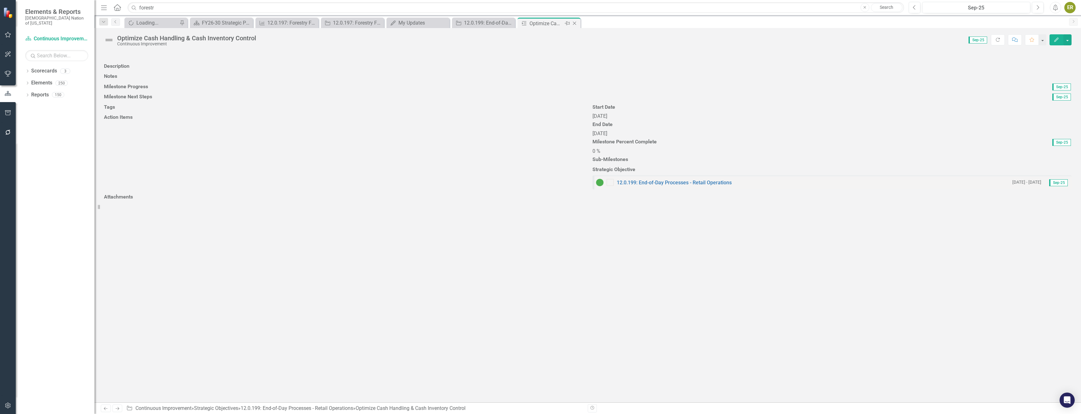
click at [575, 23] on icon at bounding box center [574, 23] width 3 height 3
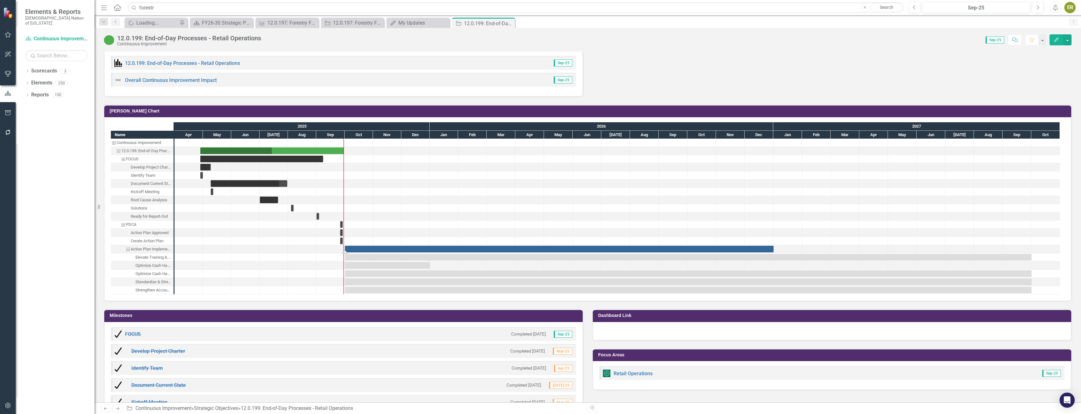
scroll to position [756, 0]
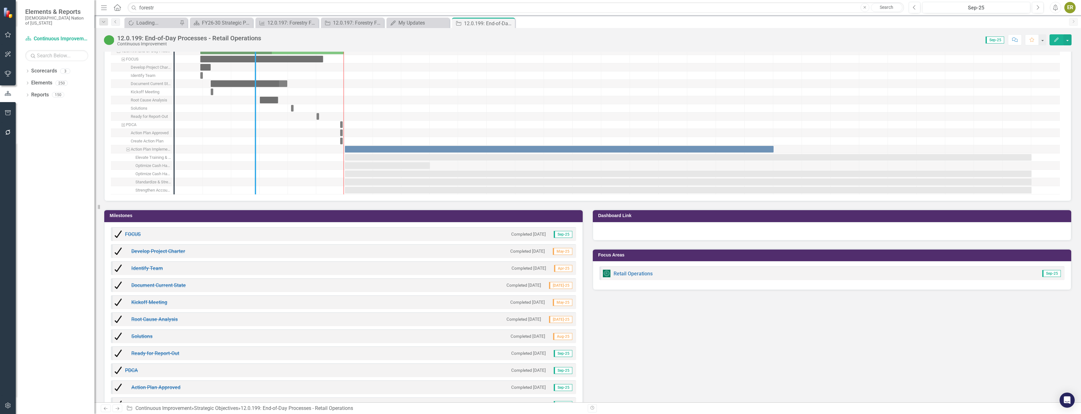
drag, startPoint x: 173, startPoint y: 148, endPoint x: 254, endPoint y: 147, distance: 81.3
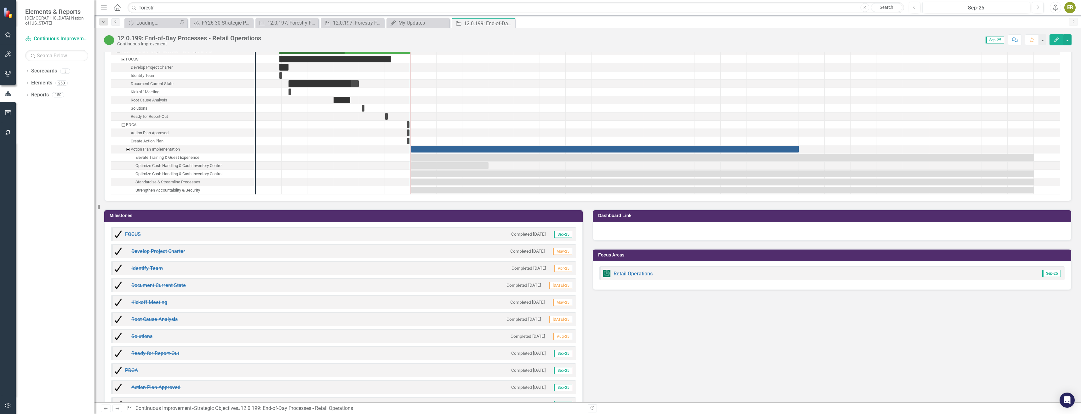
click at [204, 176] on div "Optimize Cash Handling & Cash Inventory Control" at bounding box center [178, 174] width 87 height 8
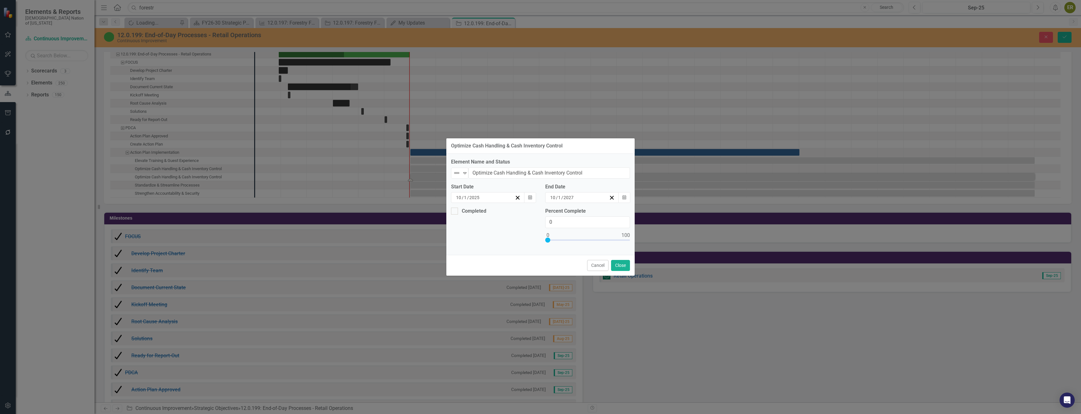
scroll to position [759, 0]
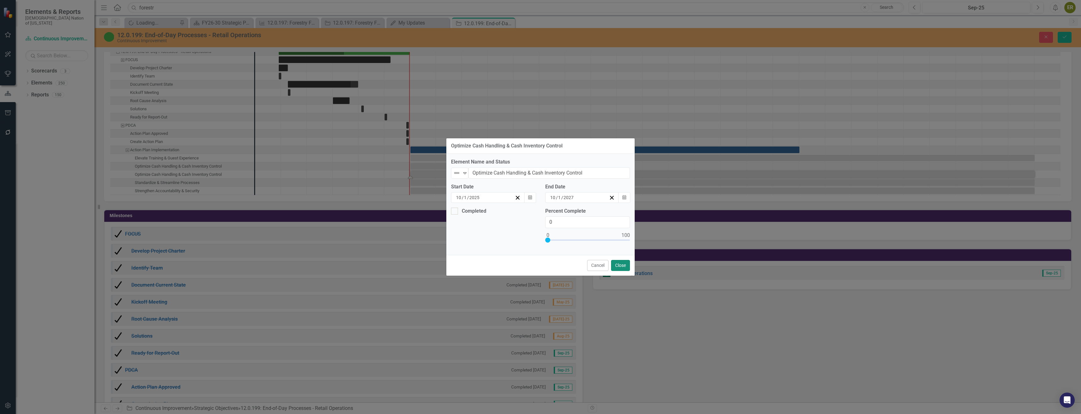
click at [614, 261] on button "Close" at bounding box center [620, 265] width 19 height 11
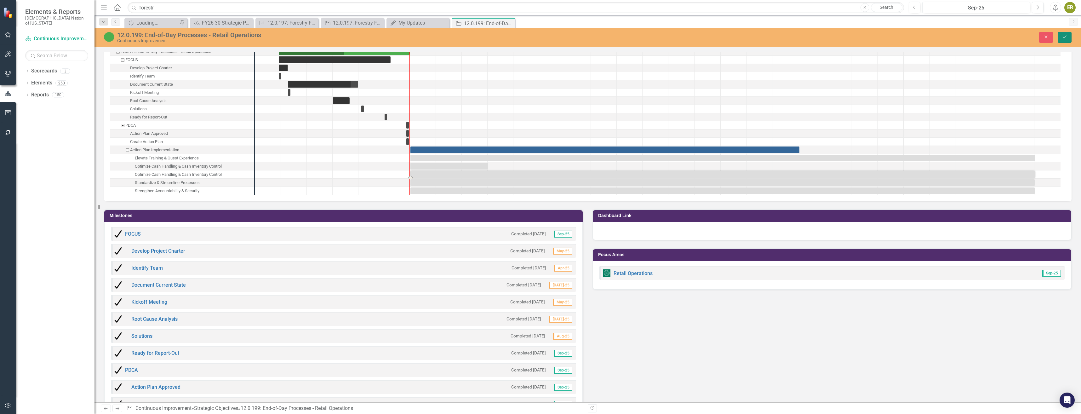
click at [1062, 36] on button "Save" at bounding box center [1065, 37] width 14 height 11
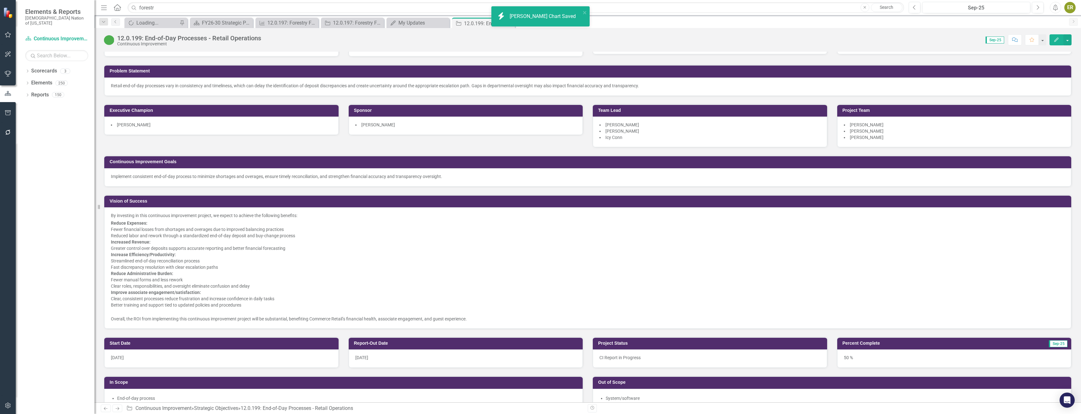
scroll to position [0, 0]
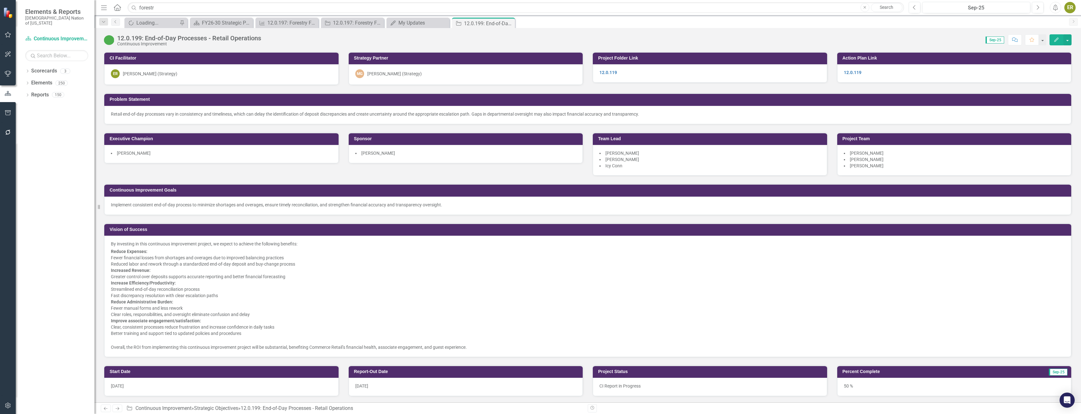
click at [1058, 41] on icon "Edit" at bounding box center [1057, 39] width 6 height 4
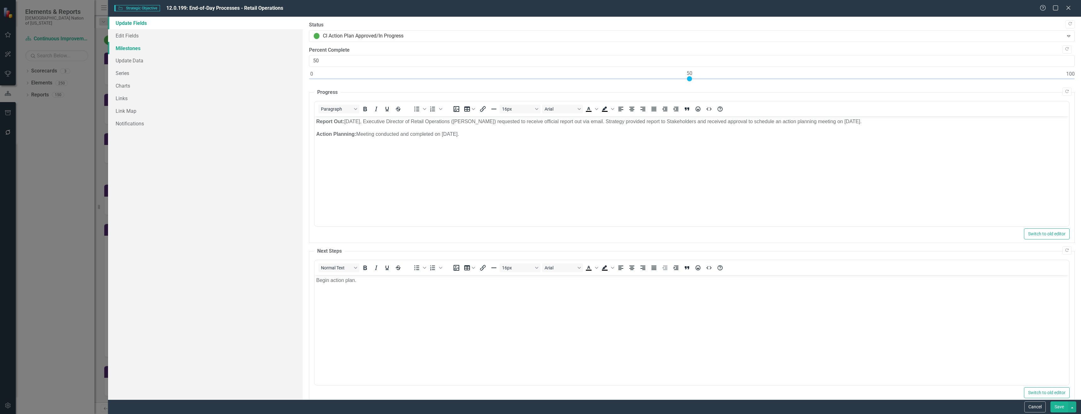
click at [134, 47] on link "Milestones" at bounding box center [205, 48] width 195 height 13
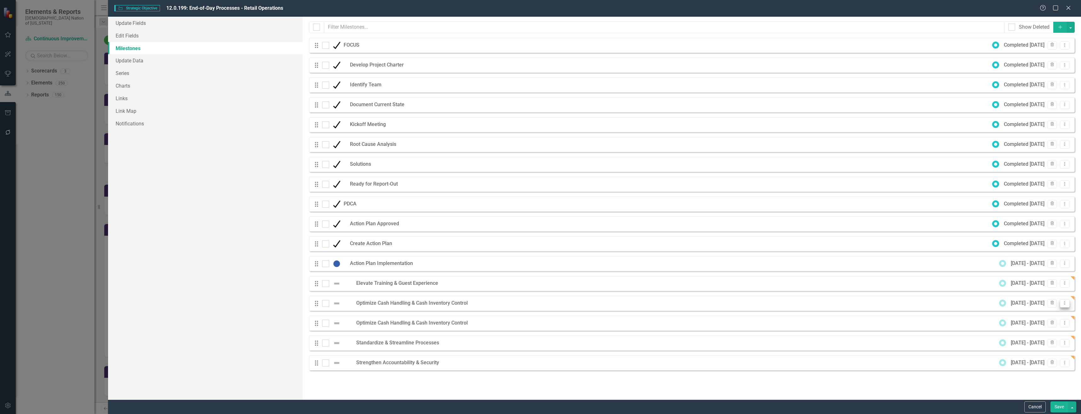
click at [1067, 304] on icon "Dropdown Menu" at bounding box center [1064, 303] width 5 height 4
click at [1038, 338] on link "Trash Delete Milestone" at bounding box center [1039, 337] width 59 height 12
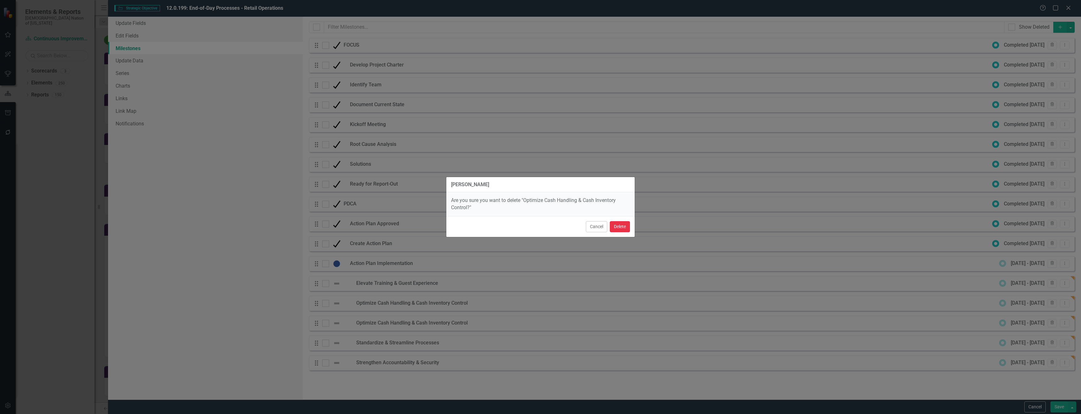
click at [617, 229] on button "Delete" at bounding box center [620, 226] width 20 height 11
click at [620, 224] on button "Delete" at bounding box center [620, 226] width 20 height 11
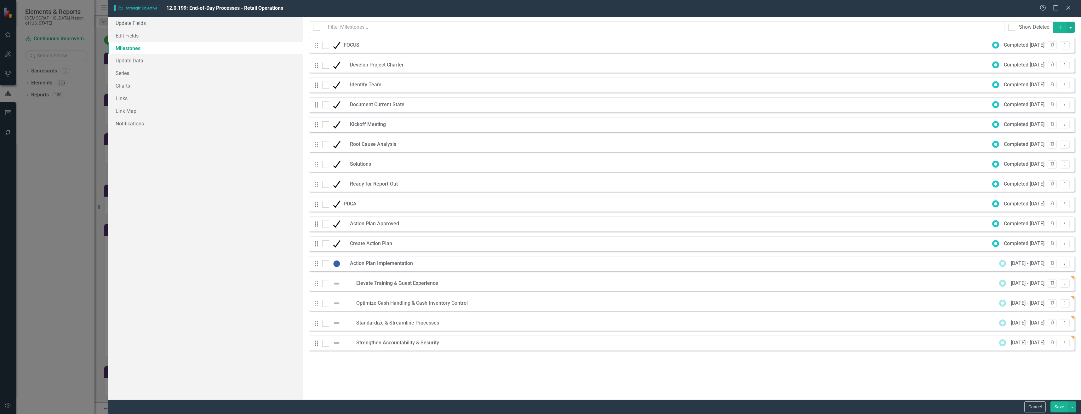
click at [1057, 405] on button "Save" at bounding box center [1060, 406] width 18 height 11
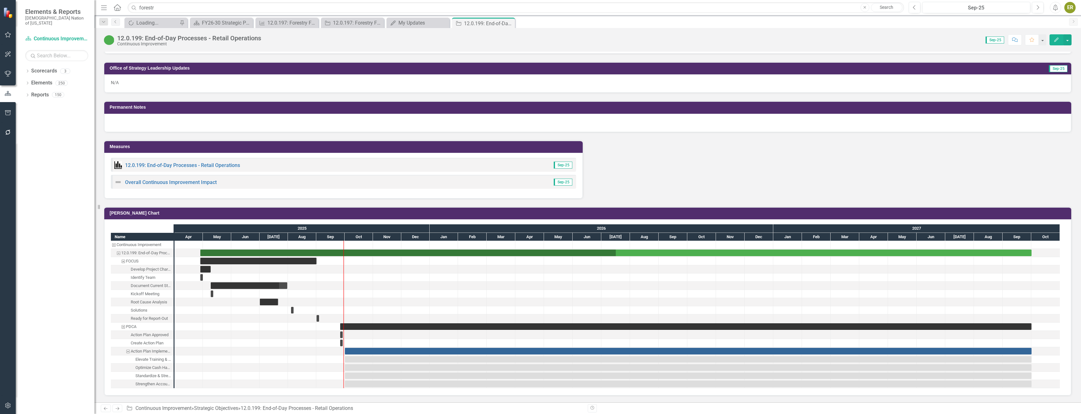
scroll to position [630, 0]
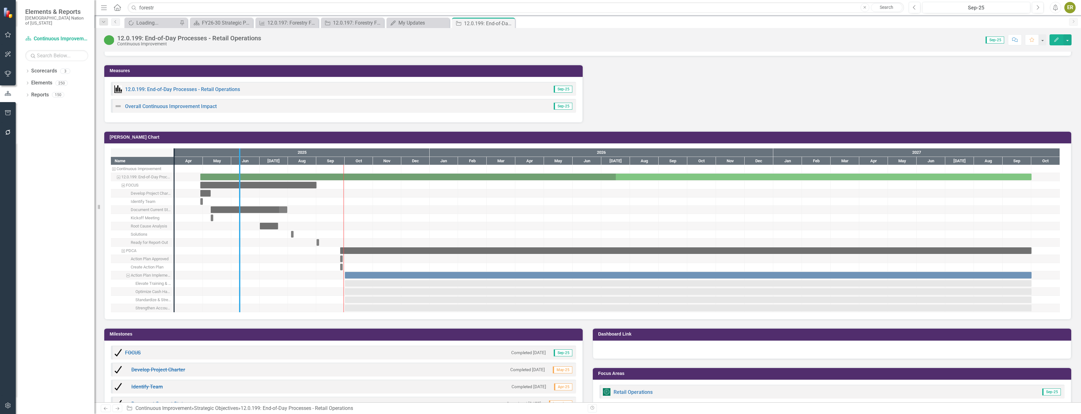
drag, startPoint x: 172, startPoint y: 260, endPoint x: 298, endPoint y: 275, distance: 126.6
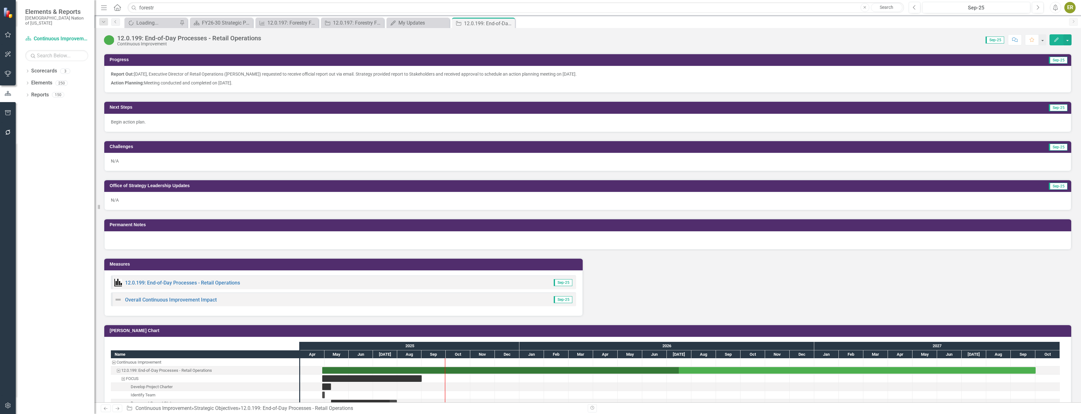
scroll to position [441, 0]
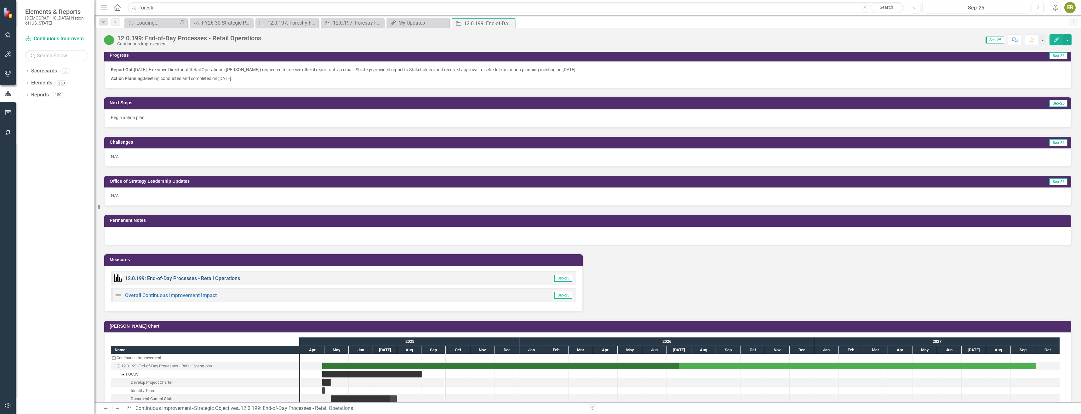
click at [193, 277] on link "12.0.199: End-of-Day Processes - Retail Operations" at bounding box center [182, 278] width 115 height 6
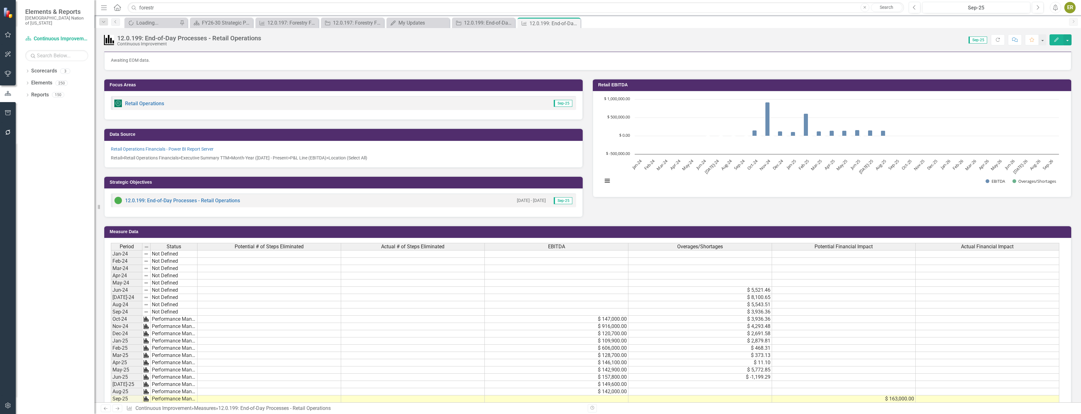
scroll to position [207, 0]
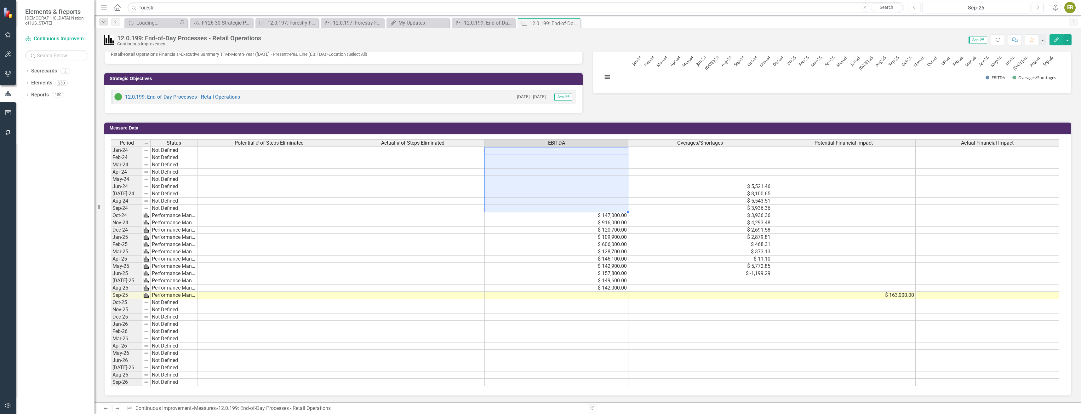
drag, startPoint x: 530, startPoint y: 150, endPoint x: 535, endPoint y: 206, distance: 56.0
click at [535, 206] on tbody "Jan-24 Not Defined Feb-24 Not Defined Mar-24 Not Defined Apr-24 Not Defined May…" at bounding box center [585, 266] width 949 height 239
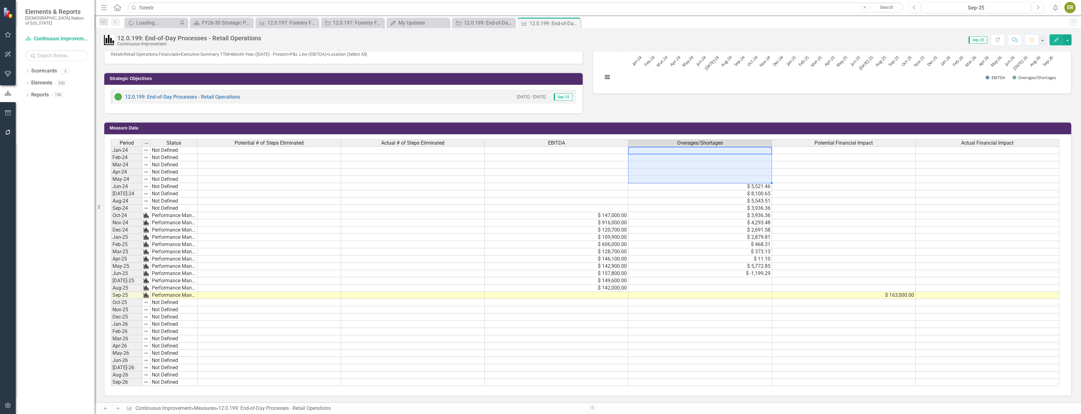
drag, startPoint x: 725, startPoint y: 148, endPoint x: 721, endPoint y: 182, distance: 34.5
click at [721, 182] on tbody "Jan-24 Not Defined Feb-24 Not Defined Mar-24 Not Defined Apr-24 Not Defined May…" at bounding box center [585, 266] width 949 height 239
click at [722, 149] on tbody "Jan-24 Not Defined Feb-24 Not Defined Mar-24 Not Defined Apr-24 Not Defined May…" at bounding box center [585, 266] width 949 height 239
click at [527, 158] on td at bounding box center [557, 157] width 144 height 7
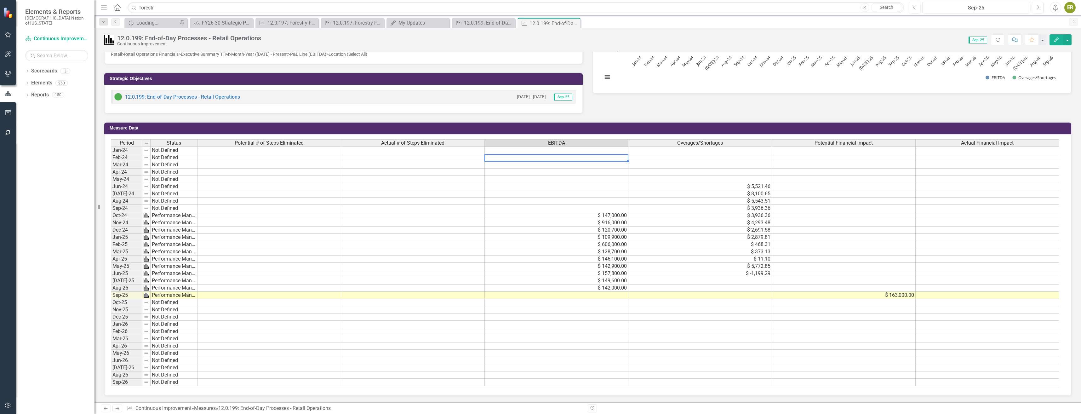
click at [1059, 37] on icon "Edit" at bounding box center [1057, 39] width 6 height 4
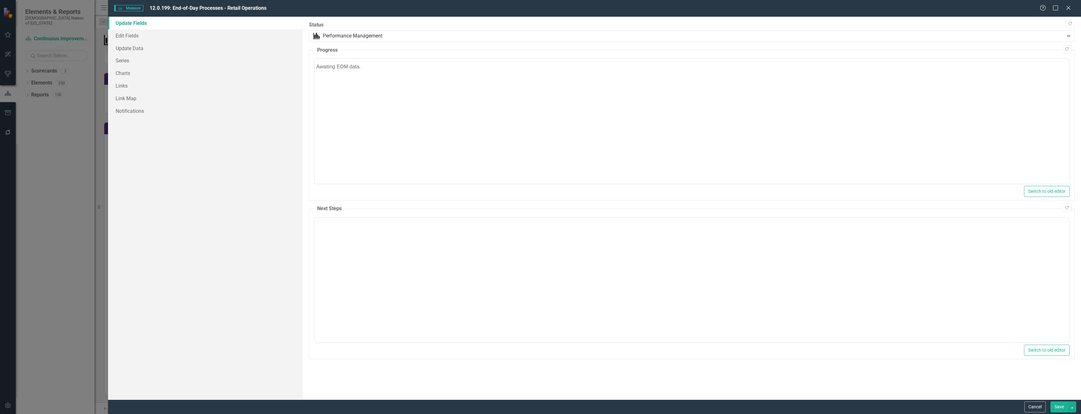
scroll to position [0, 0]
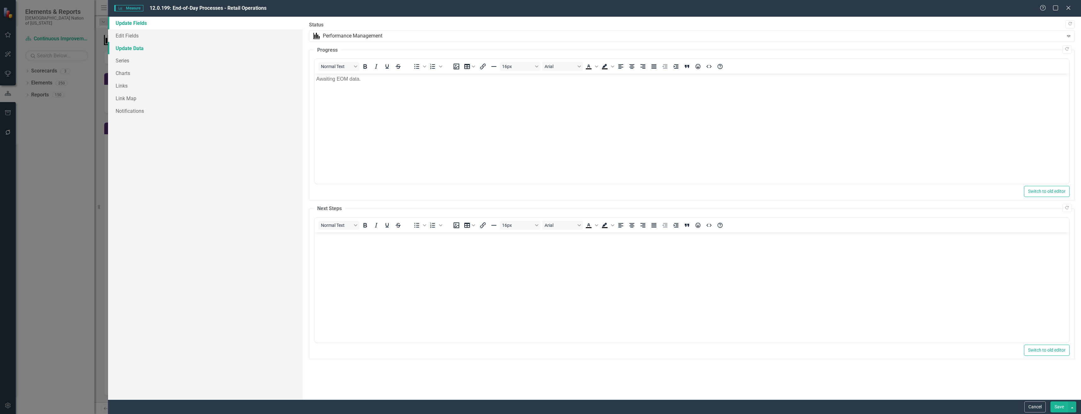
click at [153, 48] on link "Update Data" at bounding box center [205, 48] width 195 height 13
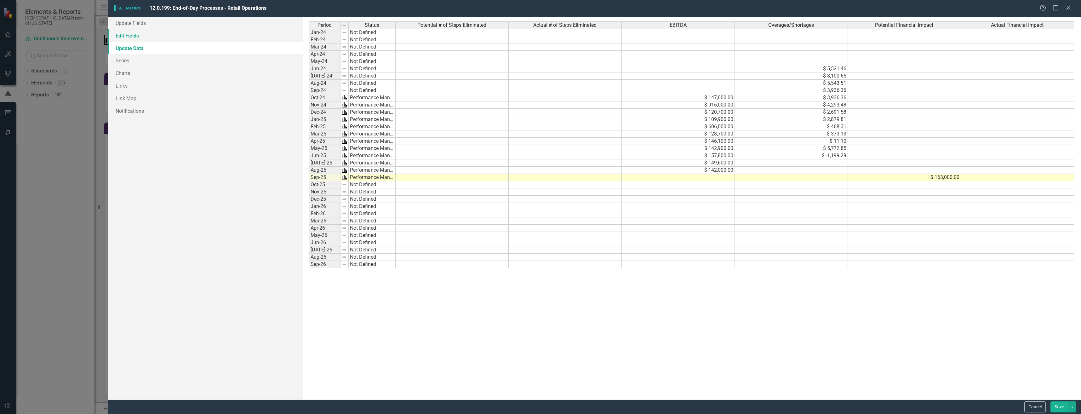
click at [141, 39] on link "Edit Fields" at bounding box center [205, 35] width 195 height 13
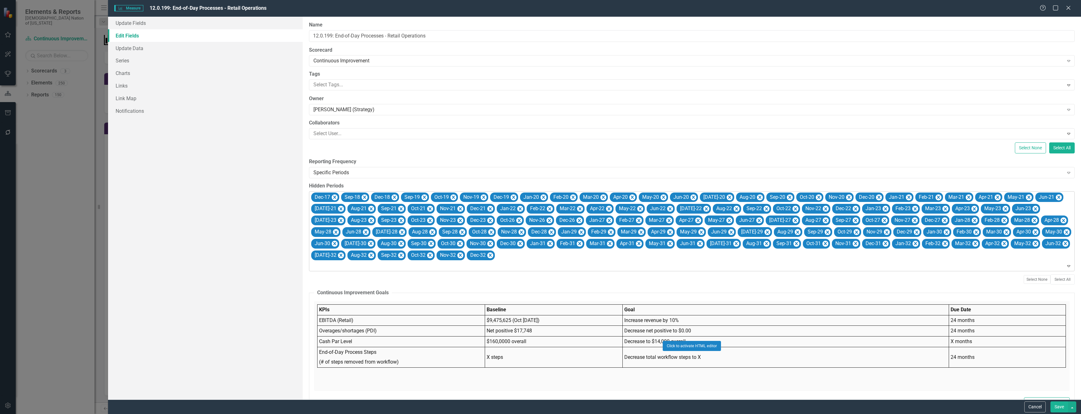
click at [1066, 263] on icon "Expand" at bounding box center [1069, 265] width 6 height 5
click at [1036, 407] on button "Cancel" at bounding box center [1035, 406] width 21 height 11
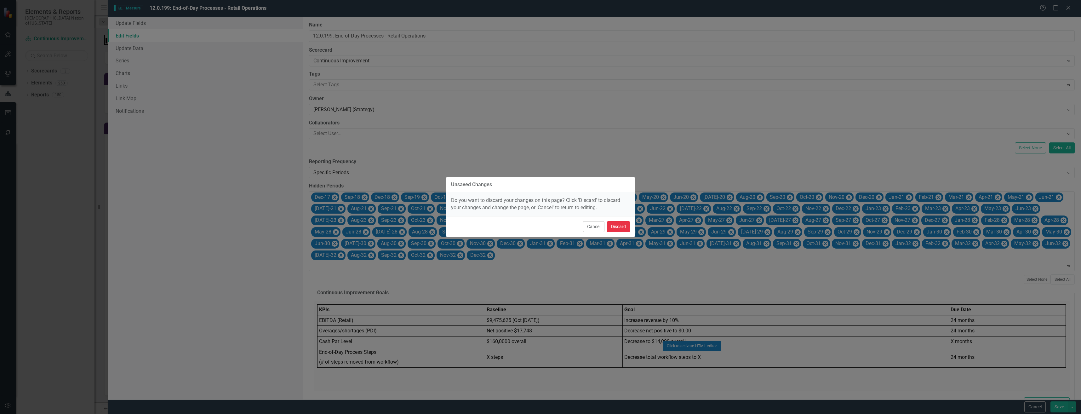
click at [620, 227] on button "Discard" at bounding box center [618, 226] width 23 height 11
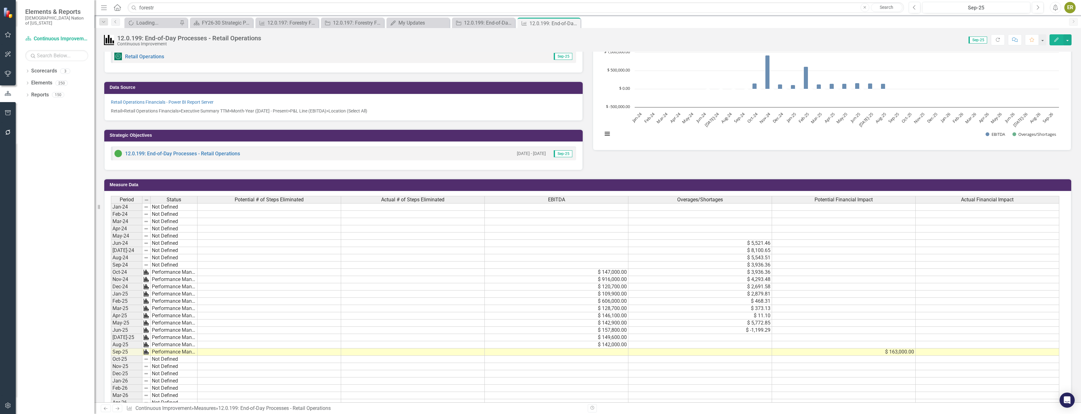
scroll to position [144, 0]
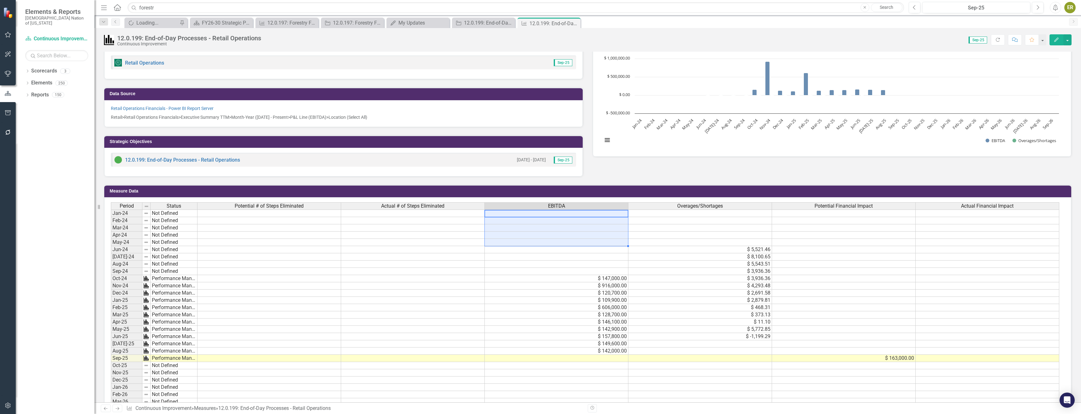
drag, startPoint x: 605, startPoint y: 214, endPoint x: 597, endPoint y: 242, distance: 29.0
click at [597, 242] on tbody "Jan-24 Not Defined Feb-24 Not Defined Mar-24 Not Defined Apr-24 Not Defined May…" at bounding box center [585, 329] width 949 height 239
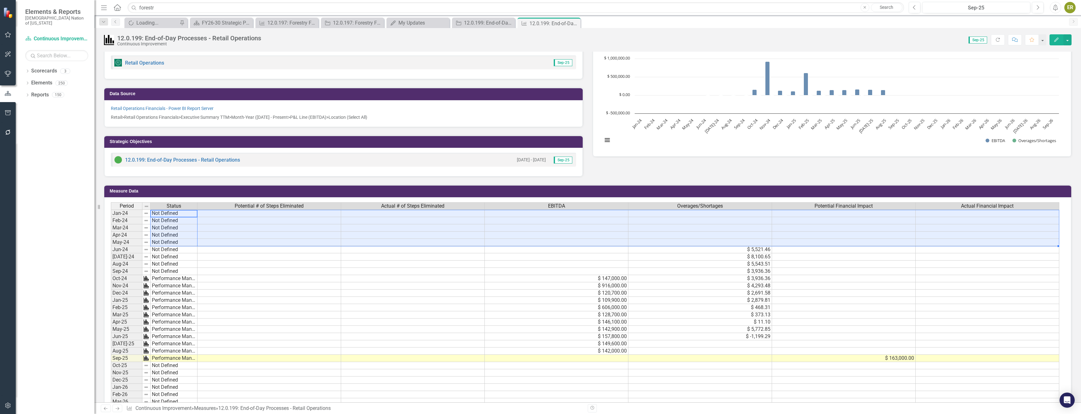
drag, startPoint x: 173, startPoint y: 213, endPoint x: 1042, endPoint y: 243, distance: 869.2
click at [1042, 243] on div "Period Status Potential # of Steps Eliminated Actual # of Steps Eliminated EBIT…" at bounding box center [585, 325] width 949 height 247
click at [1032, 267] on td at bounding box center [988, 264] width 144 height 7
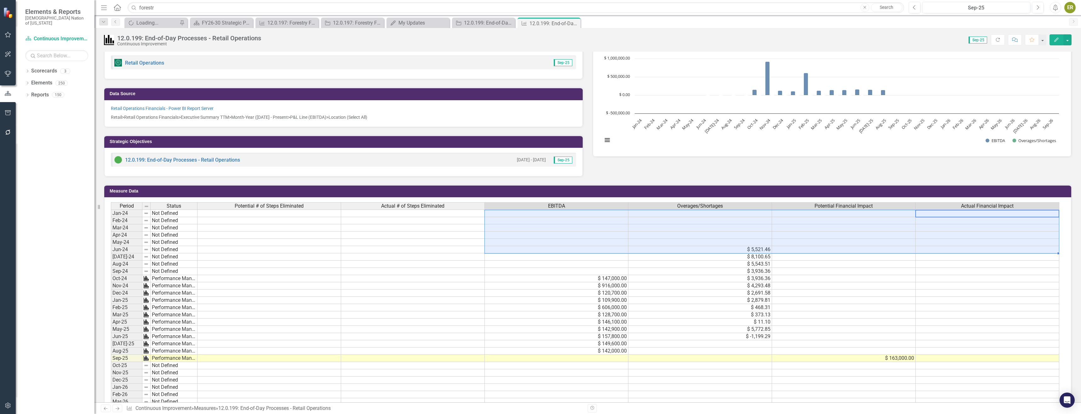
drag, startPoint x: 1040, startPoint y: 214, endPoint x: 493, endPoint y: 247, distance: 547.3
click at [493, 247] on tbody "Jan-24 Not Defined Feb-24 Not Defined Mar-24 Not Defined Apr-24 Not Defined May…" at bounding box center [585, 329] width 949 height 239
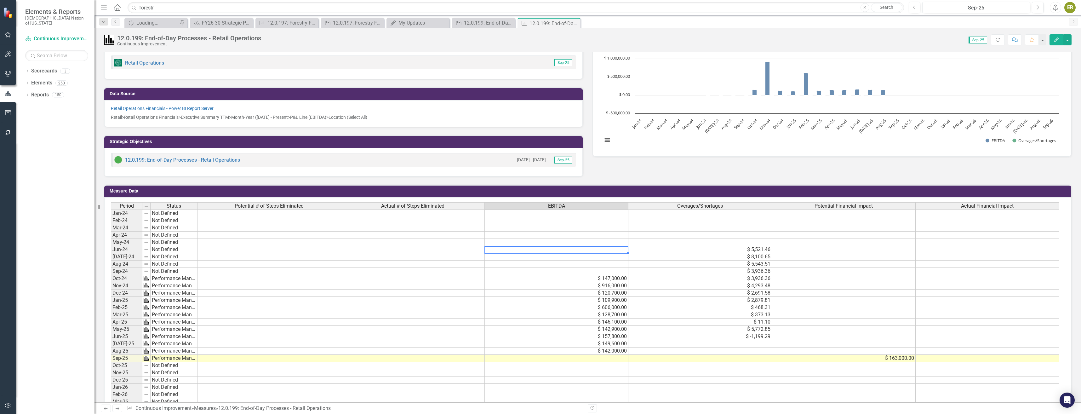
drag, startPoint x: 491, startPoint y: 247, endPoint x: 0, endPoint y: 220, distance: 491.9
click at [68, 228] on div "Elements & Reports Choctaw Nation of Oklahoma Scorecard Continuous Improvement …" at bounding box center [540, 207] width 1081 height 414
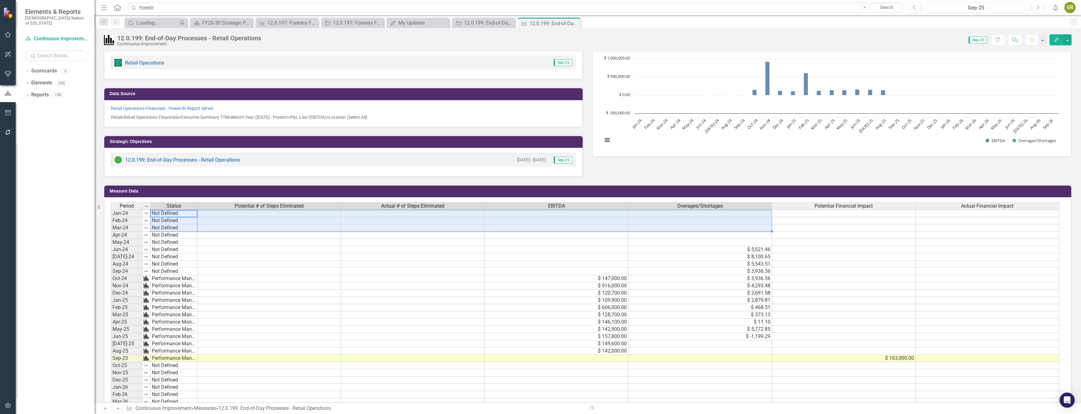
drag, startPoint x: 159, startPoint y: 213, endPoint x: 740, endPoint y: 225, distance: 581.1
click at [740, 225] on div "Period Status Potential # of Steps Eliminated Actual # of Steps Eliminated EBIT…" at bounding box center [585, 325] width 949 height 247
click at [582, 270] on td at bounding box center [557, 271] width 144 height 7
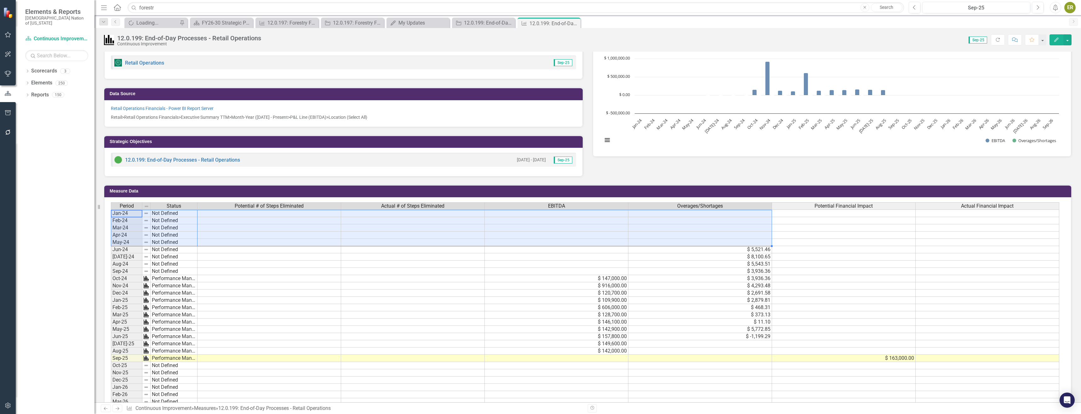
drag, startPoint x: 132, startPoint y: 212, endPoint x: 735, endPoint y: 243, distance: 604.2
click at [735, 243] on div "Period Status Potential # of Steps Eliminated Actual # of Steps Eliminated EBIT…" at bounding box center [585, 325] width 949 height 247
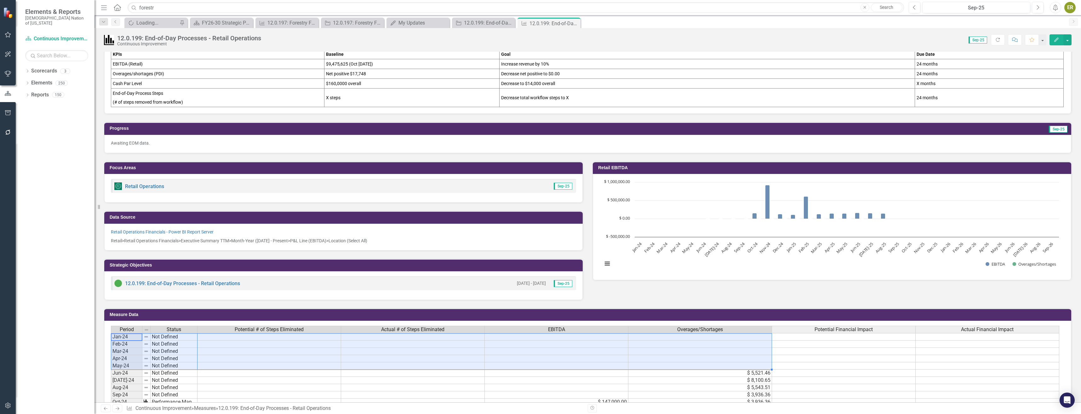
scroll to position [18, 0]
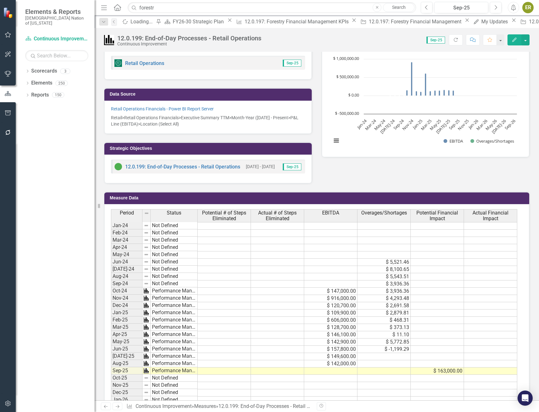
scroll to position [144, 0]
click at [397, 261] on td "$ 5,521.46" at bounding box center [383, 261] width 53 height 7
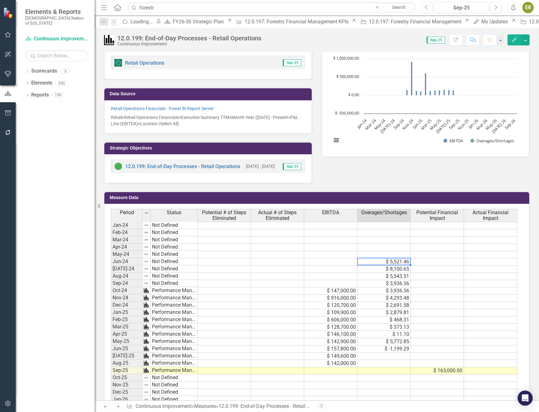
click at [385, 332] on td "$ 11.10" at bounding box center [383, 334] width 53 height 7
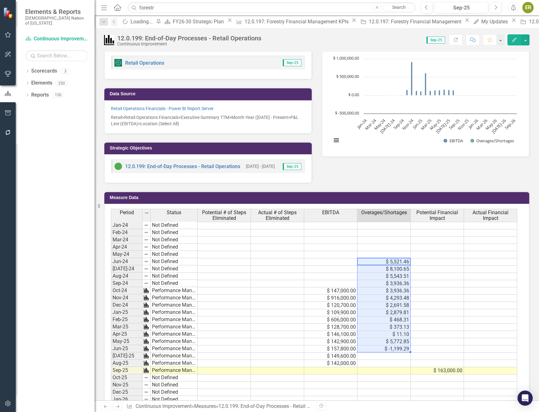
drag, startPoint x: 400, startPoint y: 260, endPoint x: 391, endPoint y: 348, distance: 88.4
click at [391, 348] on tbody "Jan-24 Not Defined Feb-24 Not Defined Mar-24 Not Defined Apr-24 Not Defined May…" at bounding box center [314, 341] width 406 height 239
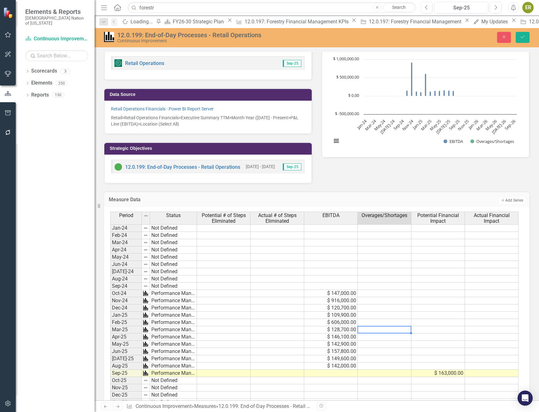
click at [387, 329] on td at bounding box center [385, 329] width 54 height 7
click at [386, 353] on td at bounding box center [385, 351] width 54 height 7
click at [390, 343] on td at bounding box center [385, 343] width 54 height 7
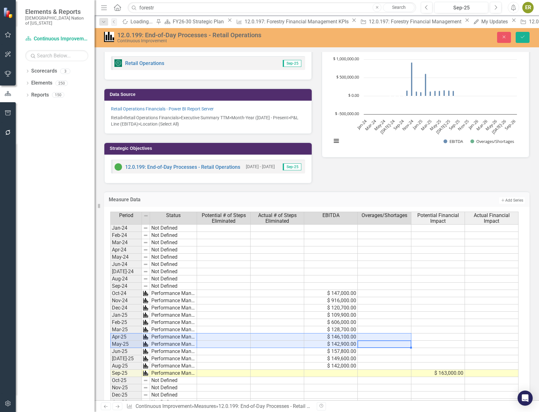
drag, startPoint x: 387, startPoint y: 343, endPoint x: 124, endPoint y: 340, distance: 263.4
click at [124, 340] on div "Period Status Potential # of Steps Eliminated Actual # of Steps Eliminated EBIT…" at bounding box center [314, 337] width 408 height 252
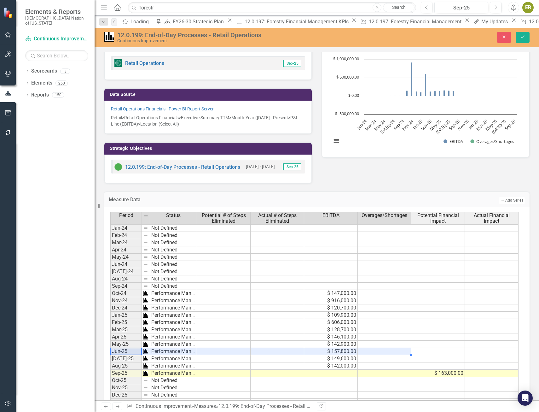
drag, startPoint x: 124, startPoint y: 352, endPoint x: 391, endPoint y: 349, distance: 267.8
click at [391, 349] on div "Period Status Potential # of Steps Eliminated Actual # of Steps Eliminated EBIT…" at bounding box center [314, 337] width 408 height 252
click at [391, 349] on td at bounding box center [385, 351] width 54 height 7
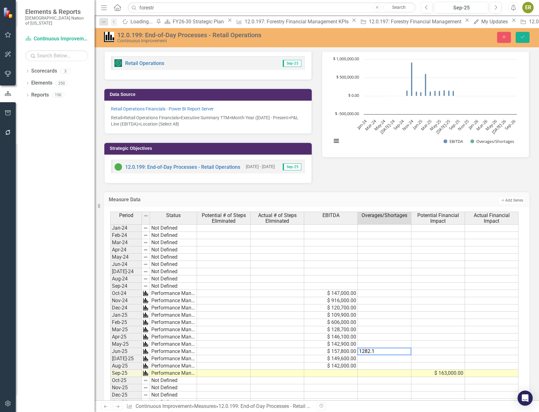
type textarea "1282.19"
click at [391, 341] on td at bounding box center [385, 343] width 54 height 7
click at [400, 345] on td at bounding box center [385, 343] width 54 height 7
type textarea "5.851.20"
click at [401, 351] on td "$ 1,282.19" at bounding box center [385, 351] width 54 height 7
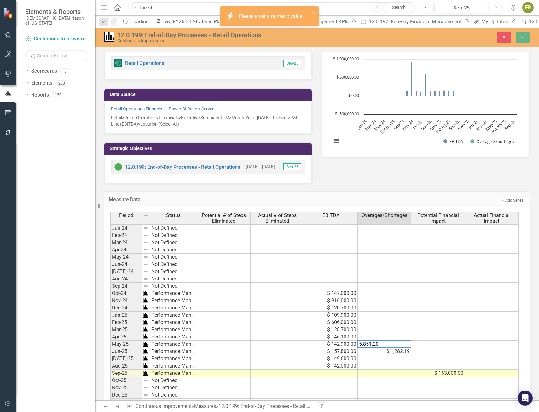
click at [401, 351] on td "$ 1,282.19" at bounding box center [385, 351] width 54 height 7
click at [403, 331] on td at bounding box center [385, 329] width 54 height 7
click at [371, 342] on textarea "5.851.20" at bounding box center [384, 344] width 54 height 8
drag, startPoint x: 387, startPoint y: 343, endPoint x: 348, endPoint y: 344, distance: 39.1
click at [348, 344] on div "Period Status Potential # of Steps Eliminated Actual # of Steps Eliminated EBIT…" at bounding box center [314, 337] width 408 height 252
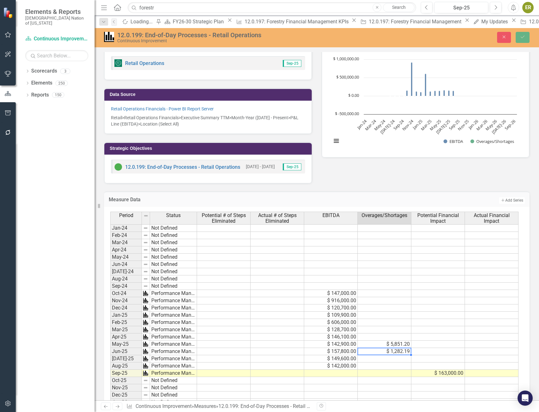
click at [396, 350] on td "$ 1,282.19" at bounding box center [385, 351] width 54 height 7
click at [360, 352] on textarea "1282.19" at bounding box center [384, 351] width 54 height 8
type textarea "-1282.19"
click at [399, 332] on td at bounding box center [385, 329] width 54 height 7
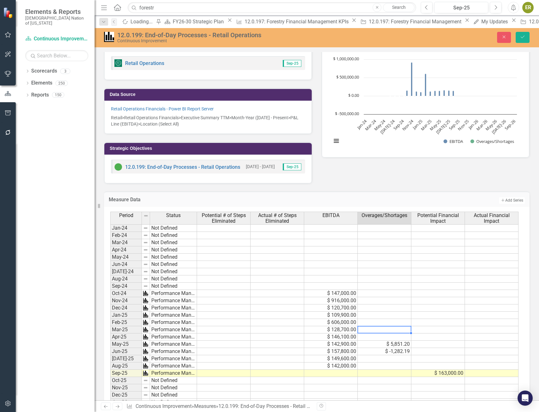
click at [398, 339] on td at bounding box center [385, 336] width 54 height 7
click at [405, 336] on td at bounding box center [385, 336] width 54 height 7
type textarea "5851.20"
click at [405, 327] on td at bounding box center [385, 329] width 54 height 7
click at [404, 329] on td at bounding box center [385, 329] width 54 height 7
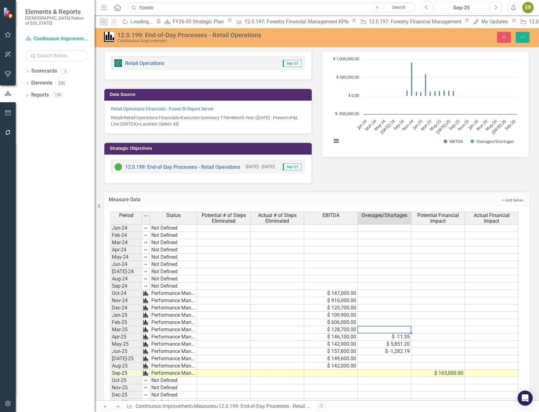
click at [404, 329] on td at bounding box center [385, 329] width 54 height 7
click at [399, 320] on td at bounding box center [385, 322] width 54 height 7
click at [388, 320] on td at bounding box center [385, 322] width 54 height 7
click at [393, 314] on td at bounding box center [385, 314] width 54 height 7
click at [392, 315] on td at bounding box center [385, 314] width 54 height 7
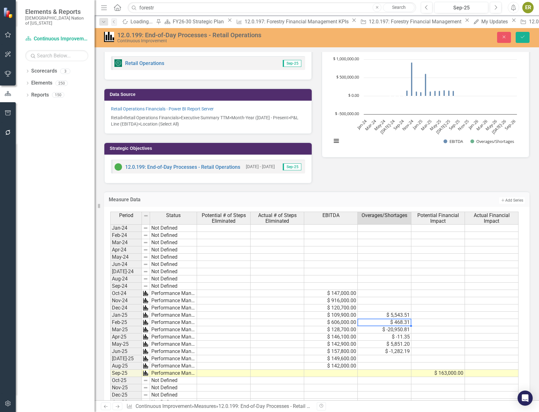
click at [406, 308] on td at bounding box center [385, 307] width 54 height 7
click at [394, 307] on td at bounding box center [385, 307] width 54 height 7
type textarea "5543.51"
click at [399, 301] on td at bounding box center [385, 300] width 54 height 7
click at [397, 350] on td "$ -1,282.19" at bounding box center [385, 351] width 54 height 7
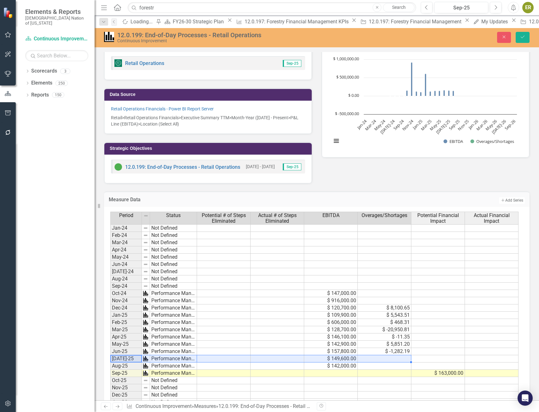
drag, startPoint x: 118, startPoint y: 357, endPoint x: 385, endPoint y: 357, distance: 267.2
click at [385, 357] on div "Period Status Potential # of Steps Eliminated Actual # of Steps Eliminated EBIT…" at bounding box center [314, 337] width 408 height 252
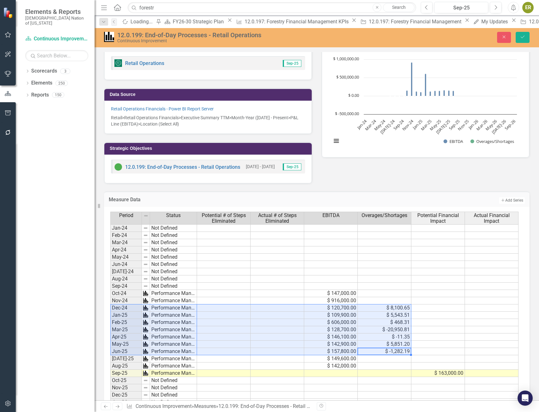
drag, startPoint x: 396, startPoint y: 350, endPoint x: 117, endPoint y: 307, distance: 282.5
click at [117, 307] on div "Period Status Potential # of Steps Eliminated Actual # of Steps Eliminated EBIT…" at bounding box center [314, 337] width 408 height 252
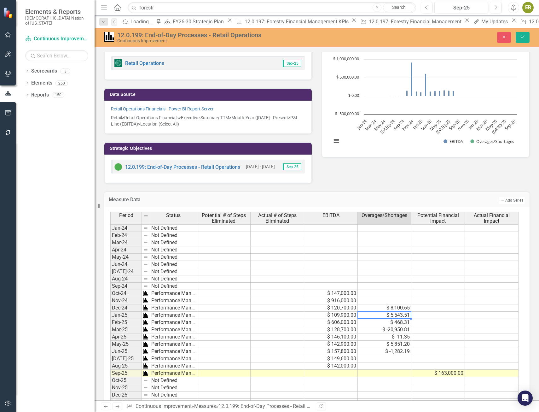
click at [407, 315] on td "$ 5,543.51" at bounding box center [385, 314] width 54 height 7
click at [403, 309] on td "$ 8,100.65" at bounding box center [385, 307] width 54 height 7
click at [402, 314] on td at bounding box center [385, 314] width 54 height 7
type textarea "2879.81"
click at [403, 306] on td at bounding box center [385, 307] width 54 height 7
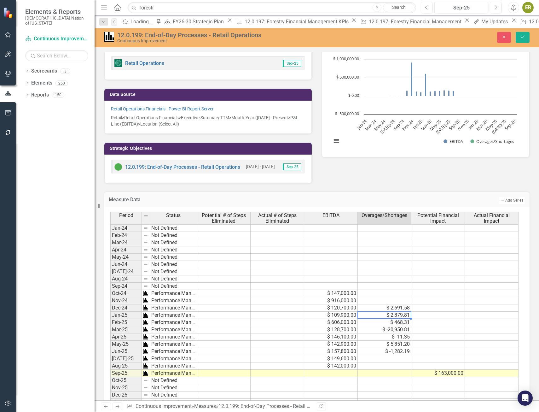
click at [400, 300] on td at bounding box center [385, 300] width 54 height 7
click at [386, 300] on td at bounding box center [385, 300] width 54 height 7
drag, startPoint x: 385, startPoint y: 301, endPoint x: 464, endPoint y: 359, distance: 97.7
click at [440, 303] on tr "Nov-24 Performance Management $ 916,000.00 $ 293.48" at bounding box center [314, 300] width 408 height 7
click at [110, 333] on div "Period Status Potential # of Steps Eliminated Actual # of Steps Eliminated EBIT…" at bounding box center [110, 337] width 0 height 252
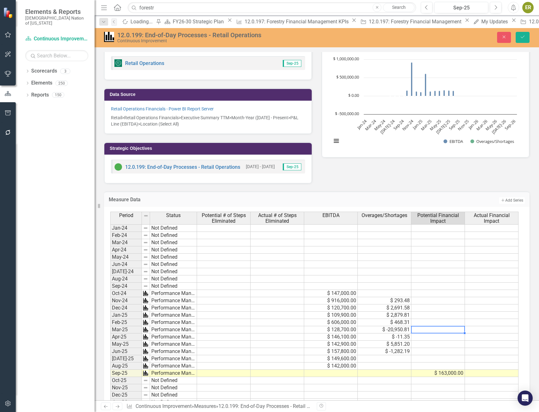
click at [409, 301] on td "$ 293.48" at bounding box center [385, 300] width 54 height 7
type textarea "293.48"
drag, startPoint x: 406, startPoint y: 299, endPoint x: 354, endPoint y: 299, distance: 52.6
click at [354, 299] on div "Period Status Potential # of Steps Eliminated Actual # of Steps Eliminated EBIT…" at bounding box center [314, 337] width 408 height 252
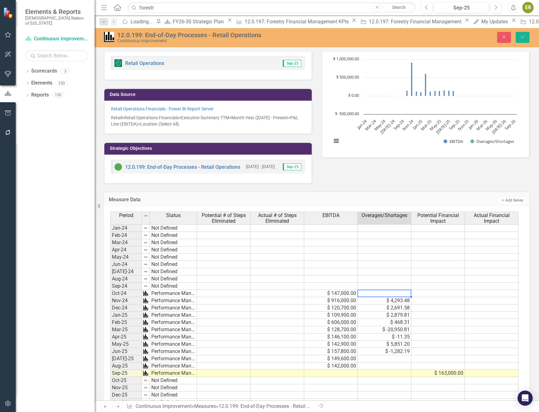
click at [404, 292] on td at bounding box center [385, 293] width 54 height 7
click at [405, 287] on td at bounding box center [385, 285] width 54 height 7
click at [390, 286] on td at bounding box center [385, 285] width 54 height 7
click at [395, 278] on td at bounding box center [385, 278] width 54 height 7
click at [378, 279] on td at bounding box center [385, 278] width 54 height 7
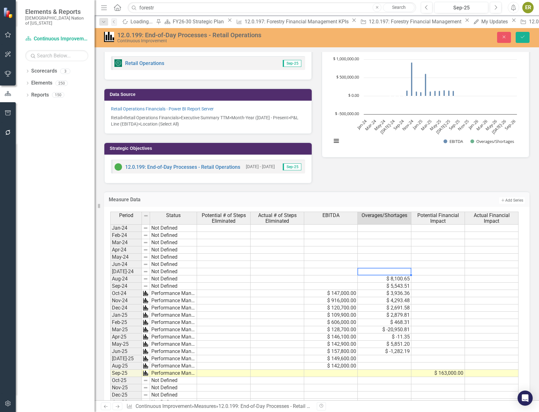
click at [382, 272] on td at bounding box center [385, 271] width 54 height 7
click at [394, 271] on td at bounding box center [385, 271] width 54 height 7
type textarea "8100.65"
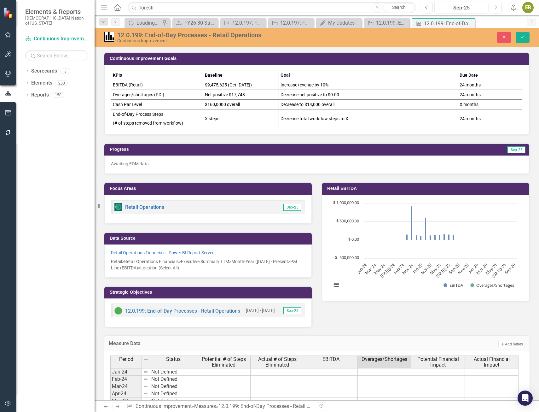
scroll to position [144, 0]
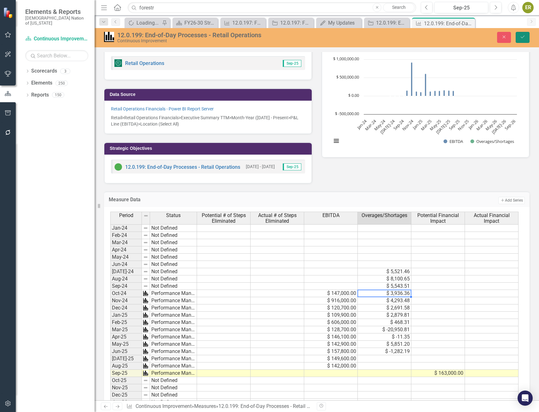
click at [524, 39] on icon "Save" at bounding box center [523, 37] width 6 height 4
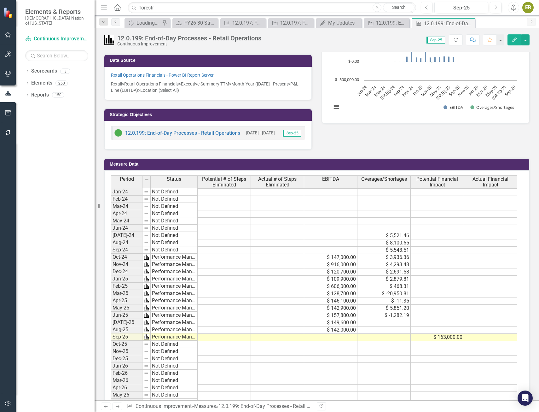
scroll to position [189, 0]
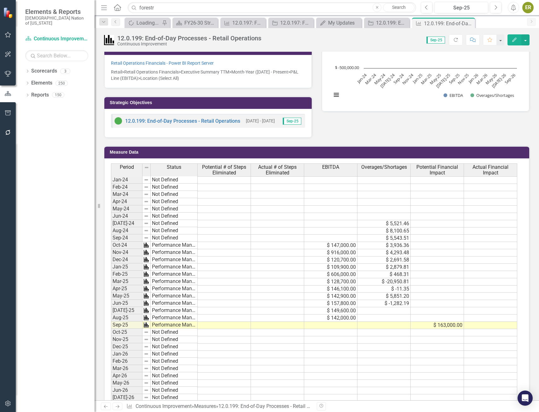
click at [390, 225] on td "$ 5,521.46" at bounding box center [383, 223] width 53 height 7
click at [400, 223] on td "$ 5,521.46" at bounding box center [383, 223] width 53 height 7
click at [399, 220] on div at bounding box center [383, 219] width 53 height 1
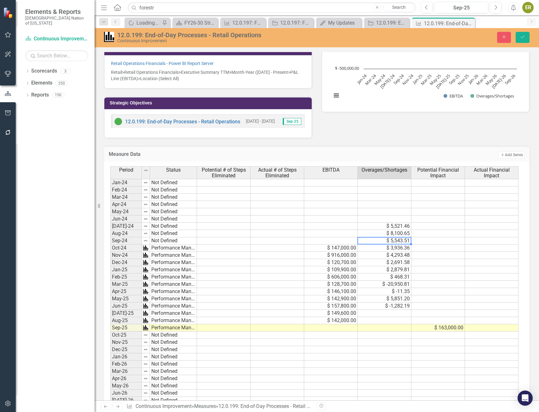
type textarea "5543.51"
click at [110, 244] on div "Period Status Potential # of Steps Eliminated Actual # of Steps Eliminated EBIT…" at bounding box center [110, 292] width 0 height 252
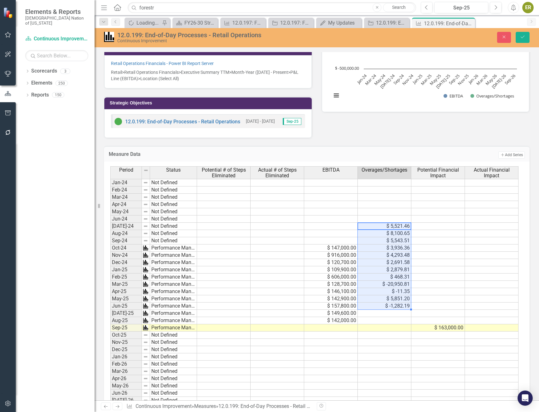
drag, startPoint x: 401, startPoint y: 225, endPoint x: 399, endPoint y: 306, distance: 81.0
click at [399, 306] on tbody "Jan-24 Not Defined Feb-24 Not Defined Mar-24 Not Defined Apr-24 Not Defined May…" at bounding box center [314, 298] width 408 height 239
click at [110, 302] on div "Period Status Potential # of Steps Eliminated Actual # of Steps Eliminated EBIT…" at bounding box center [110, 292] width 0 height 252
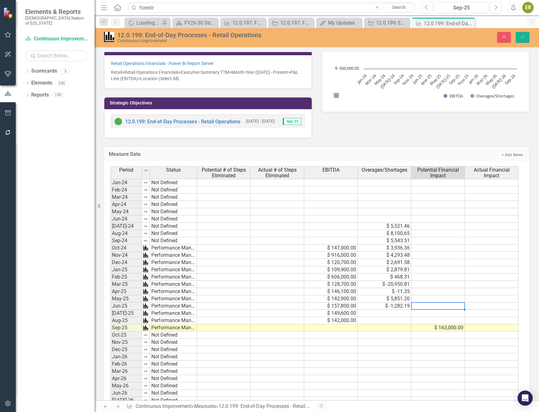
click at [401, 313] on td at bounding box center [385, 312] width 54 height 7
click at [524, 35] on icon "Save" at bounding box center [523, 37] width 6 height 4
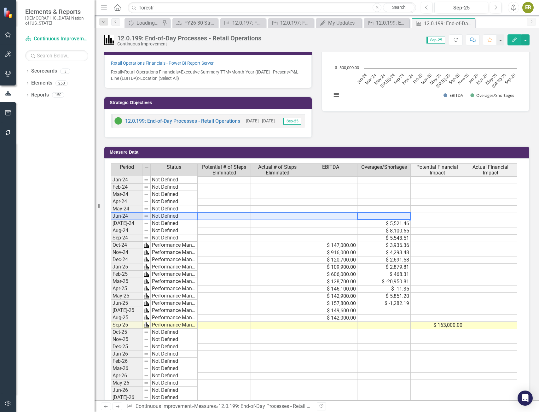
drag, startPoint x: 390, startPoint y: 216, endPoint x: 126, endPoint y: 219, distance: 264.4
click at [126, 219] on div "Period Status Potential # of Steps Eliminated Actual # of Steps Eliminated EBIT…" at bounding box center [314, 289] width 407 height 252
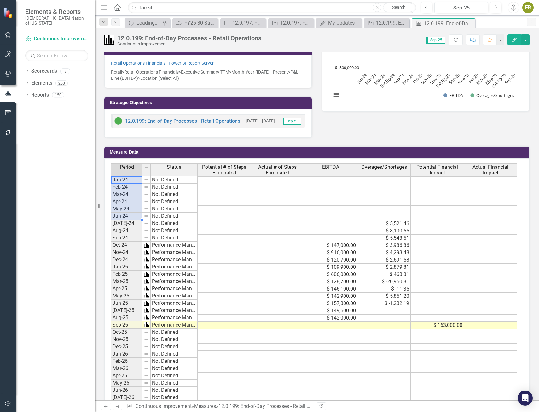
drag, startPoint x: 126, startPoint y: 180, endPoint x: 117, endPoint y: 213, distance: 34.3
click at [117, 213] on tbody "Jan-24 Not Defined Feb-24 Not Defined Mar-24 Not Defined Apr-24 Not Defined May…" at bounding box center [154, 295] width 87 height 239
click at [512, 40] on icon "Edit" at bounding box center [514, 39] width 6 height 4
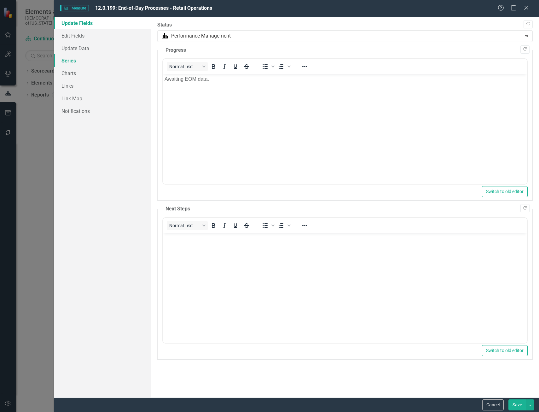
scroll to position [0, 0]
click at [71, 62] on link "Series" at bounding box center [102, 60] width 97 height 13
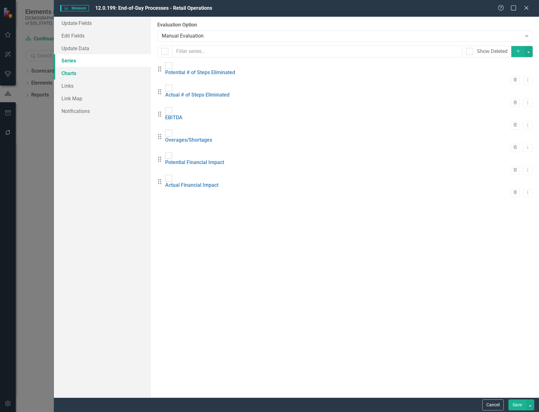
click at [80, 73] on link "Charts" at bounding box center [102, 73] width 97 height 13
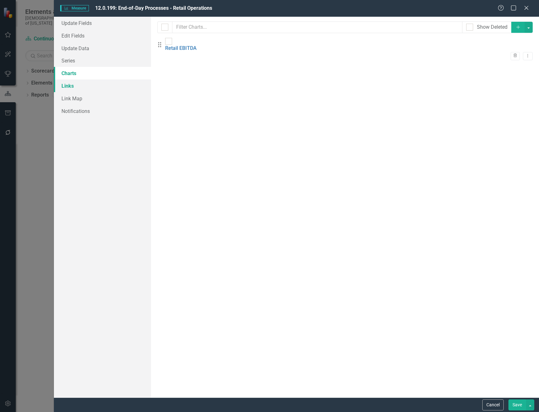
click at [74, 86] on link "Links" at bounding box center [102, 85] width 97 height 13
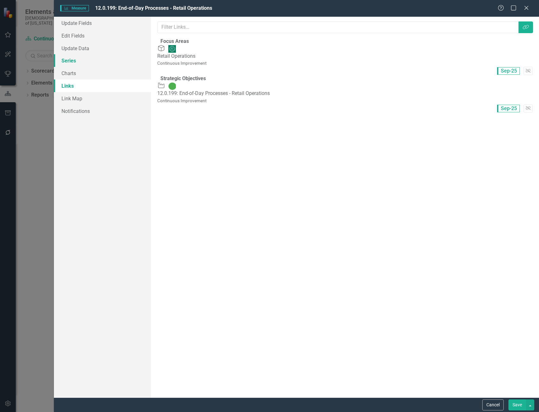
click at [73, 56] on link "Series" at bounding box center [102, 60] width 97 height 13
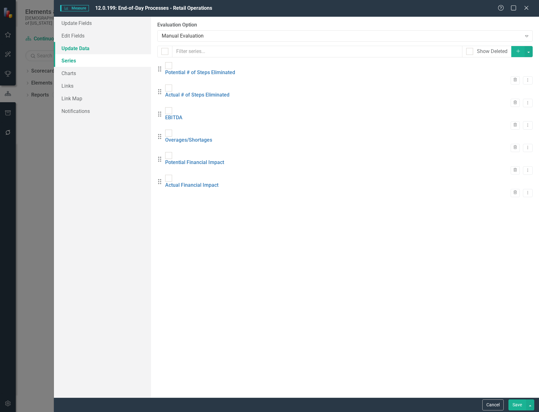
click at [73, 47] on link "Update Data" at bounding box center [102, 48] width 97 height 13
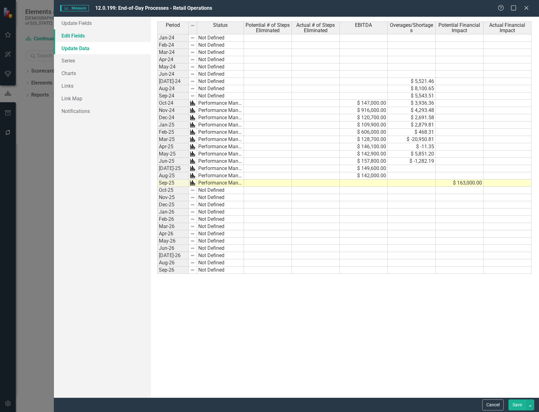
click at [92, 36] on link "Edit Fields" at bounding box center [102, 35] width 97 height 13
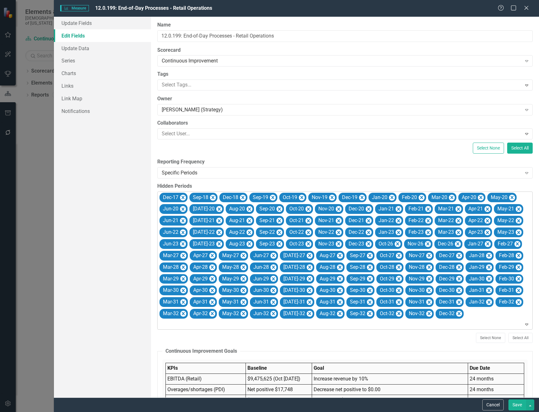
click at [523, 324] on icon "Expand" at bounding box center [526, 323] width 6 height 5
click at [523, 323] on icon "Expand" at bounding box center [526, 323] width 6 height 5
click at [195, 411] on div "Jan-24" at bounding box center [270, 416] width 529 height 7
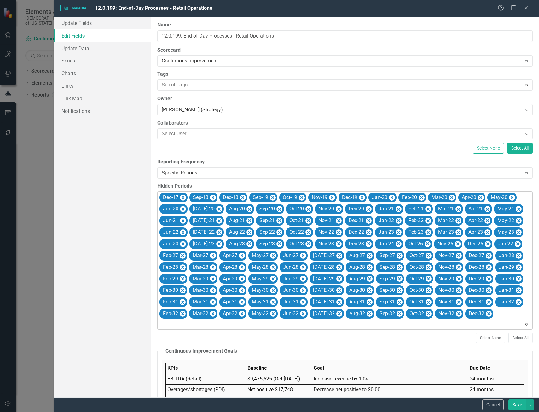
click at [523, 324] on icon "Expand" at bounding box center [526, 323] width 6 height 5
click at [192, 411] on div "Feb-24" at bounding box center [270, 416] width 529 height 7
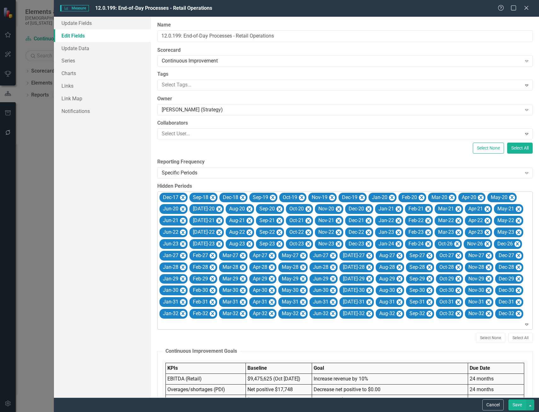
click at [525, 323] on icon at bounding box center [526, 324] width 3 height 2
click at [199, 409] on div "Mar-24" at bounding box center [269, 414] width 539 height 10
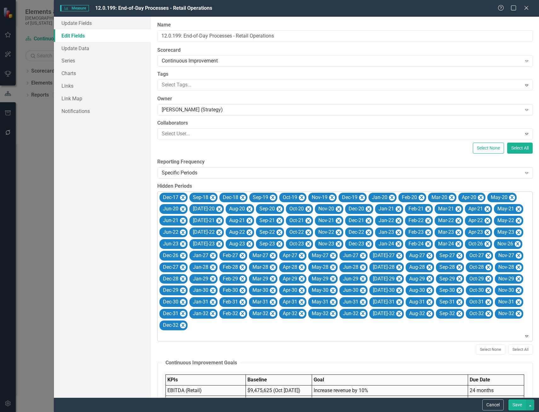
click at [523, 335] on icon "Expand" at bounding box center [526, 335] width 6 height 5
click at [186, 411] on div "Apr-24" at bounding box center [270, 416] width 529 height 7
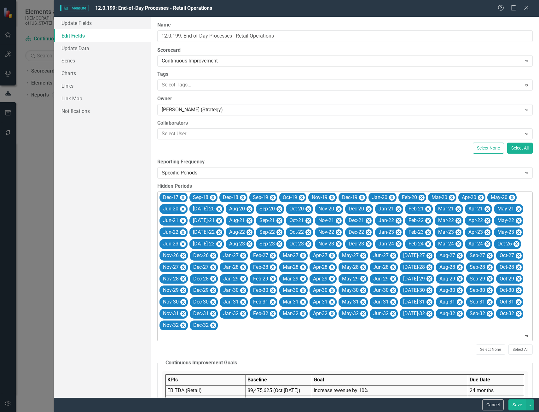
click at [523, 334] on icon "Expand" at bounding box center [526, 335] width 6 height 5
click at [189, 411] on div "May-24" at bounding box center [270, 416] width 529 height 7
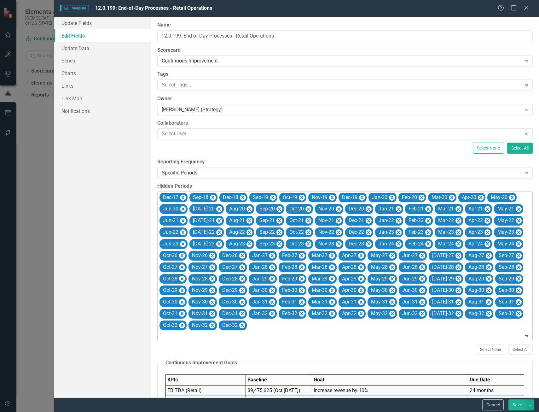
click at [523, 334] on icon "Expand" at bounding box center [526, 335] width 6 height 5
click at [176, 411] on div "Jun-24" at bounding box center [270, 416] width 529 height 7
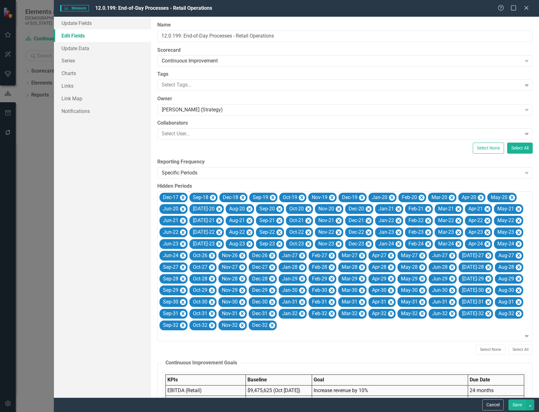
click at [519, 405] on button "Save" at bounding box center [517, 404] width 18 height 11
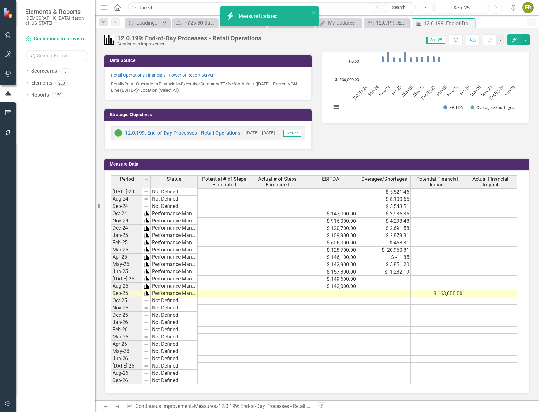
scroll to position [177, 0]
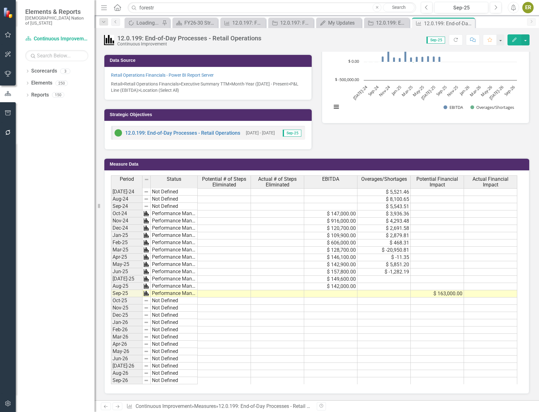
click at [224, 191] on td at bounding box center [224, 192] width 53 height 8
click at [404, 278] on td at bounding box center [383, 278] width 53 height 7
click at [455, 267] on td at bounding box center [437, 264] width 53 height 7
click at [207, 294] on td at bounding box center [224, 293] width 53 height 7
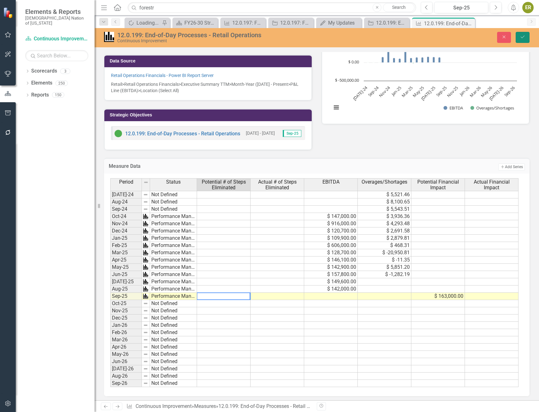
click at [525, 37] on icon "Save" at bounding box center [523, 37] width 6 height 4
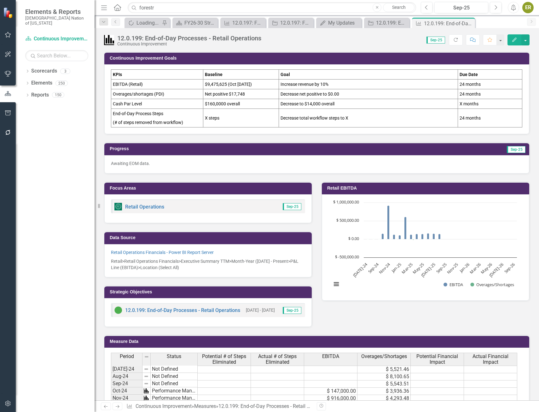
click at [225, 118] on td "X steps" at bounding box center [241, 118] width 76 height 19
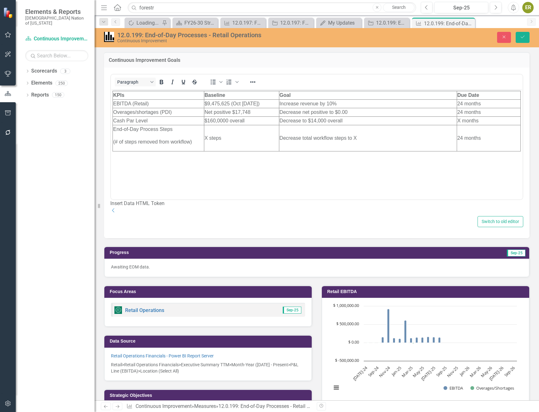
scroll to position [0, 0]
click at [207, 137] on td "X steps" at bounding box center [241, 138] width 75 height 26
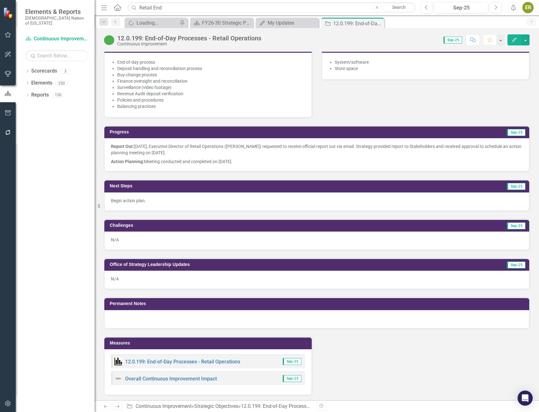
scroll to position [473, 0]
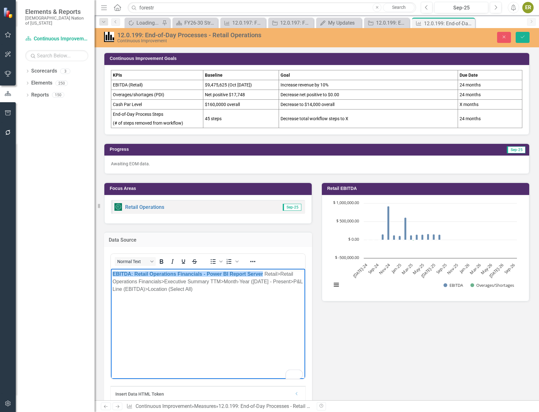
click at [170, 313] on p "To enrich screen reader interactions, please activate Accessibility in Grammarl…" at bounding box center [207, 314] width 191 height 8
click at [133, 274] on link "EBITDA: Retail Operations Financials - Power BI Report Server" at bounding box center [187, 273] width 150 height 5
drag, startPoint x: 132, startPoint y: 274, endPoint x: 112, endPoint y: 274, distance: 20.2
click at [112, 274] on body "EBITDA: Retail Operations Financials - Power BI Report Server Retail>Retail Ope…" at bounding box center [208, 315] width 194 height 95
click at [162, 261] on icon "Bold" at bounding box center [161, 261] width 3 height 4
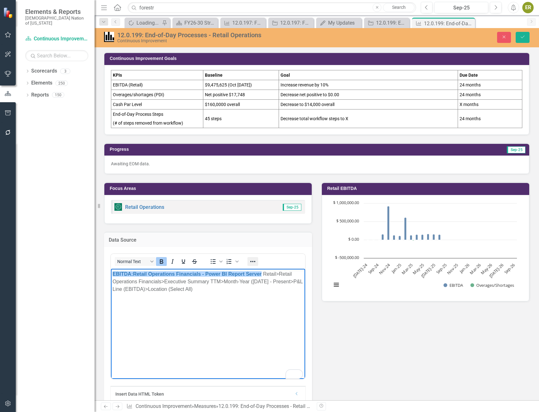
click at [253, 261] on icon "Reveal or hide additional toolbar items" at bounding box center [252, 261] width 5 height 1
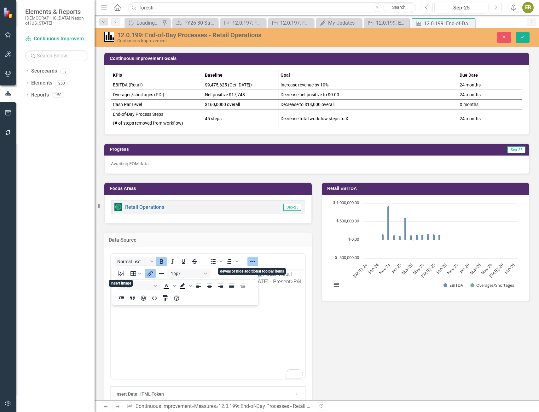
click at [253, 261] on icon "Reveal or hide additional toolbar items" at bounding box center [252, 261] width 5 height 1
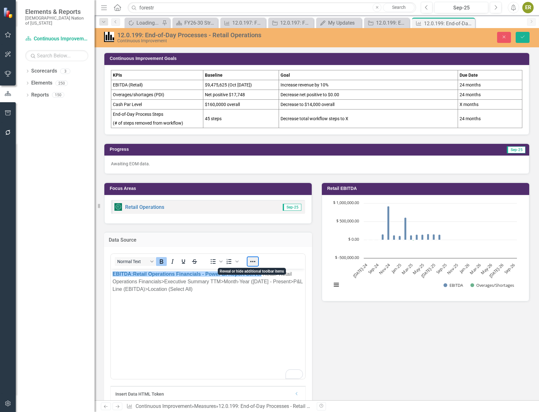
click at [253, 261] on button "Reveal or hide additional toolbar items" at bounding box center [252, 261] width 11 height 9
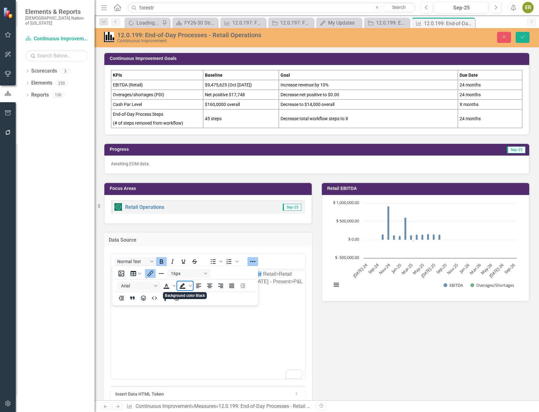
click at [182, 285] on icon "Background color Black" at bounding box center [182, 285] width 5 height 4
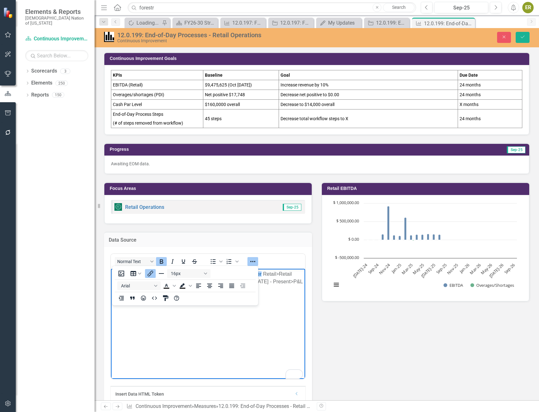
click at [179, 333] on body "EBITDA: Retail Operations Financials - Power BI Report Server Retail>Retail Ope…" at bounding box center [208, 315] width 194 height 95
click at [290, 314] on p "To enrich screen reader interactions, please activate Accessibility in Grammarl…" at bounding box center [207, 314] width 191 height 8
click at [254, 260] on icon "Reveal or hide additional toolbar items" at bounding box center [253, 261] width 8 height 8
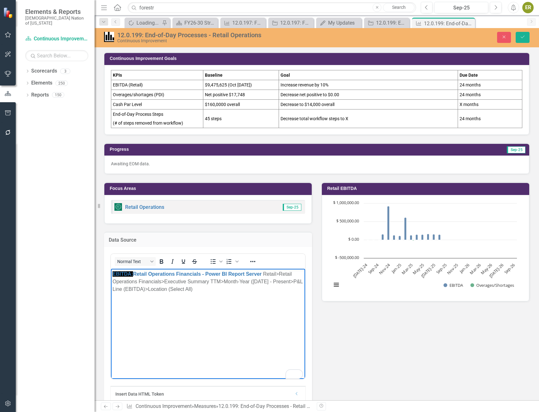
click at [136, 354] on body "EBITDA: Retail Operations Financials - Power BI Report Server Retail>Retail Ope…" at bounding box center [208, 315] width 194 height 95
drag, startPoint x: 134, startPoint y: 273, endPoint x: 110, endPoint y: 272, distance: 24.3
click at [111, 272] on html "EBITDA: Retail Operations Financials - Power BI Report Server Retail>Retail Ope…" at bounding box center [208, 315] width 194 height 95
click at [163, 259] on icon "Bold" at bounding box center [162, 261] width 8 height 8
click at [184, 261] on icon "Underline" at bounding box center [184, 261] width 8 height 8
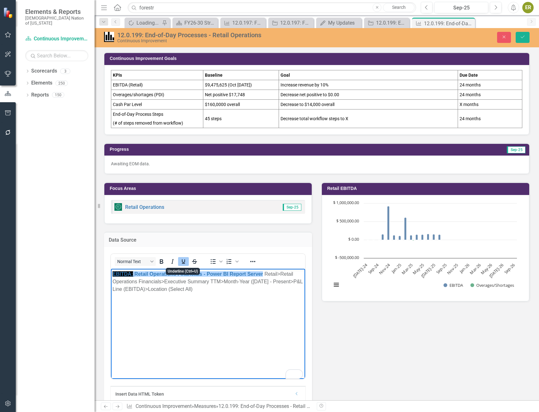
click at [184, 261] on icon "Underline" at bounding box center [184, 261] width 8 height 8
click at [170, 321] on body "EBITDA: Retail Operations Financials - Power BI Report Server Retail>Retail Ope…" at bounding box center [208, 315] width 194 height 95
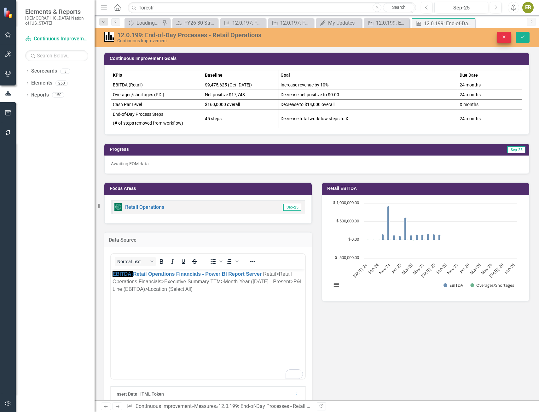
click at [505, 38] on icon "button" at bounding box center [504, 37] width 3 height 3
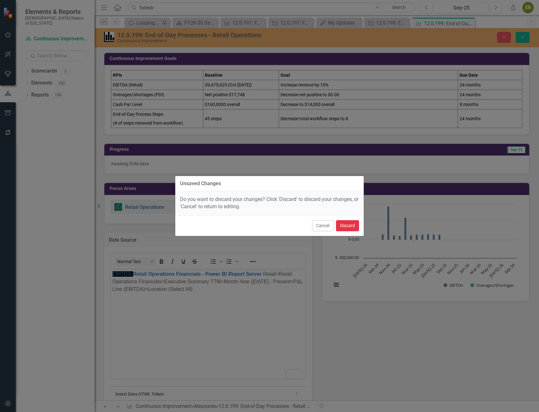
click at [344, 222] on button "Discard" at bounding box center [347, 225] width 23 height 11
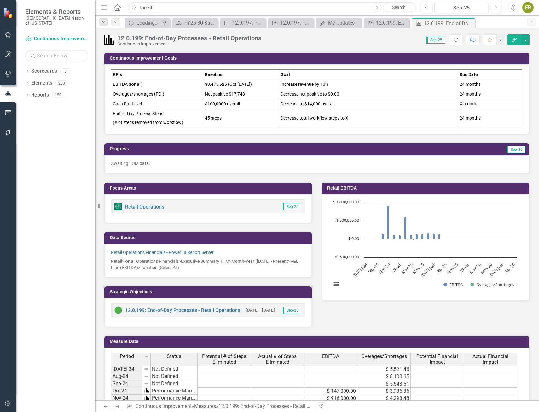
click at [192, 267] on p "Retail>Retail Operations Financials>Executive Summary TTM>Month-Year ([DATE] - …" at bounding box center [208, 263] width 194 height 14
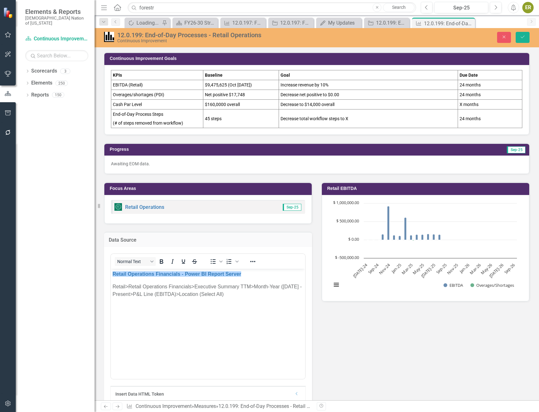
click at [134, 302] on body "﻿Retail Operations Financials - Power BI Report Server Retail>Retail Operations…" at bounding box center [208, 315] width 194 height 95
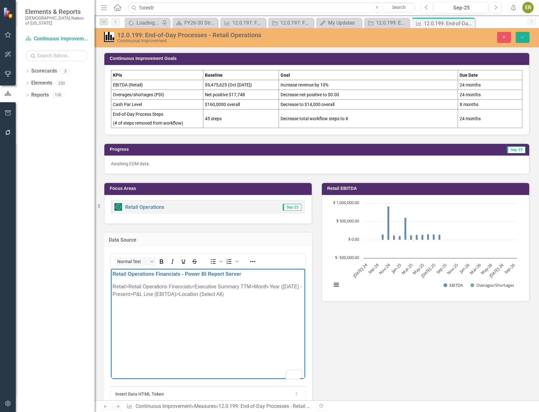
click at [113, 286] on p "Retail>Retail Operations Financials>Executive Summary TTM>Month-Year ([DATE] - …" at bounding box center [207, 290] width 191 height 15
click at [238, 307] on body "Retail Operations Financials - Power BI Report Server Retail>Retail Operations …" at bounding box center [208, 315] width 194 height 95
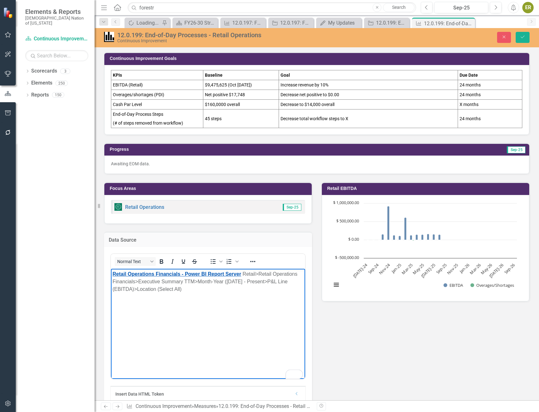
click at [113, 274] on link "Retail Operations Financials - Power BI Report Server" at bounding box center [176, 273] width 129 height 5
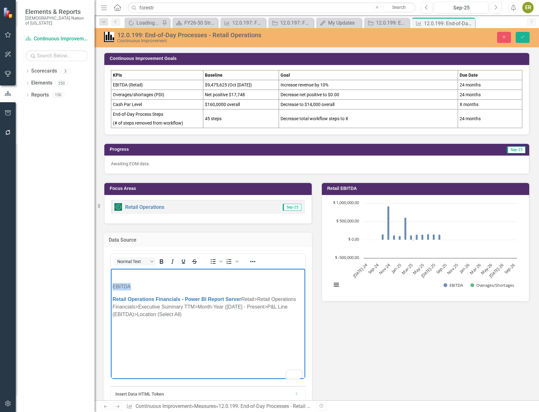
drag, startPoint x: 133, startPoint y: 287, endPoint x: 111, endPoint y: 287, distance: 22.4
click at [111, 287] on html "EBITDA Retail Operations Financials - Power BI Report Server Retail>Retail Oper…" at bounding box center [208, 315] width 194 height 95
click at [162, 260] on icon "Bold" at bounding box center [162, 261] width 8 height 8
click at [164, 285] on p "EBITDA" at bounding box center [207, 287] width 191 height 8
click at [125, 338] on body "EBITDA Retail Operations Financials - Power BI Report Server Retail>Retail Oper…" at bounding box center [208, 315] width 194 height 95
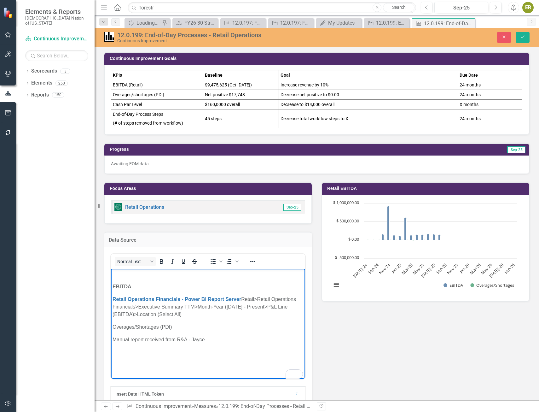
click at [213, 341] on p "Manual report received from R&A - Jayce" at bounding box center [207, 340] width 191 height 8
click at [187, 340] on p "Manual report received from R&A - [PERSON_NAME]" at bounding box center [207, 340] width 191 height 8
click at [174, 341] on p "Manual report received from R&A - [PERSON_NAME]" at bounding box center [207, 340] width 191 height 8
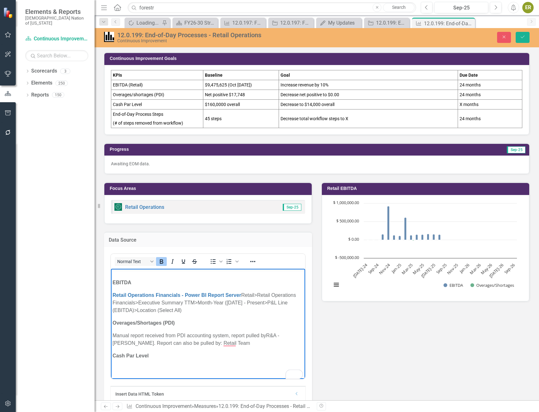
scroll to position [63, 0]
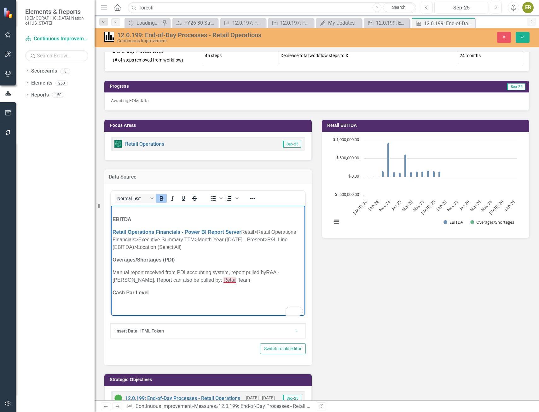
click at [229, 280] on p "Manual report received from PDI accounting system, report pulled by R&A - [PERS…" at bounding box center [207, 275] width 191 height 15
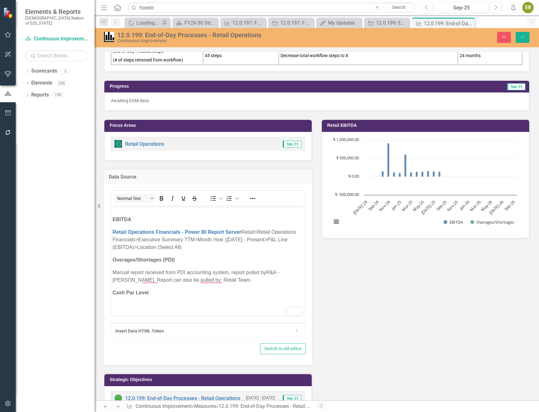
click at [124, 301] on p "To enrich screen reader interactions, please activate Accessibility in Grammarl…" at bounding box center [207, 305] width 191 height 8
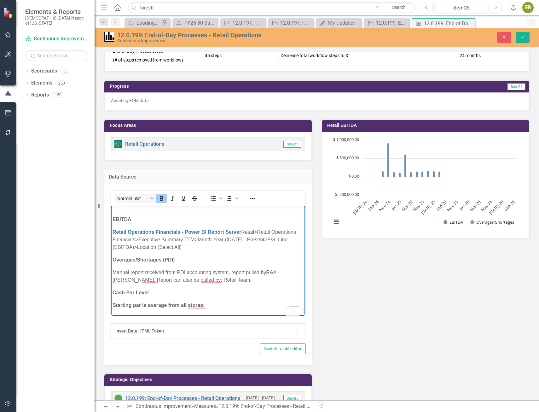
click at [193, 302] on strong "Starting par is average from all stores;" at bounding box center [158, 304] width 92 height 5
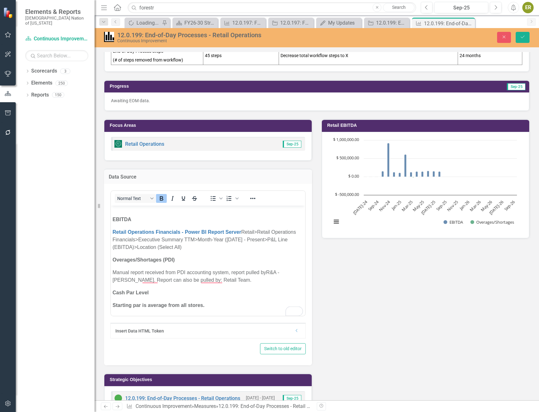
click at [212, 306] on p "Starting par is average from all stores." at bounding box center [207, 305] width 191 height 8
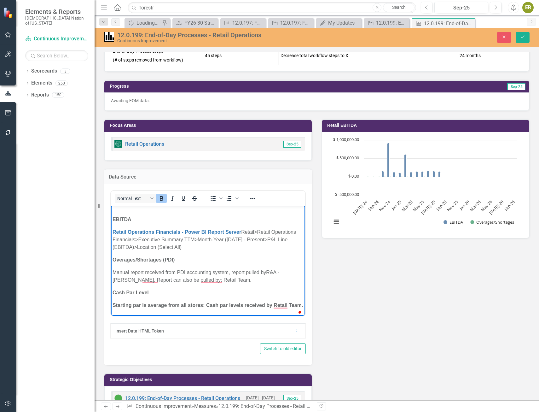
click at [282, 304] on strong "Starting par is average from all stores: Cash par levels received by Retail Tea…" at bounding box center [207, 304] width 190 height 5
drag, startPoint x: 143, startPoint y: 312, endPoint x: 111, endPoint y: 302, distance: 33.8
click at [111, 302] on body "EBITDA Retail Operations Financials - Power BI Report Server Retail>Retail Oper…" at bounding box center [208, 261] width 194 height 122
click at [162, 198] on icon "Bold" at bounding box center [161, 198] width 3 height 4
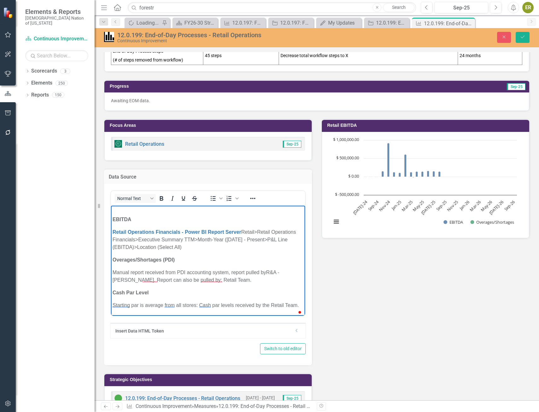
click at [174, 298] on body "EBITDA Retail Operations Financials - Power BI Report Server Retail>Retail Oper…" at bounding box center [208, 258] width 194 height 114
click at [138, 301] on p "Starting par is average from all stores: Cash par levels received by the Retail…" at bounding box center [207, 305] width 191 height 8
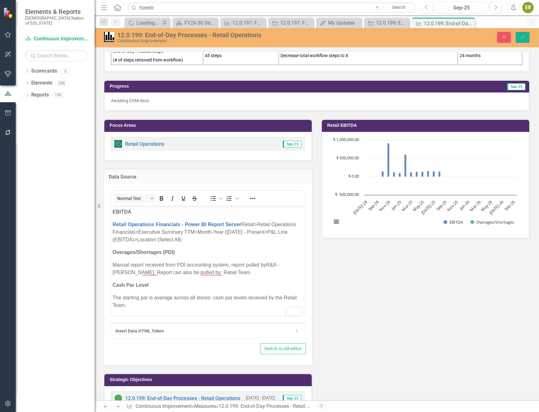
click at [148, 301] on p "The starting par is average across all stores: cash par levels received by the …" at bounding box center [207, 301] width 191 height 15
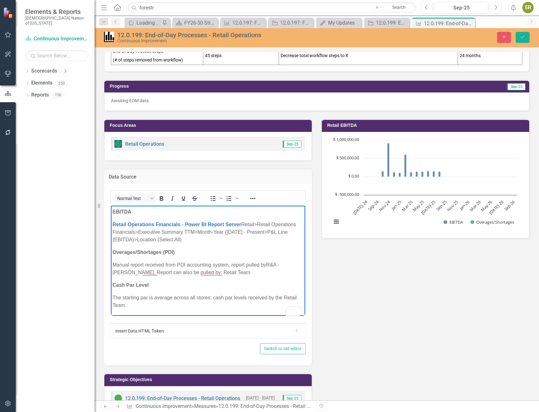
click at [162, 307] on p "The starting par is average across all stores: cash par levels received by the …" at bounding box center [207, 301] width 191 height 15
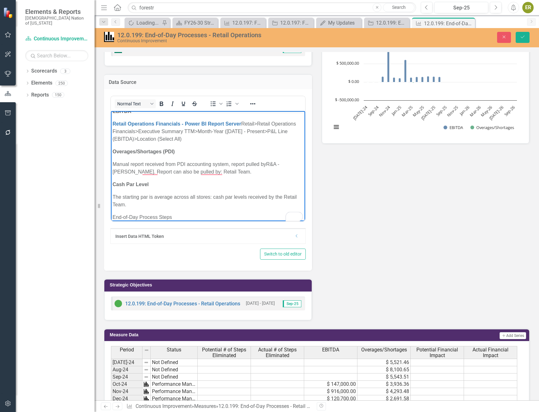
scroll to position [0, 0]
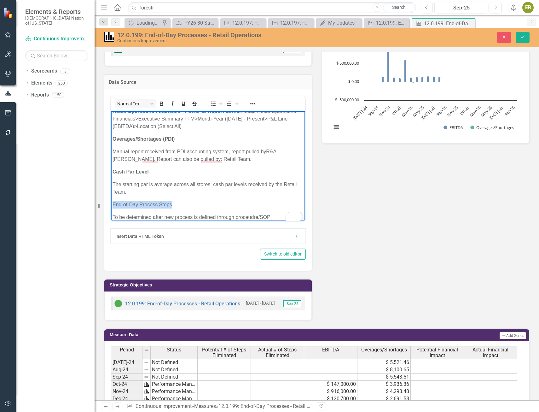
drag, startPoint x: 173, startPoint y: 204, endPoint x: 110, endPoint y: 203, distance: 63.0
click at [111, 203] on html "EBITDA Retail Operations Financials - Power BI Report Server Retail>Retail Oper…" at bounding box center [208, 154] width 194 height 147
click at [163, 104] on icon "Bold" at bounding box center [162, 104] width 8 height 8
click at [239, 200] on body "EBITDA Retail Operations Financials - Power BI Report Server Retail>Retail Oper…" at bounding box center [208, 154] width 194 height 147
click at [277, 199] on body "EBITDA Retail Operations Financials - Power BI Report Server Retail>Retail Oper…" at bounding box center [208, 154] width 194 height 147
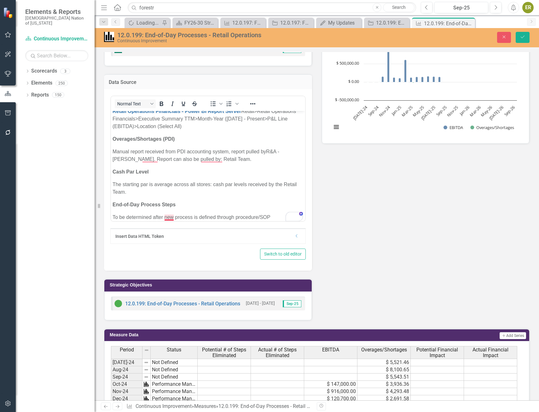
click at [168, 219] on p "To be determined after new process is defined through procedure/SOP" at bounding box center [207, 217] width 191 height 8
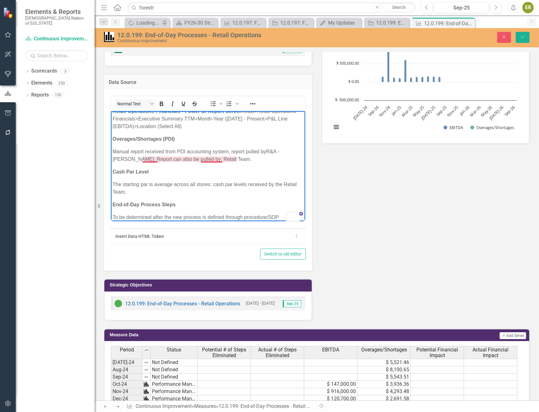
click at [211, 158] on p "Manual report received from PDI accounting system, report pulled by R&A - [PERS…" at bounding box center [207, 155] width 191 height 15
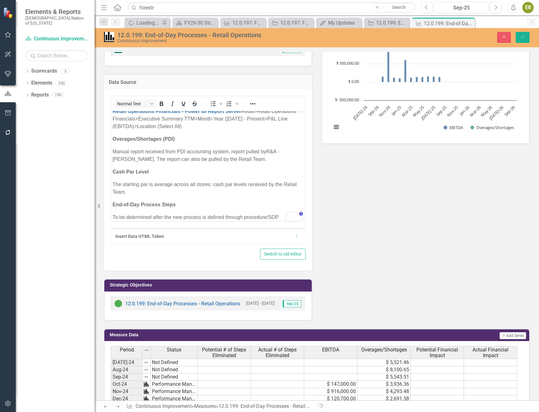
click at [221, 170] on p "Cash Par Level" at bounding box center [207, 172] width 191 height 8
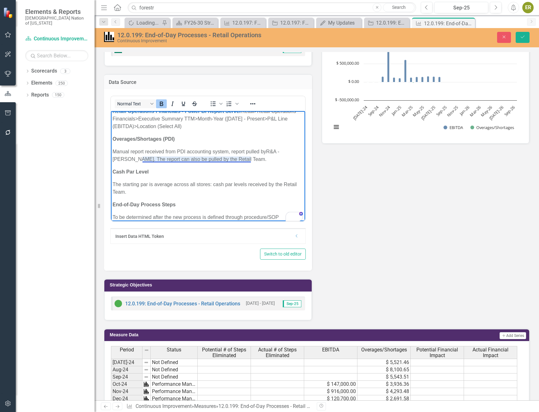
click at [232, 158] on p "Manual report received from PDI accounting system, report pulled by R&A - [PERS…" at bounding box center [207, 155] width 191 height 15
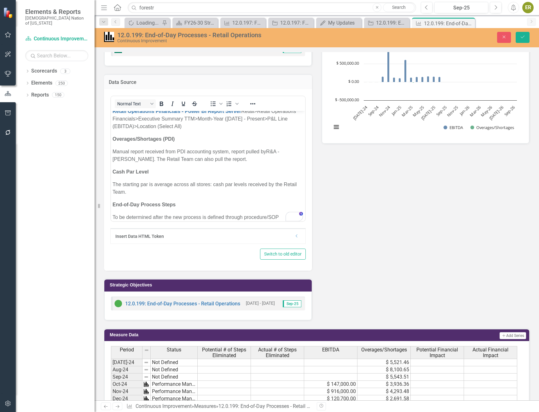
click at [242, 187] on p "The starting par is average across all stores: cash par levels received by the …" at bounding box center [207, 188] width 191 height 15
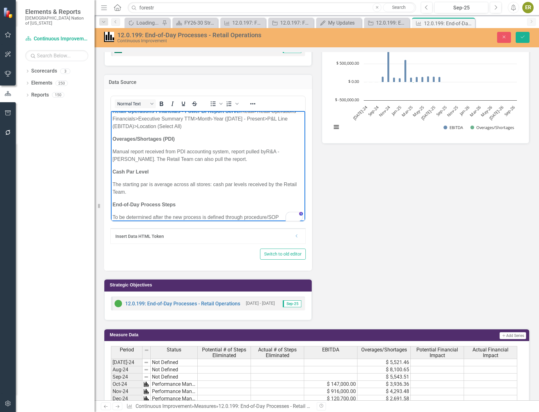
click at [241, 196] on body "EBITDA Retail Operations Financials - Power BI Report Server Retail>Retail Oper…" at bounding box center [208, 154] width 194 height 147
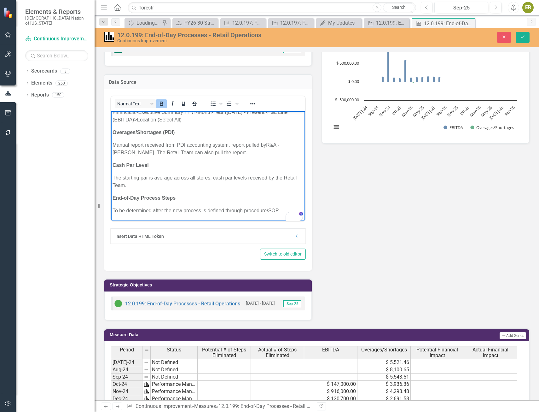
scroll to position [37, 0]
click at [520, 38] on icon "Save" at bounding box center [523, 37] width 6 height 4
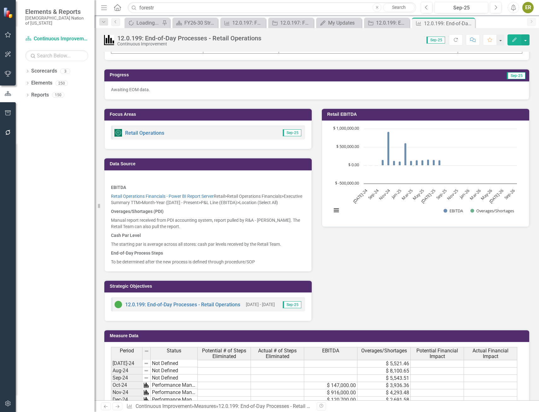
scroll to position [0, 0]
